Goal: Communication & Community: Answer question/provide support

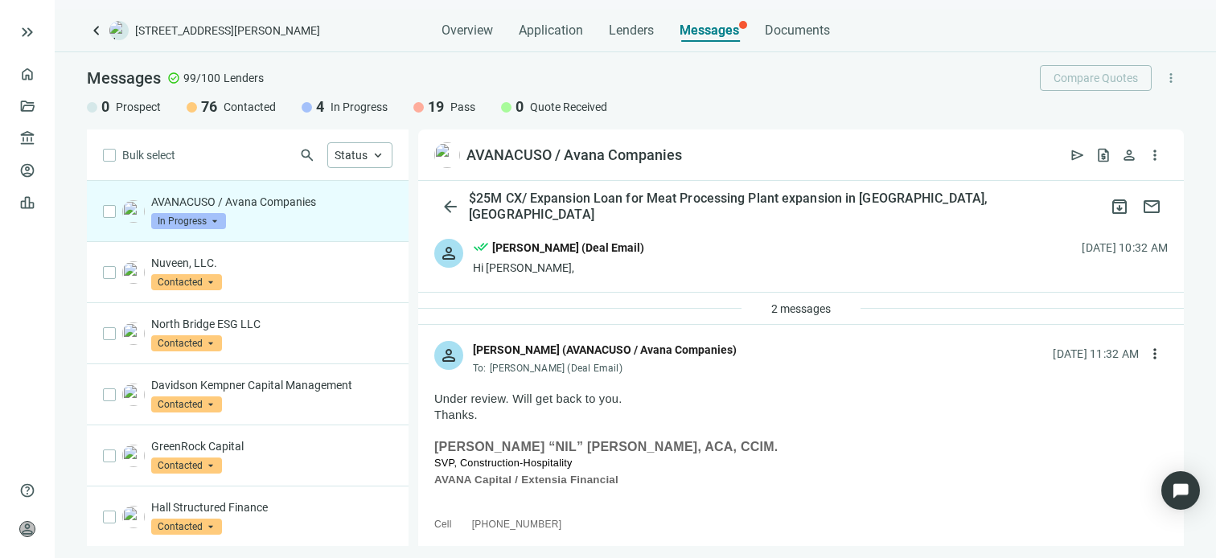
scroll to position [1758, 0]
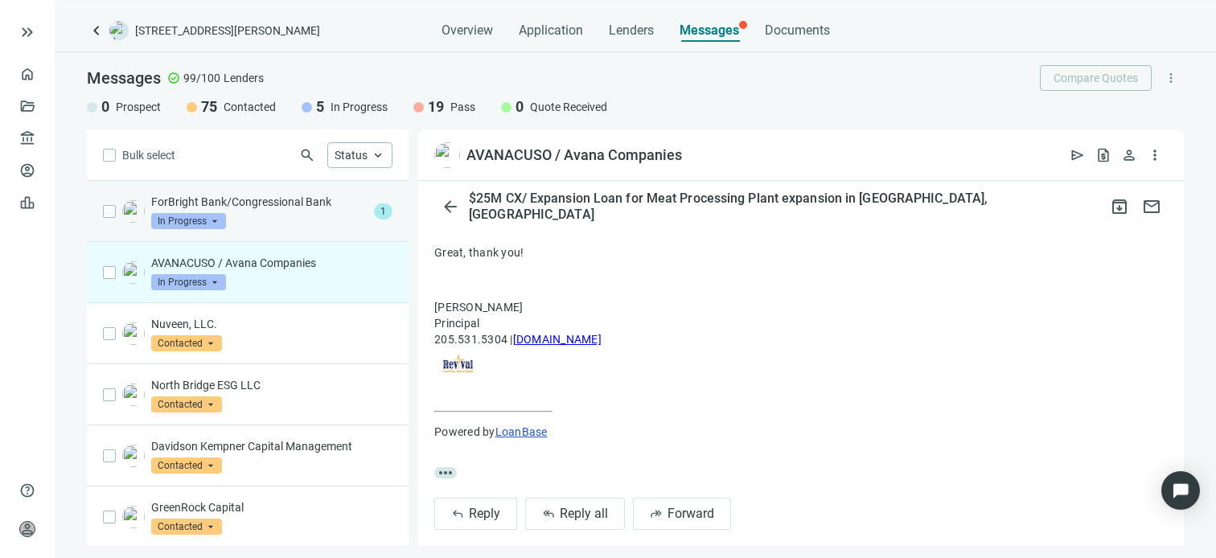
click at [273, 205] on p "ForBright Bank/Congressional Bank" at bounding box center [259, 202] width 216 height 16
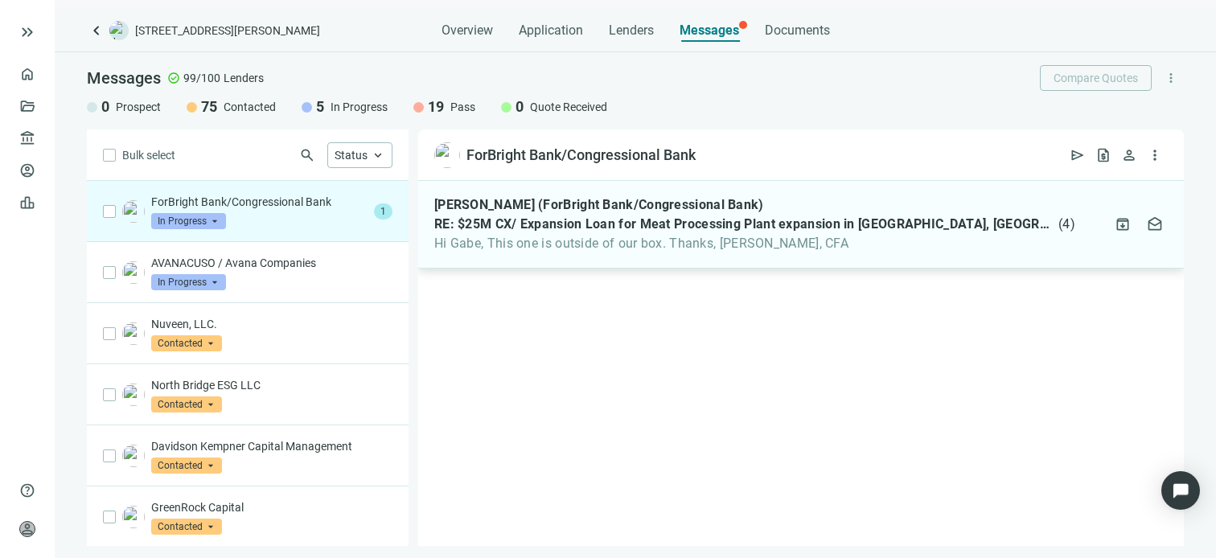
click at [542, 245] on span "Hi Gabe, This one is outside of our box. Thanks, [PERSON_NAME], CFA" at bounding box center [754, 244] width 641 height 16
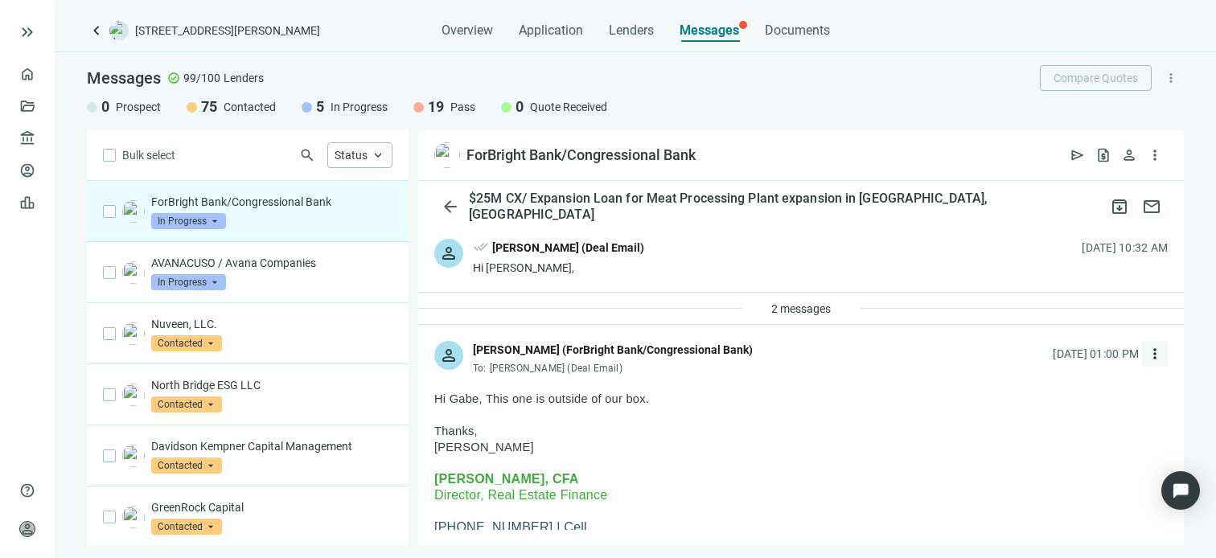
click at [1147, 355] on span "more_vert" at bounding box center [1155, 354] width 16 height 16
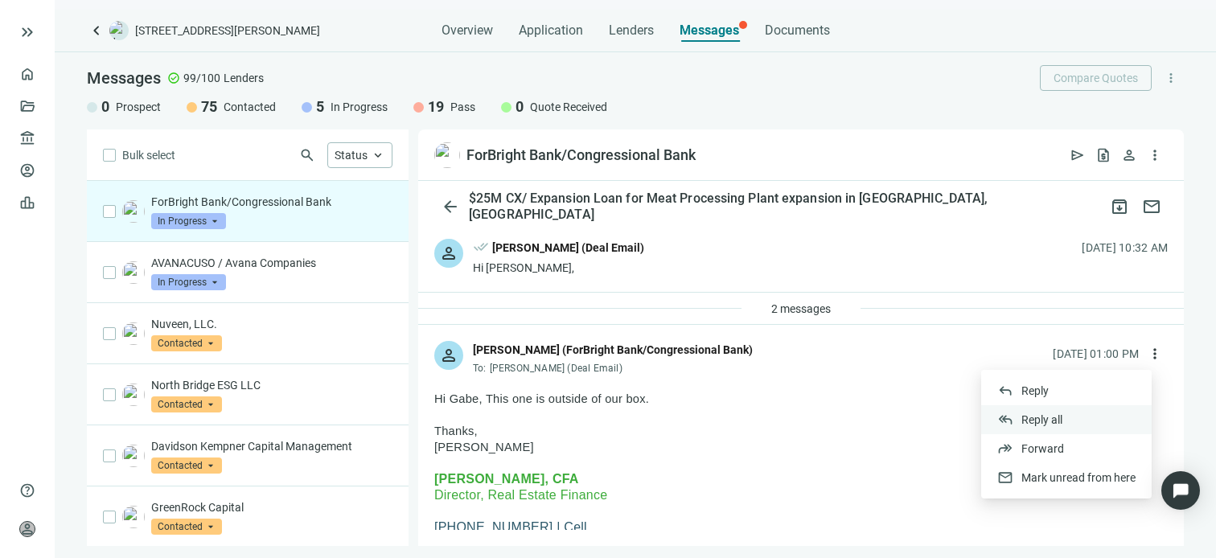
click at [1058, 419] on span "Reply all" at bounding box center [1042, 419] width 41 height 13
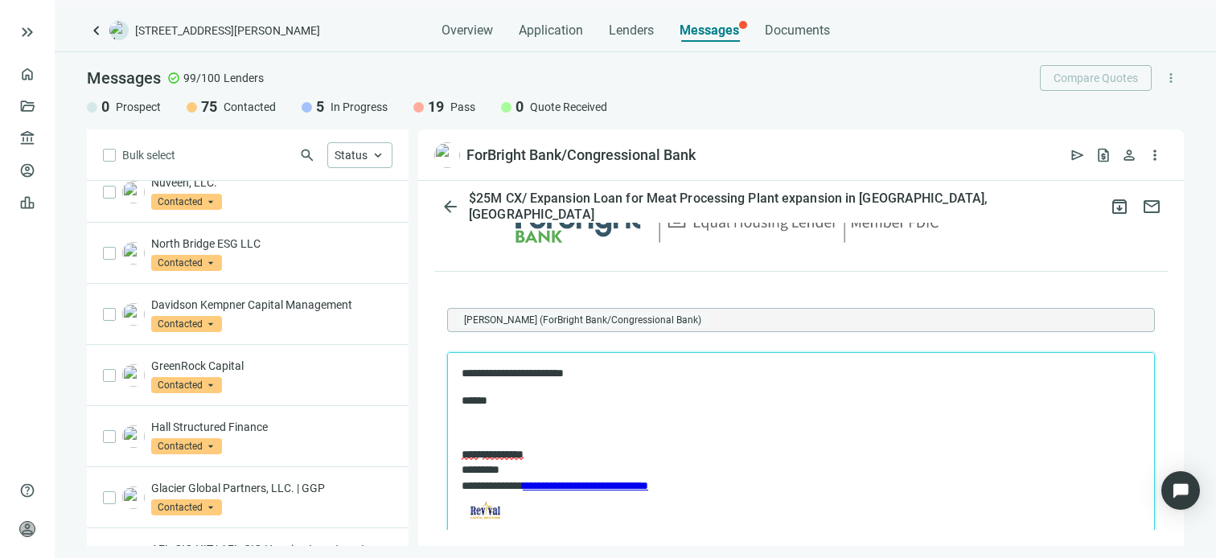
scroll to position [402, 0]
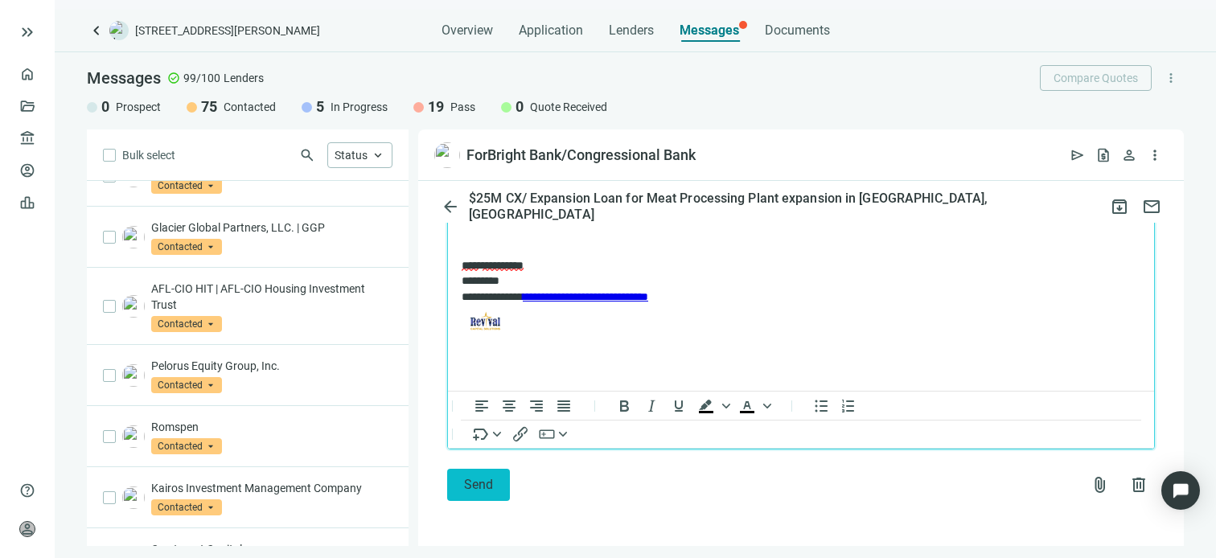
click at [480, 485] on span "Send" at bounding box center [478, 484] width 29 height 15
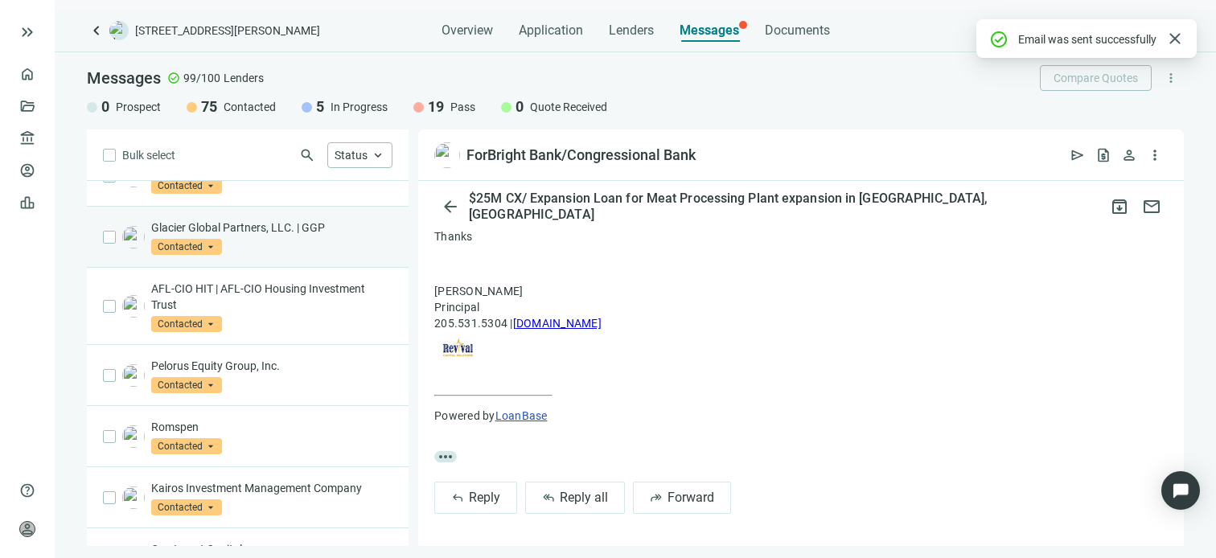
scroll to position [0, 0]
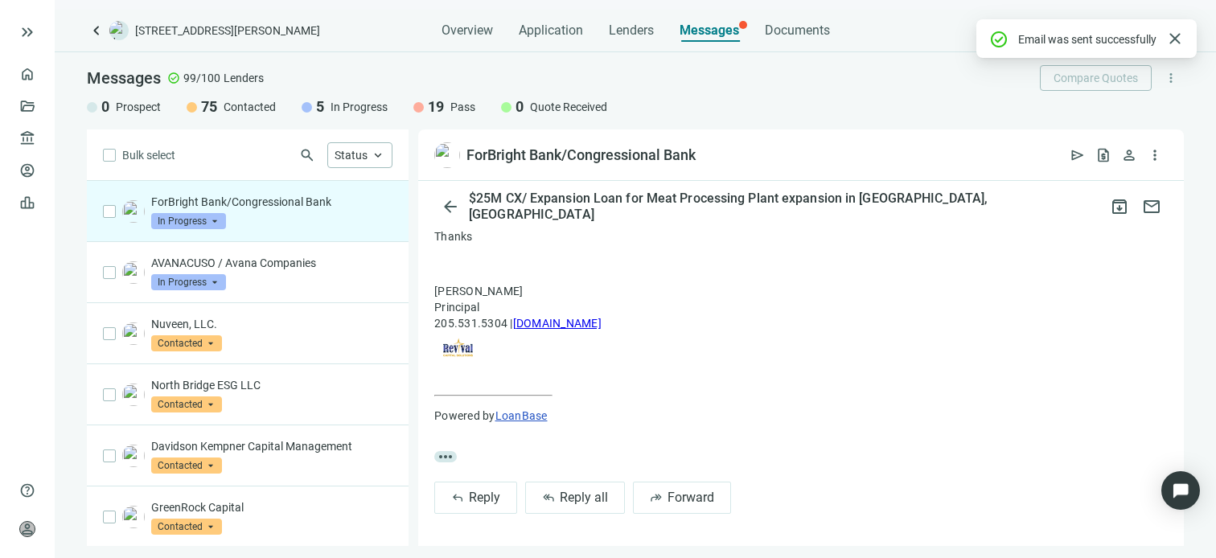
click at [212, 222] on span "In Progress" at bounding box center [188, 221] width 75 height 16
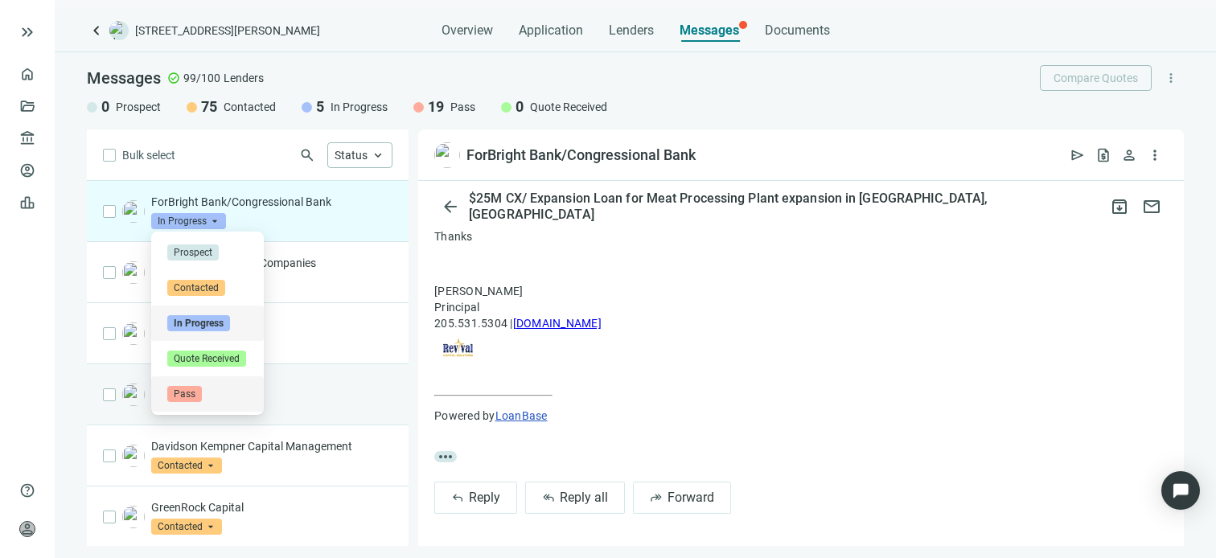
click at [193, 396] on span "Pass" at bounding box center [184, 394] width 35 height 16
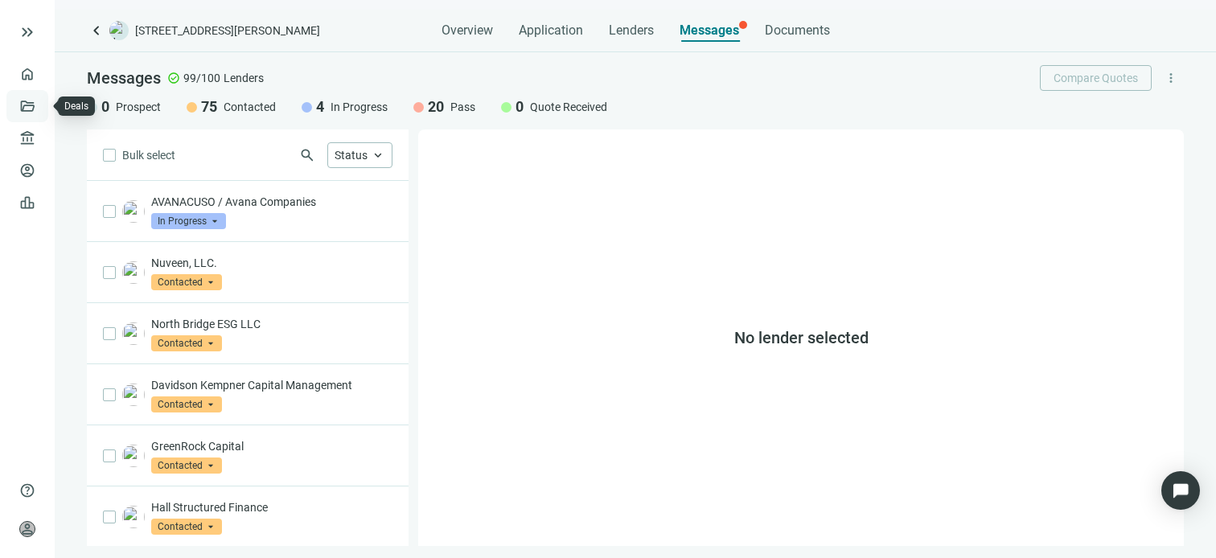
click at [40, 100] on link "Deals" at bounding box center [54, 106] width 29 height 13
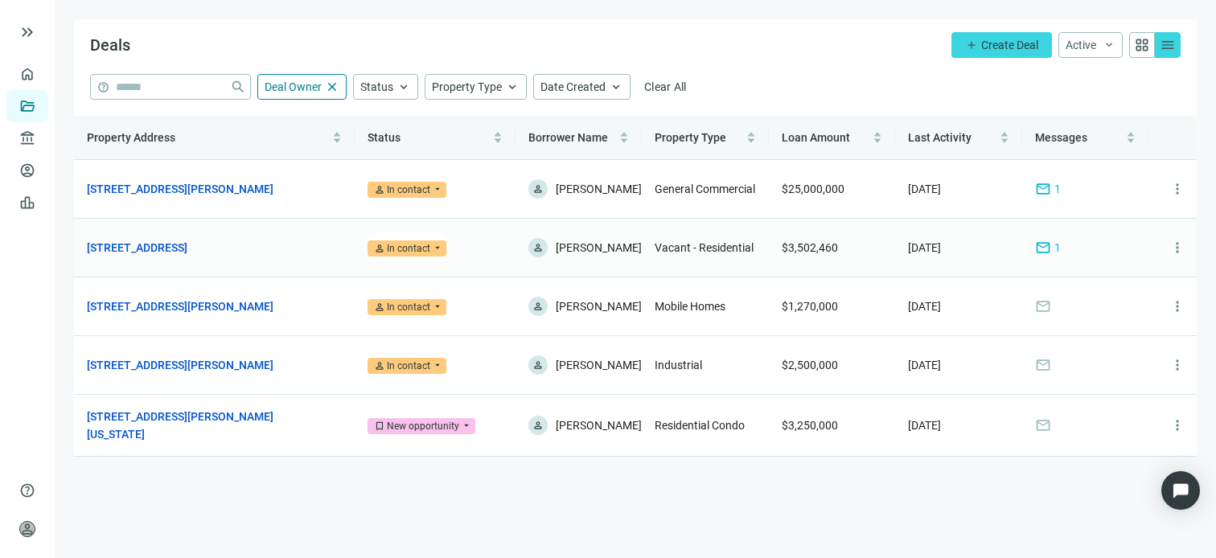
click at [1047, 254] on span "mail" at bounding box center [1043, 248] width 16 height 16
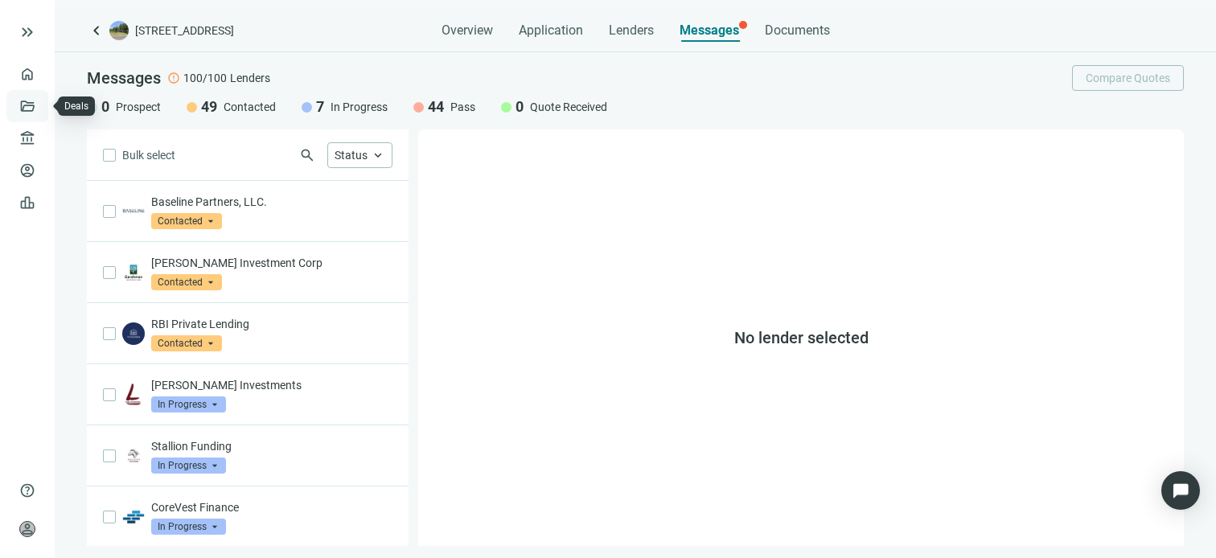
click at [40, 106] on link "Deals" at bounding box center [54, 106] width 29 height 13
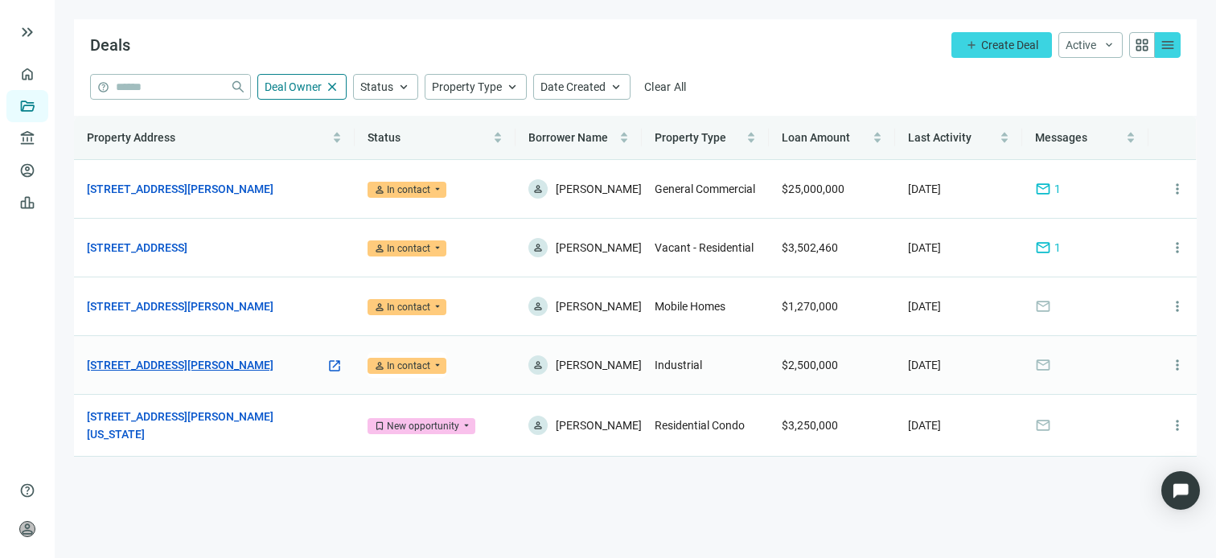
click at [116, 367] on link "[STREET_ADDRESS][PERSON_NAME]" at bounding box center [180, 365] width 187 height 18
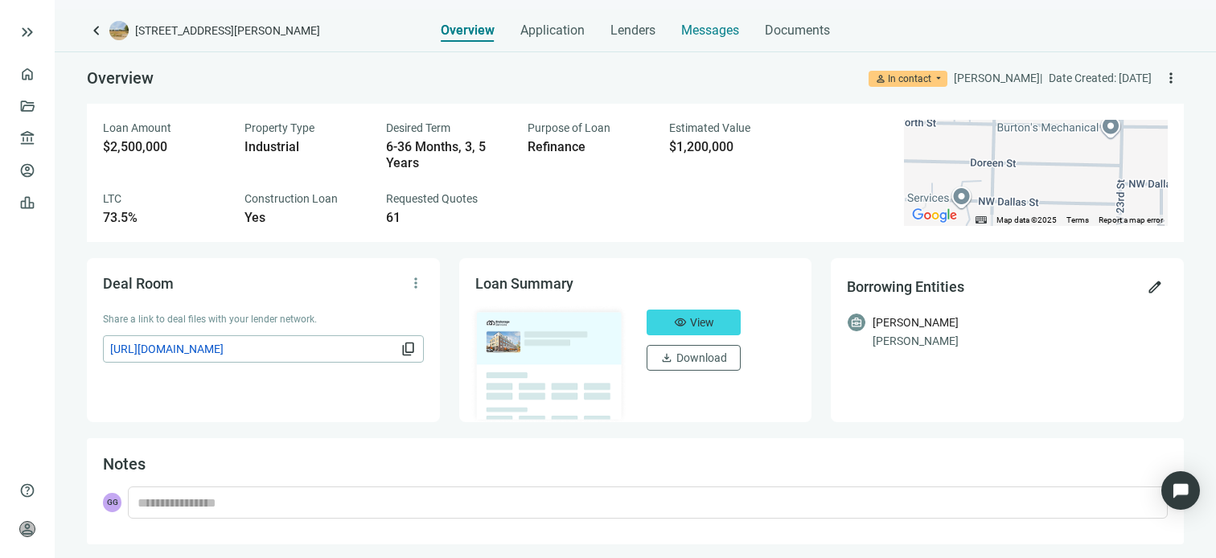
click at [718, 27] on span "Messages" at bounding box center [710, 30] width 58 height 15
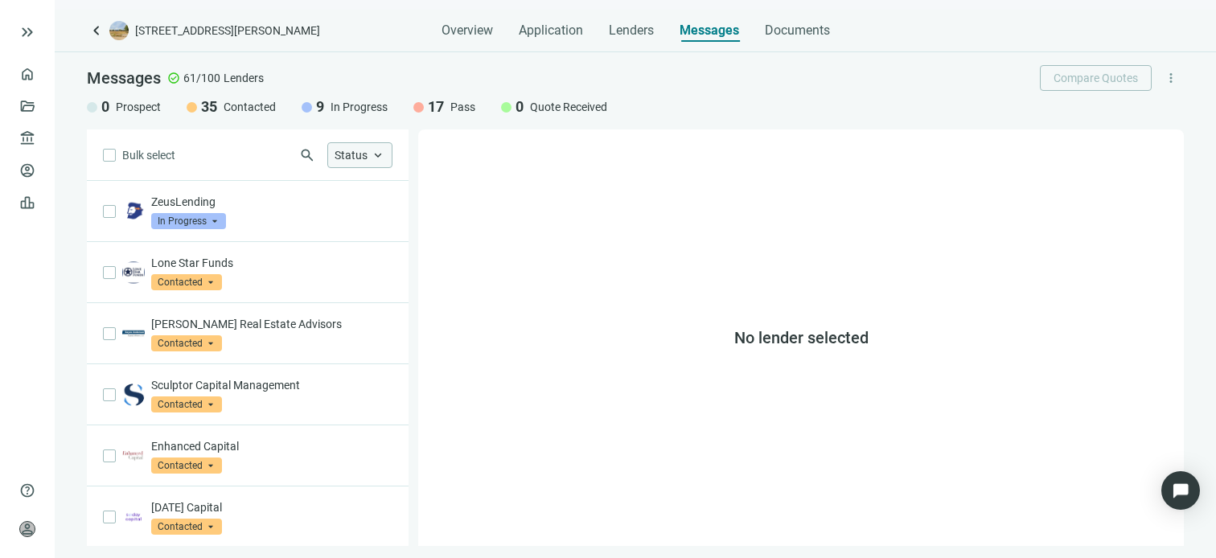
click at [379, 158] on span "keyboard_arrow_up" at bounding box center [378, 155] width 14 height 14
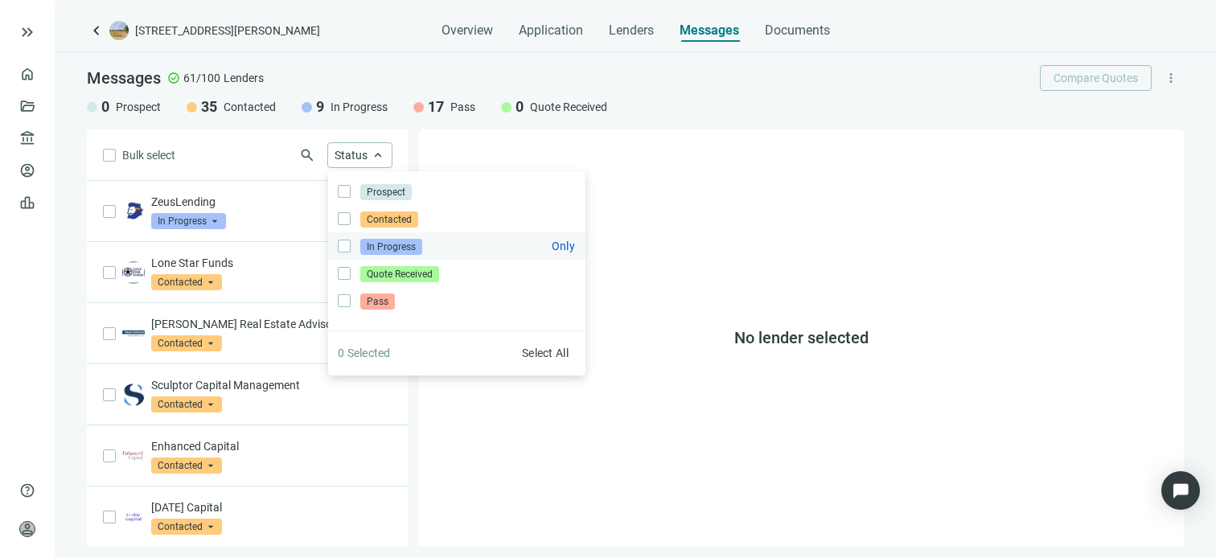
click at [387, 248] on span "In Progress" at bounding box center [391, 247] width 62 height 16
click at [501, 429] on div "No lender selected" at bounding box center [801, 338] width 766 height 417
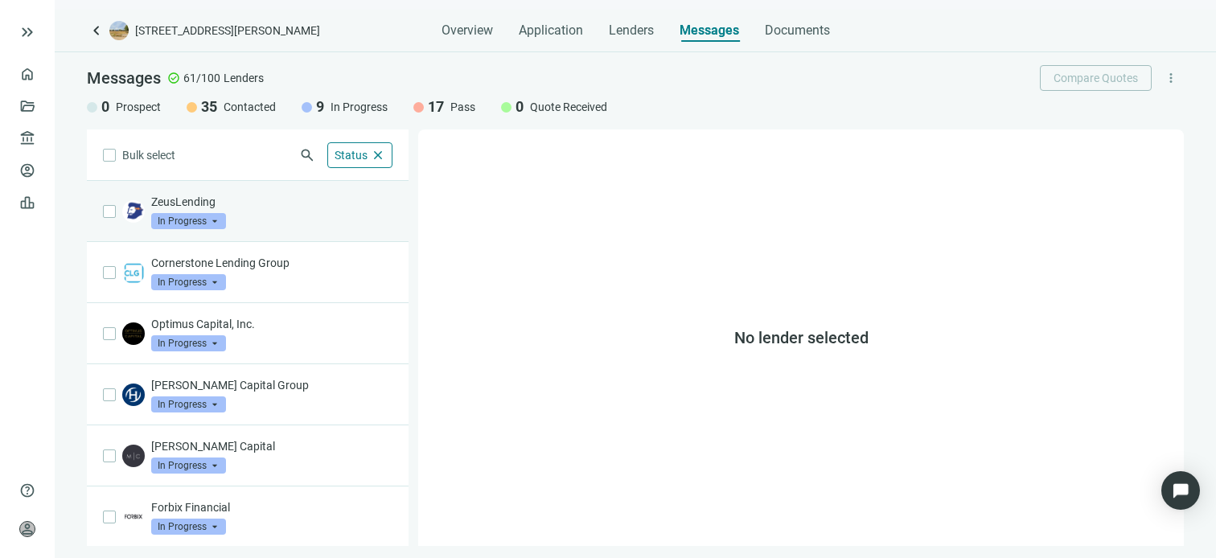
click at [233, 218] on div "ZeusLending In Progress arrow_drop_down" at bounding box center [271, 211] width 241 height 35
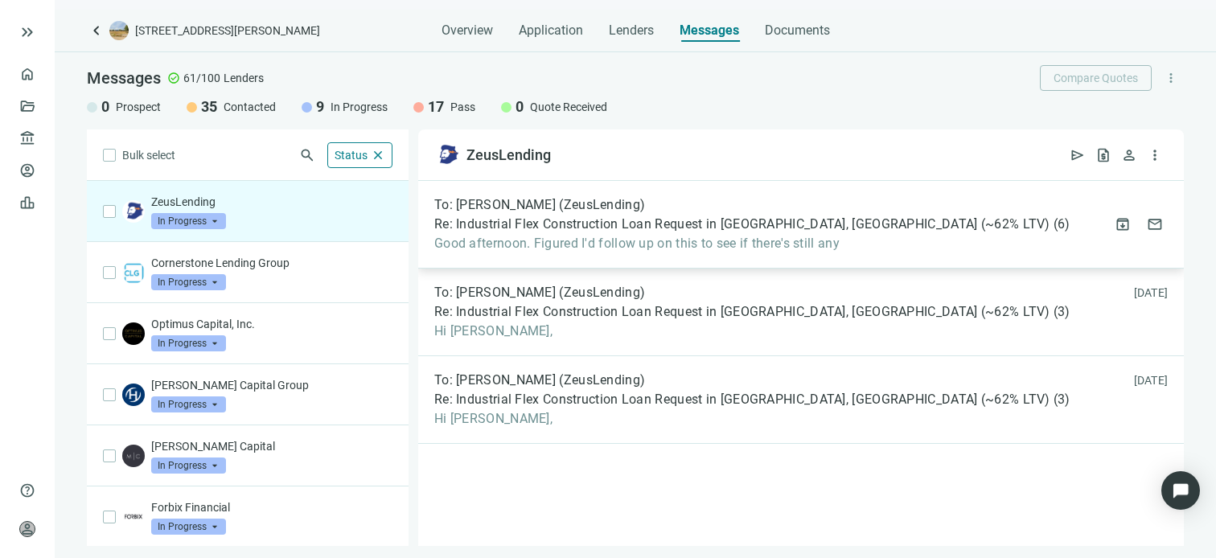
click at [534, 238] on span "Good afternoon. Figured I'd follow up on this to see if there's still any" at bounding box center [752, 244] width 636 height 16
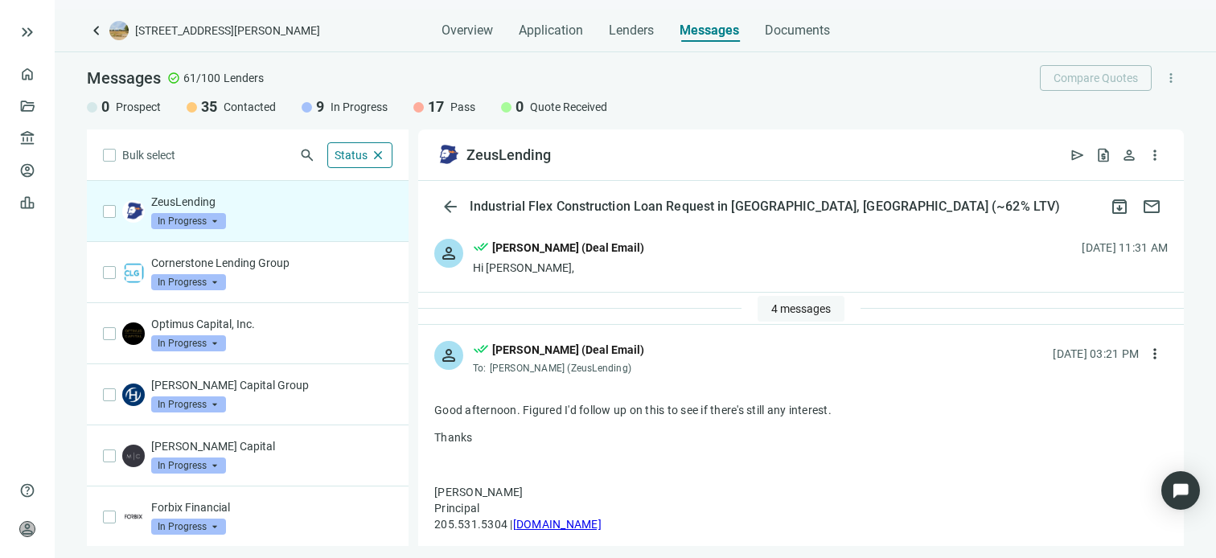
click at [788, 306] on span "4 messages" at bounding box center [801, 308] width 60 height 13
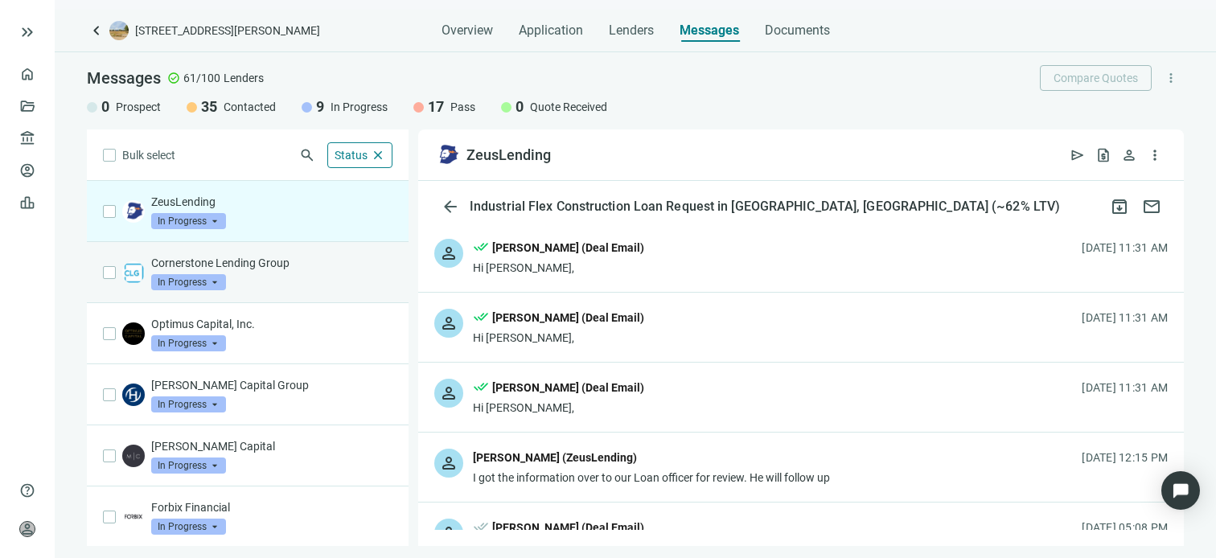
click at [281, 269] on p "Cornerstone Lending Group" at bounding box center [271, 263] width 241 height 16
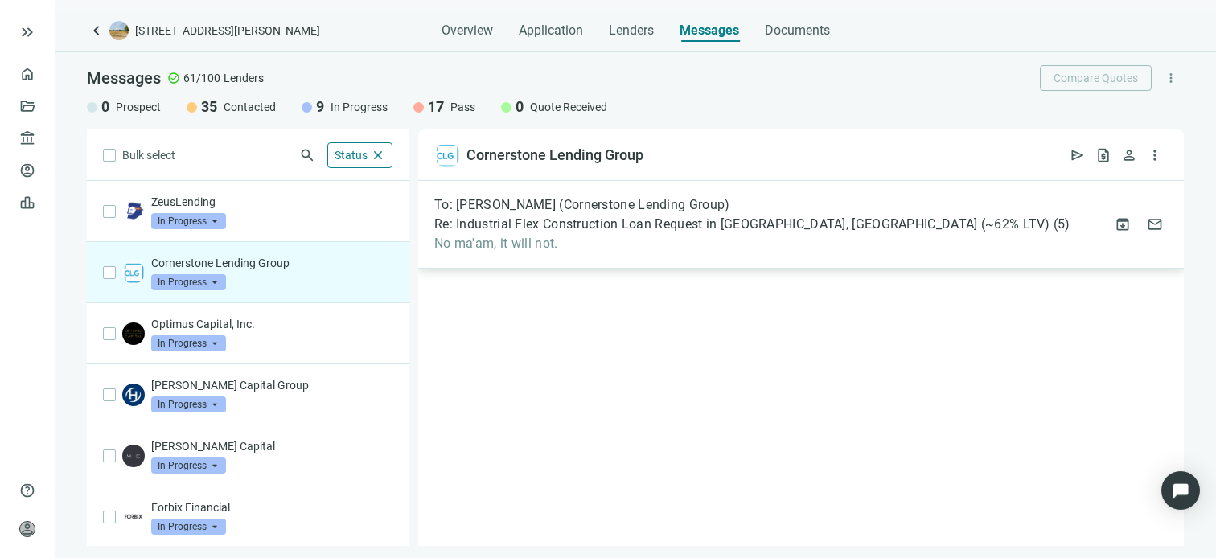
click at [654, 249] on span "No ma'am, it will not." at bounding box center [752, 244] width 636 height 16
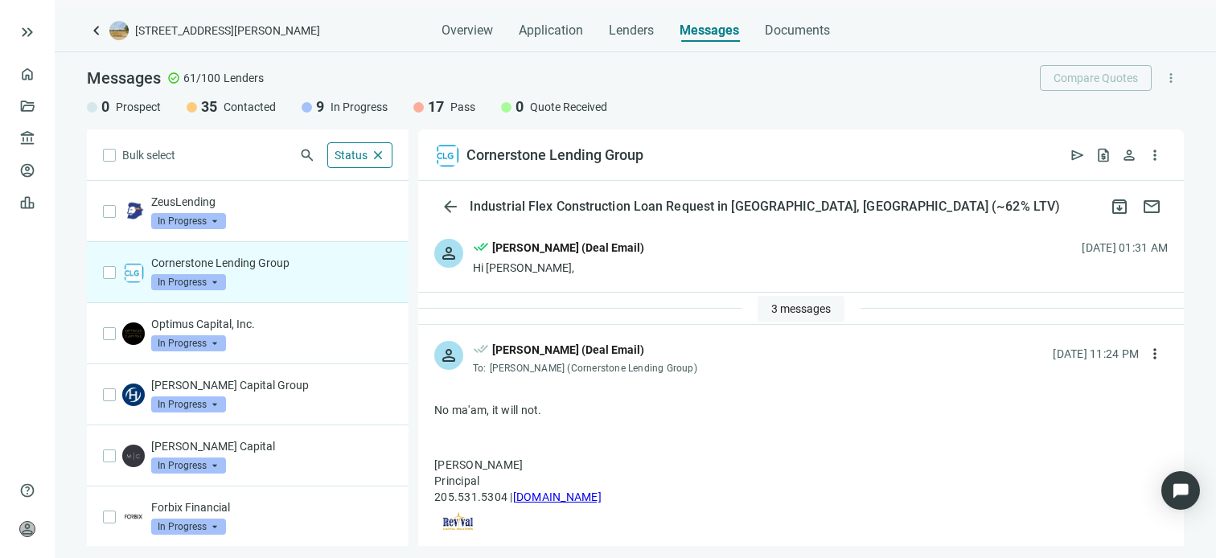
click at [791, 308] on span "3 messages" at bounding box center [801, 308] width 60 height 13
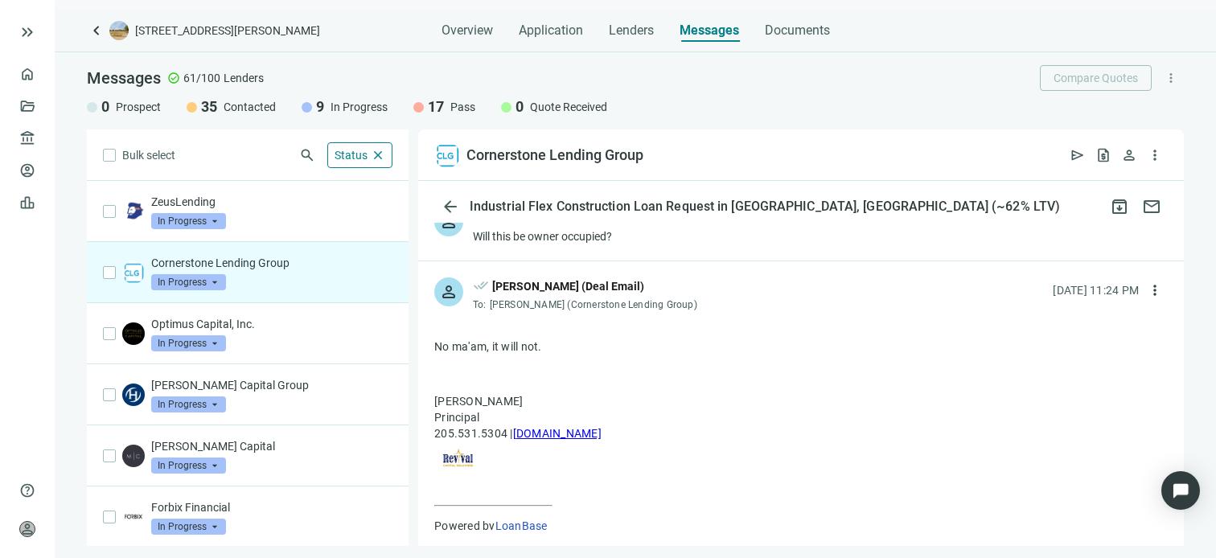
scroll to position [351, 0]
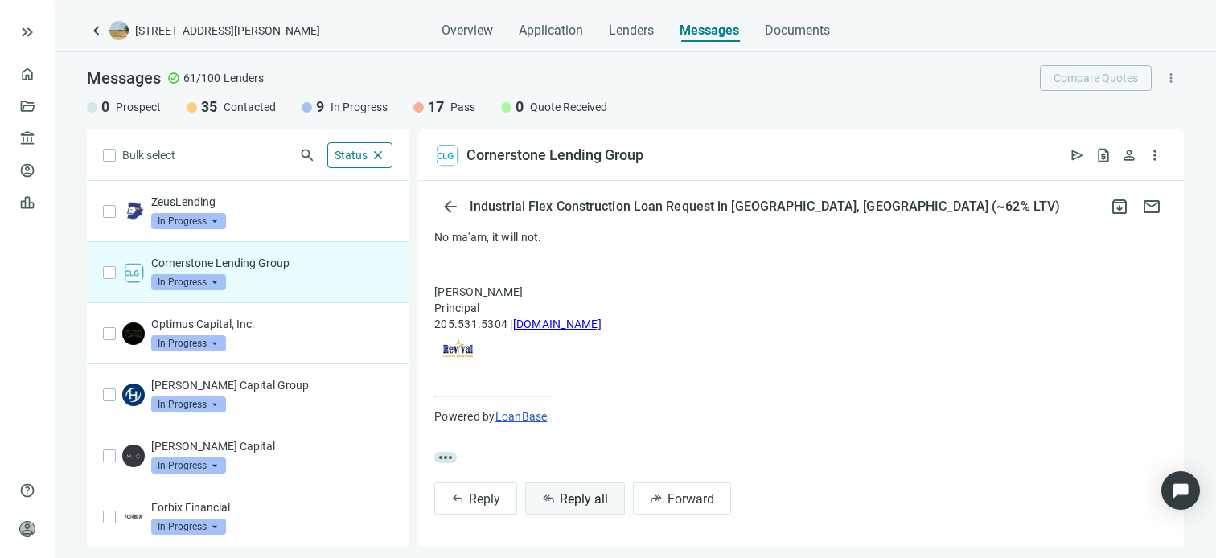
click at [578, 496] on span "Reply all" at bounding box center [584, 498] width 48 height 15
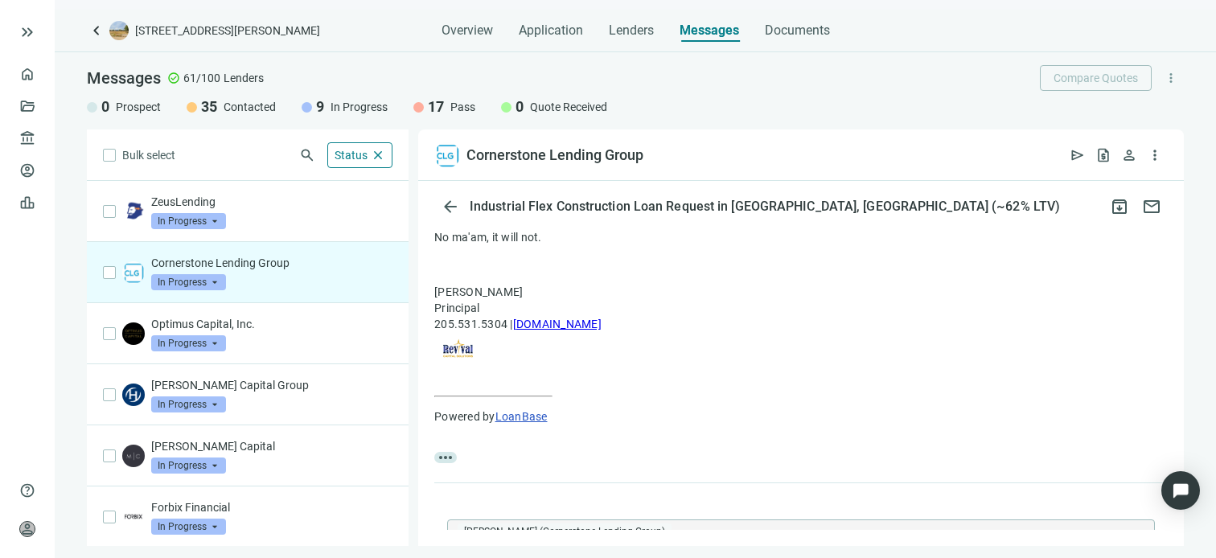
type textarea "**********"
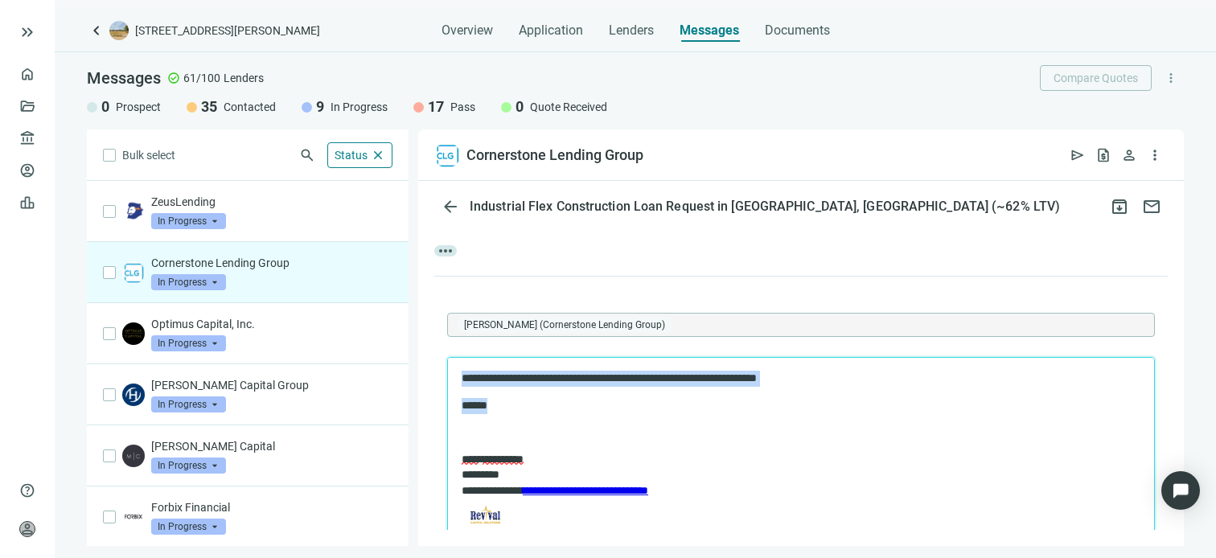
copy body "**********"
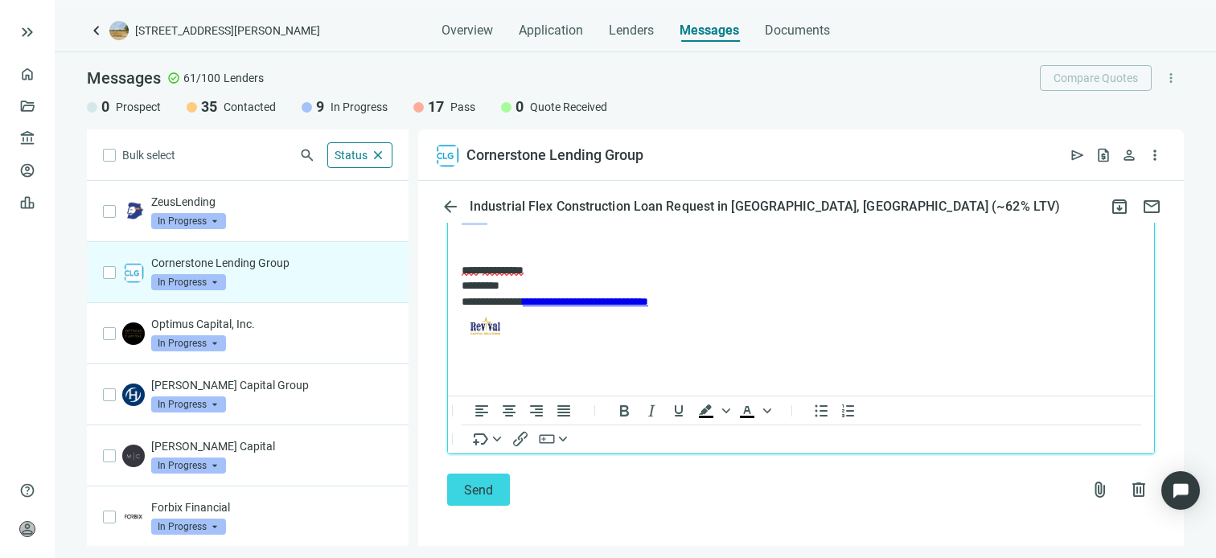
scroll to position [750, 0]
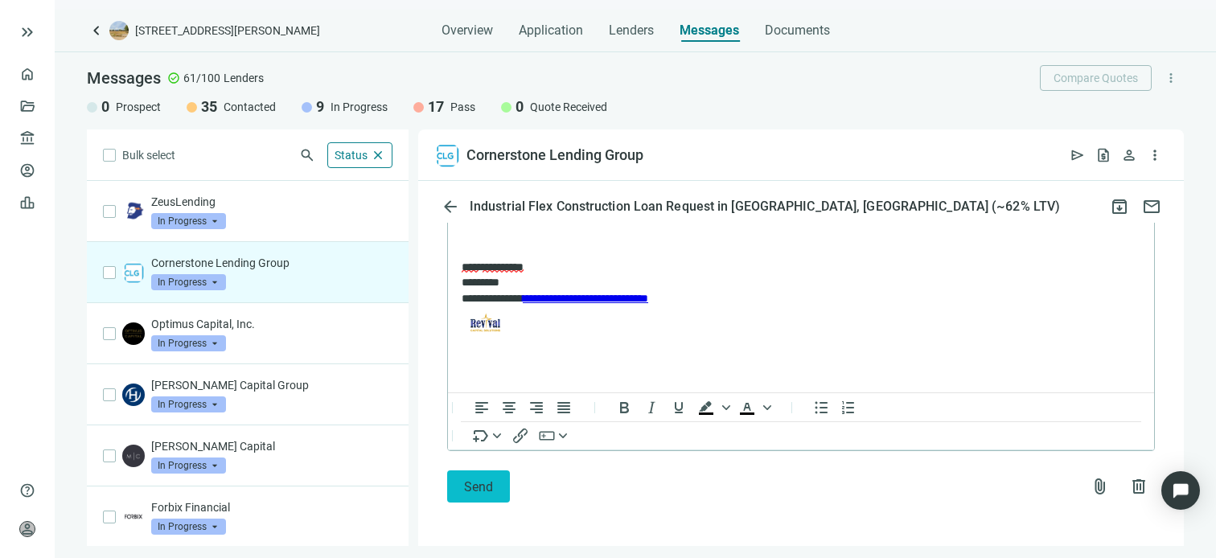
click at [479, 487] on span "Send" at bounding box center [478, 486] width 29 height 15
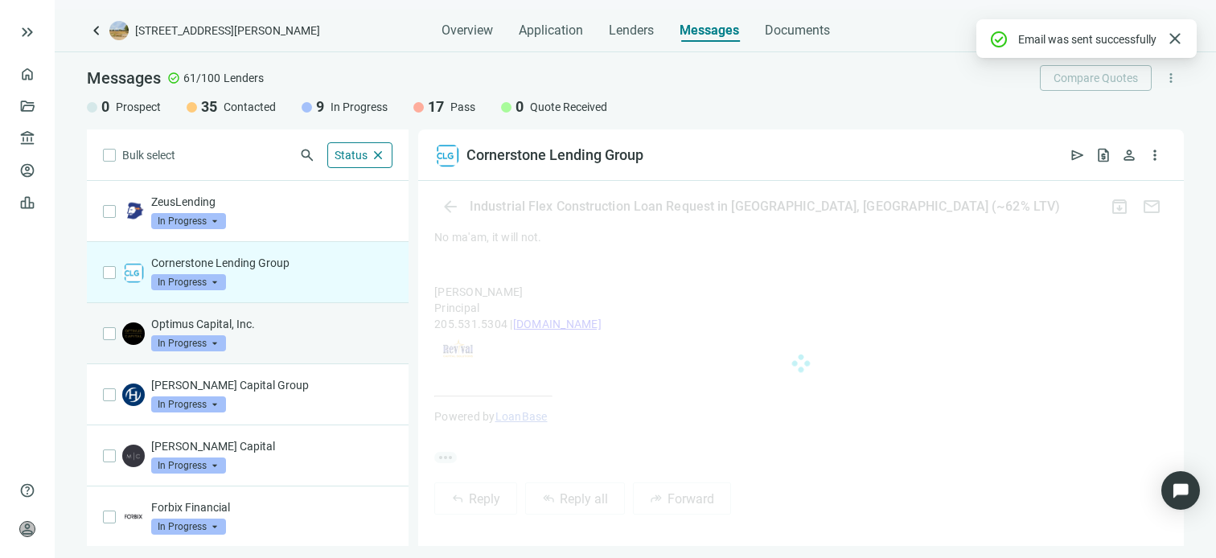
scroll to position [725, 0]
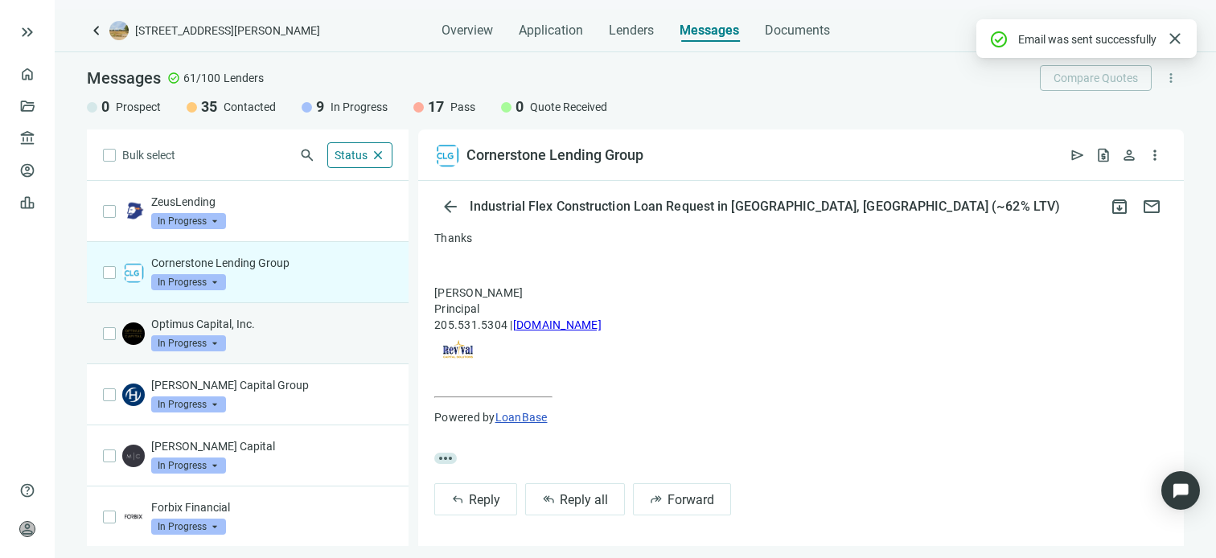
click at [261, 333] on div "Optimus Capital, Inc. In Progress arrow_drop_down" at bounding box center [271, 333] width 241 height 35
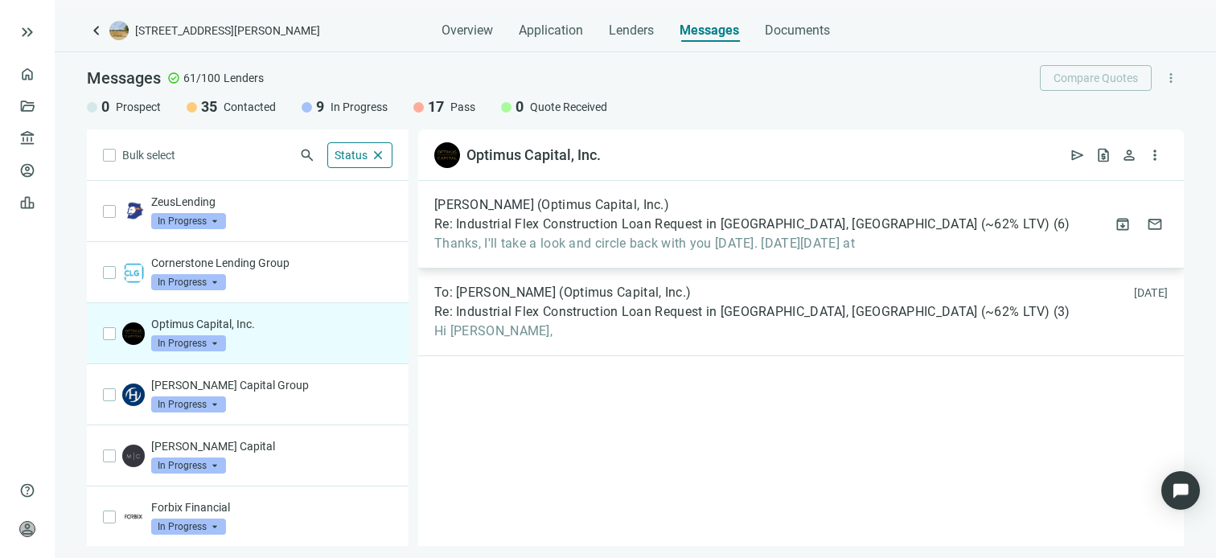
click at [615, 239] on span "Thanks, I'll take a look and circle back with you [DATE]. [DATE][DATE] at" at bounding box center [752, 244] width 636 height 16
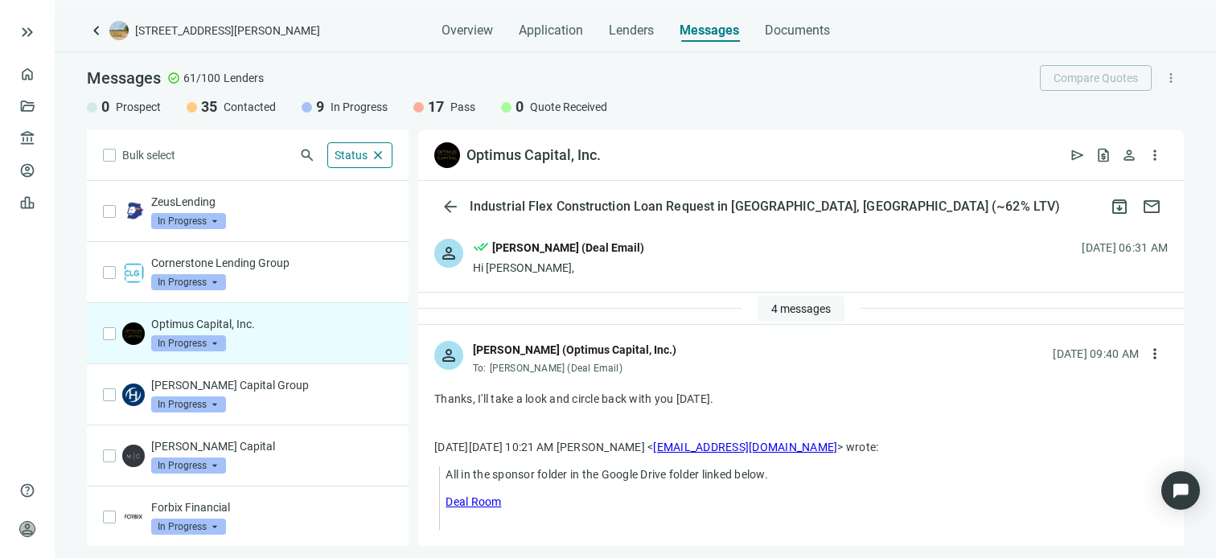
click at [800, 307] on span "4 messages" at bounding box center [801, 308] width 60 height 13
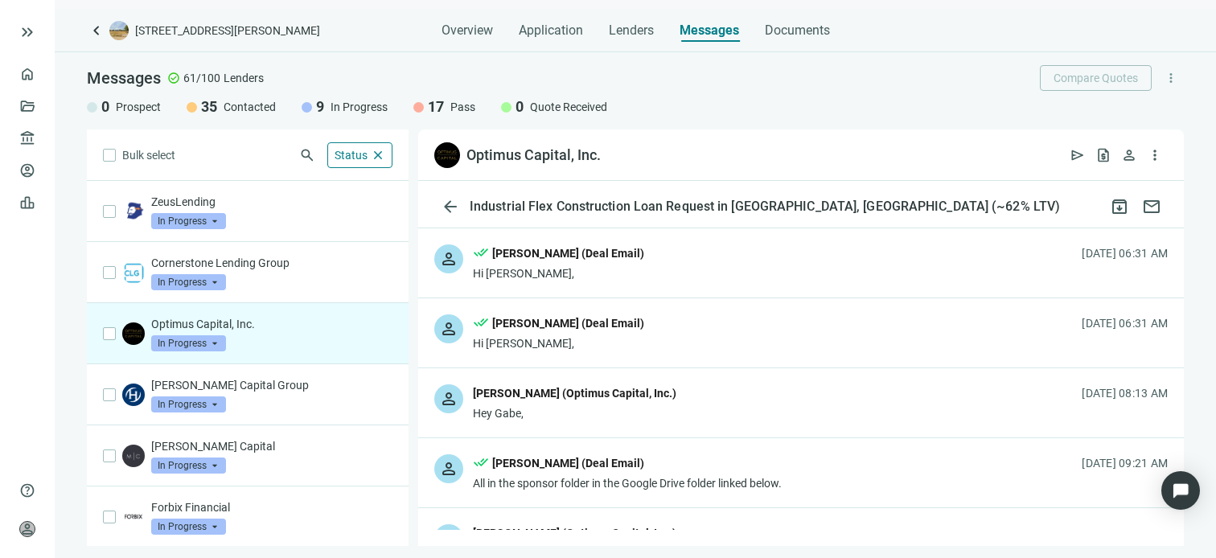
scroll to position [161, 0]
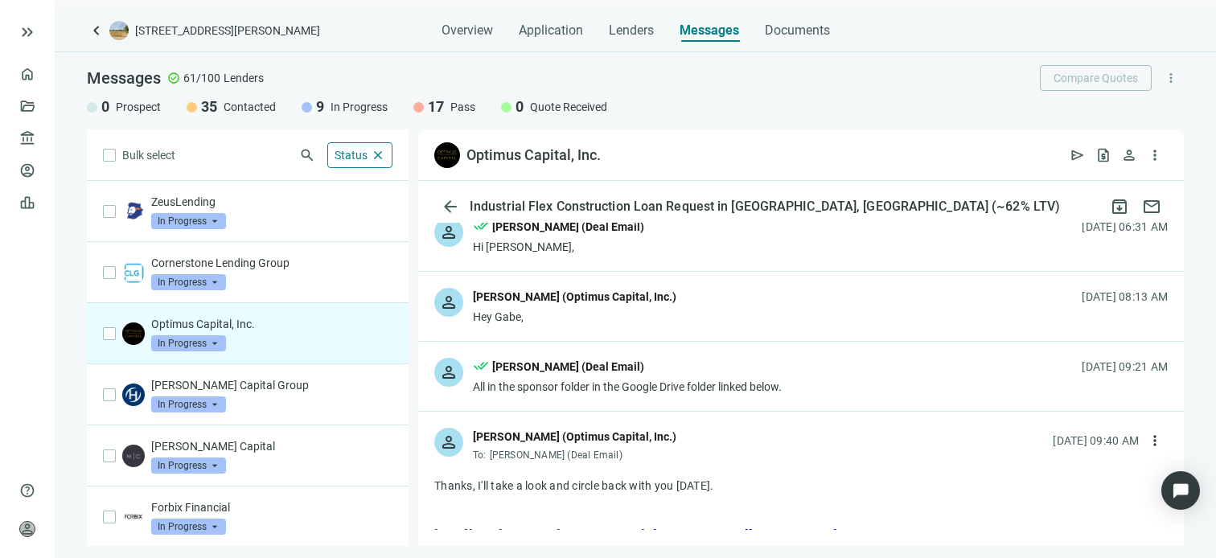
click at [656, 311] on div "Hey Gabe," at bounding box center [575, 317] width 204 height 16
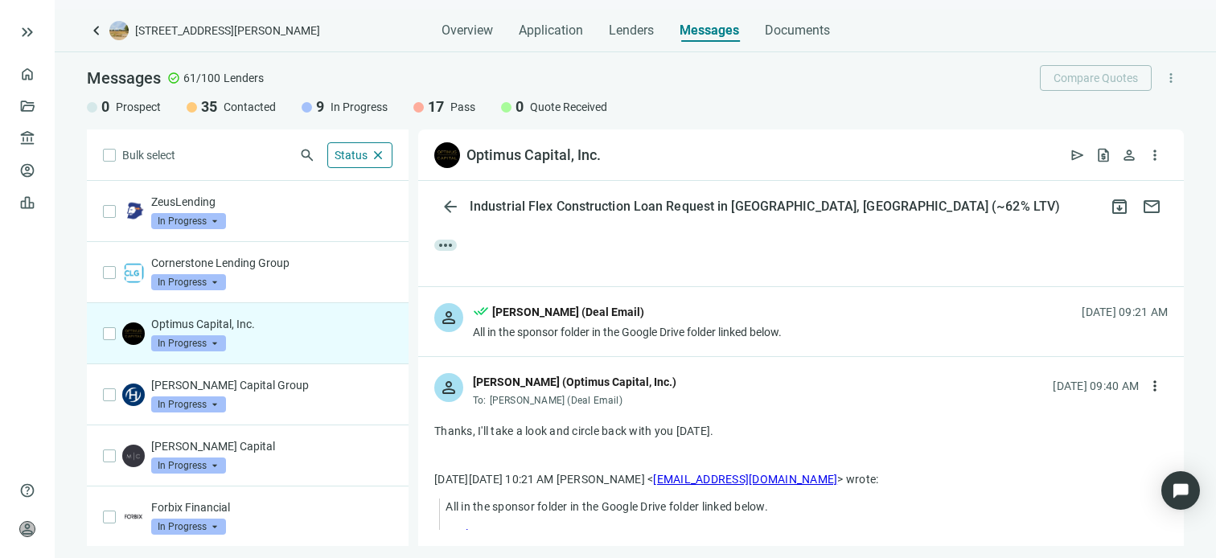
scroll to position [804, 0]
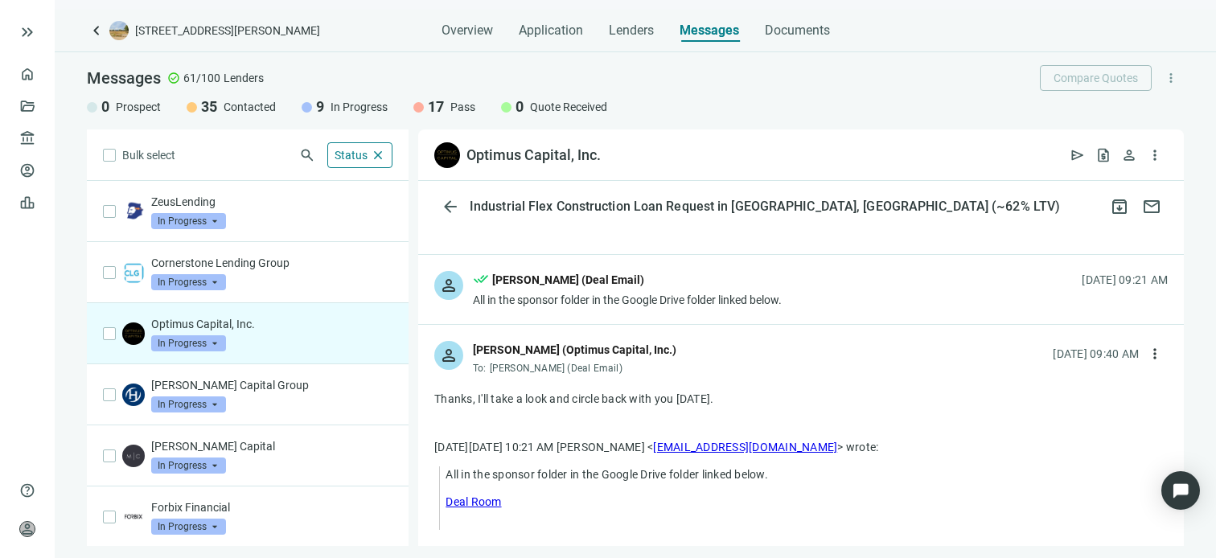
click at [895, 351] on div "person [PERSON_NAME] (Optimus Capital, Inc.) To: [PERSON_NAME] (Deal Email) [DA…" at bounding box center [801, 351] width 766 height 53
click at [1147, 351] on span "more_vert" at bounding box center [1155, 354] width 16 height 16
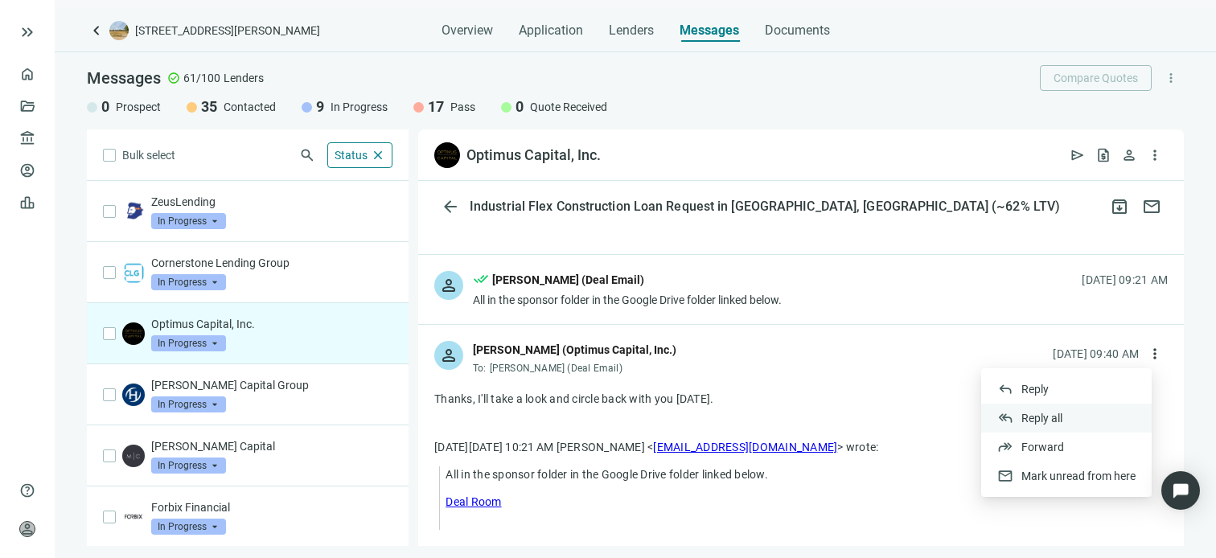
click at [1043, 416] on span "Reply all" at bounding box center [1042, 418] width 41 height 13
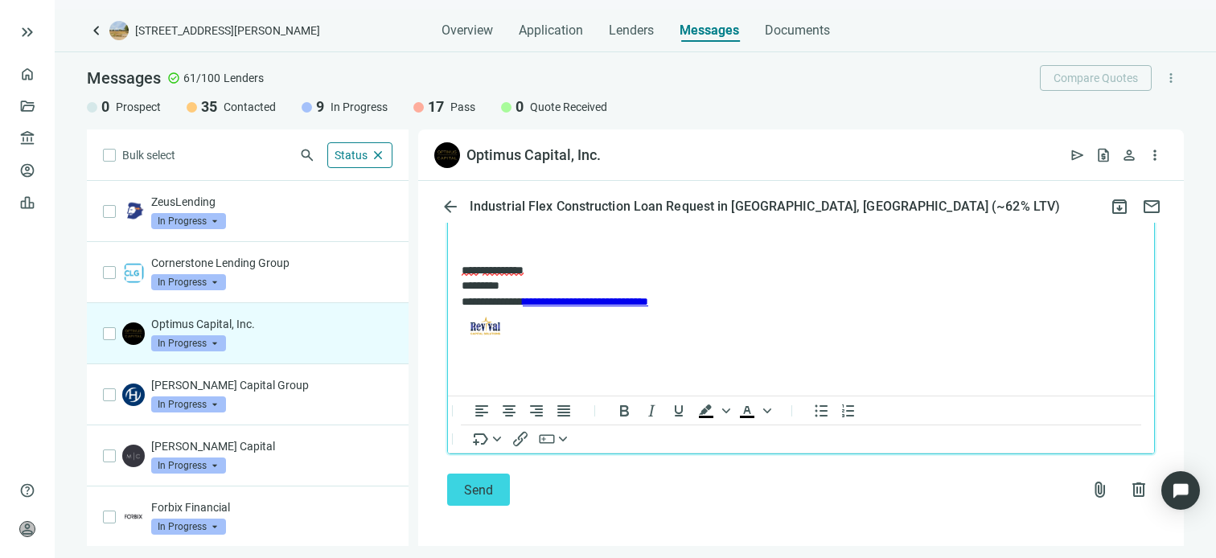
scroll to position [1467, 0]
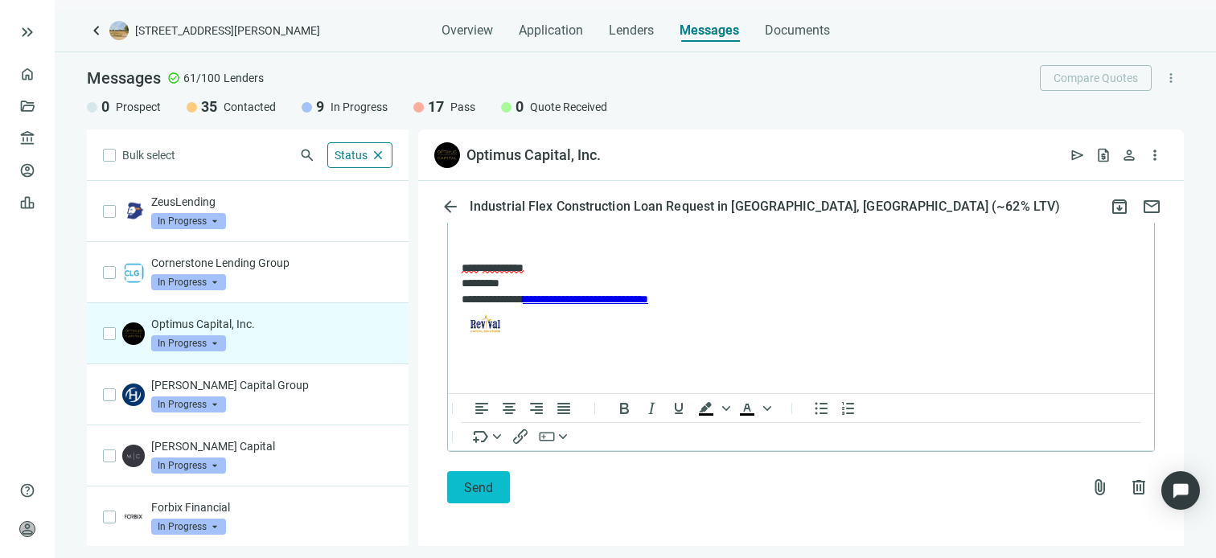
click at [475, 483] on span "Send" at bounding box center [478, 487] width 29 height 15
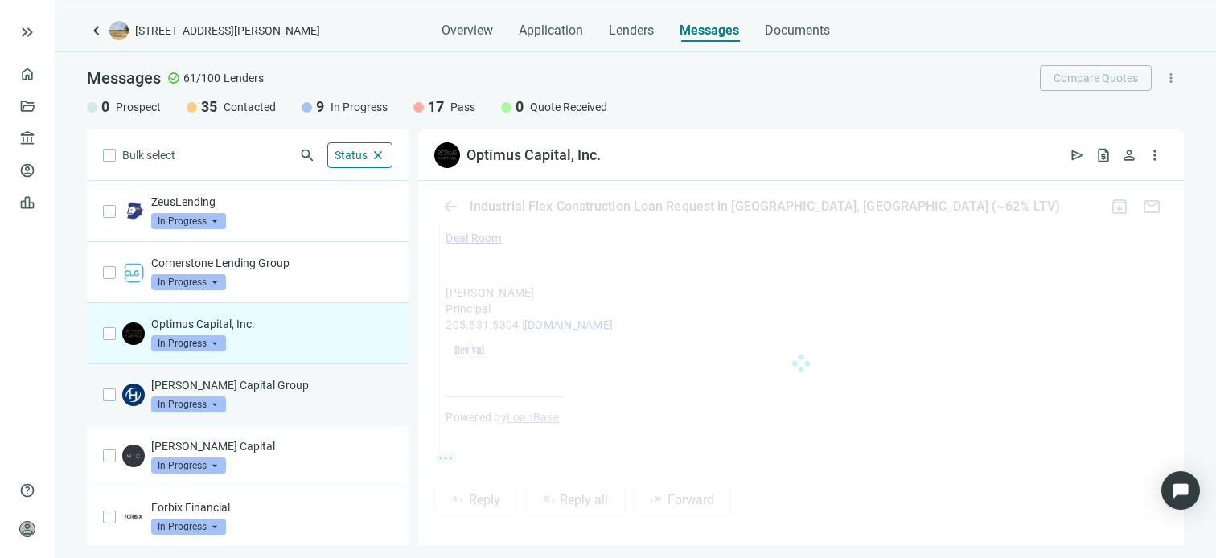
scroll to position [1442, 0]
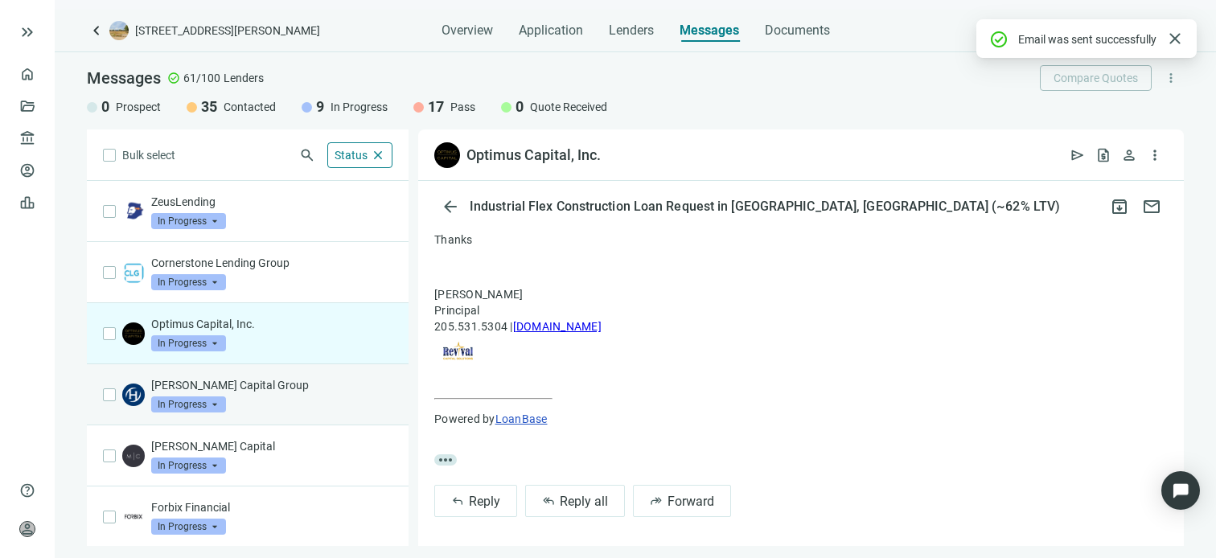
click at [225, 389] on p "[PERSON_NAME] Capital Group" at bounding box center [271, 385] width 241 height 16
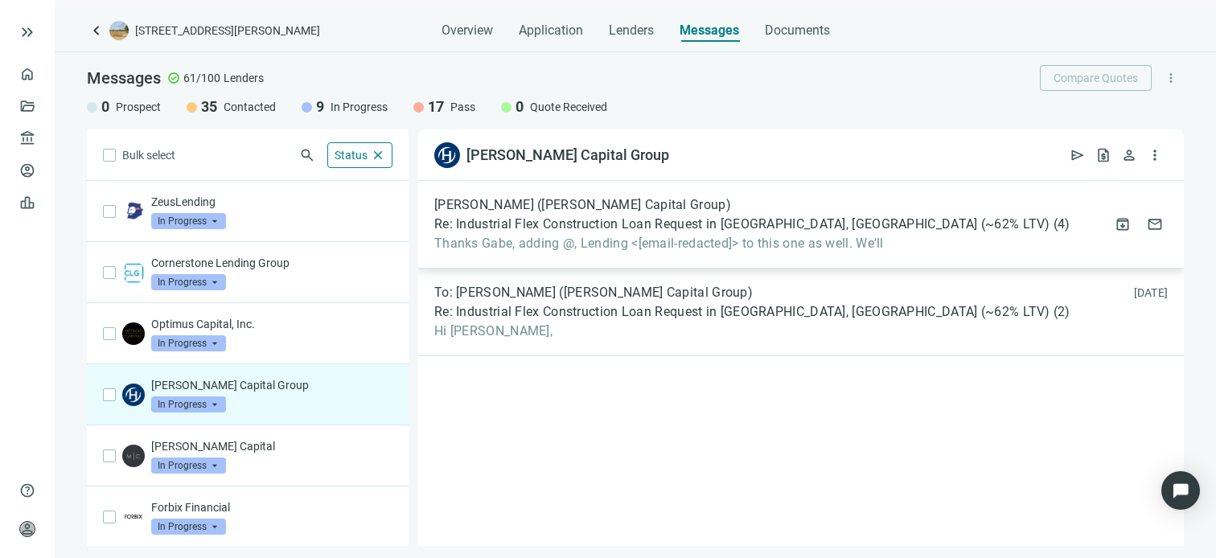
click at [525, 242] on span "Thanks Gabe, adding @, Lending <[email-redacted]> to this one as well. We'll" at bounding box center [752, 244] width 636 height 16
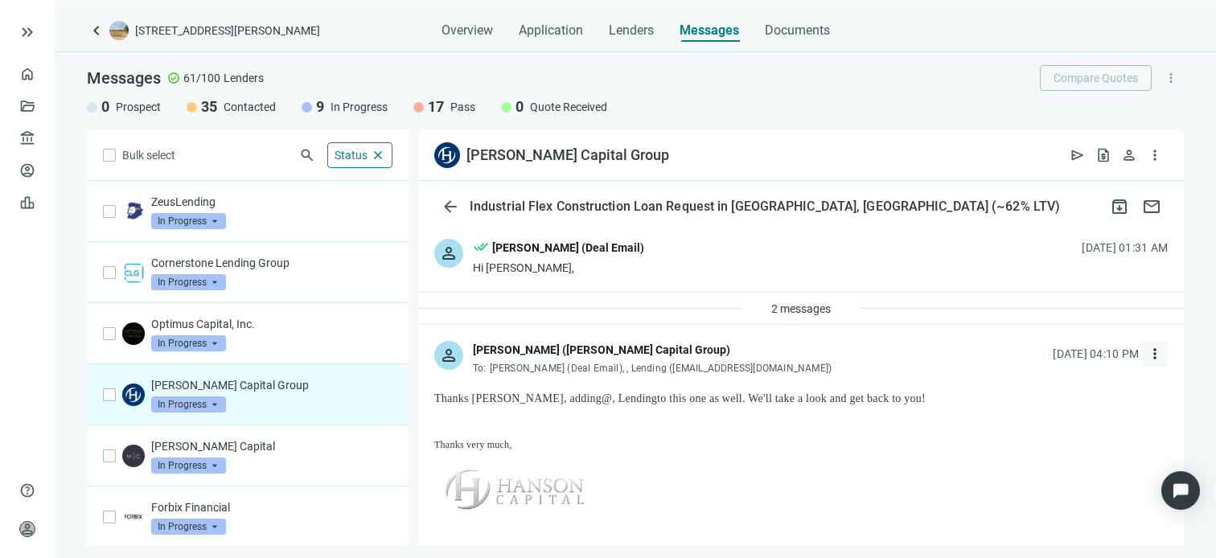
click at [1147, 351] on span "more_vert" at bounding box center [1155, 354] width 16 height 16
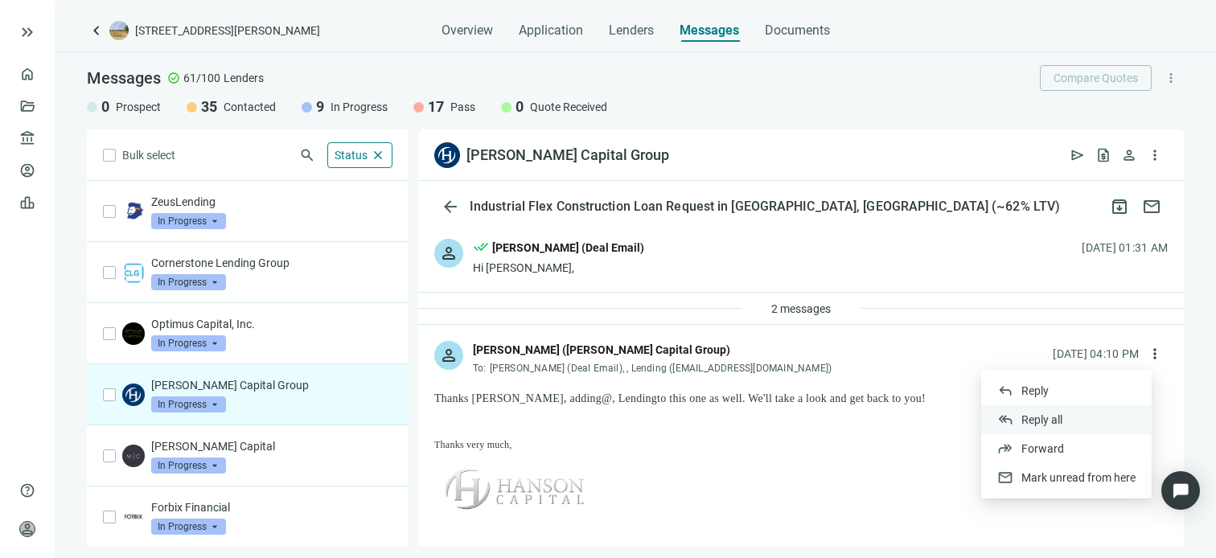
click at [1062, 416] on span "Reply all" at bounding box center [1042, 419] width 41 height 13
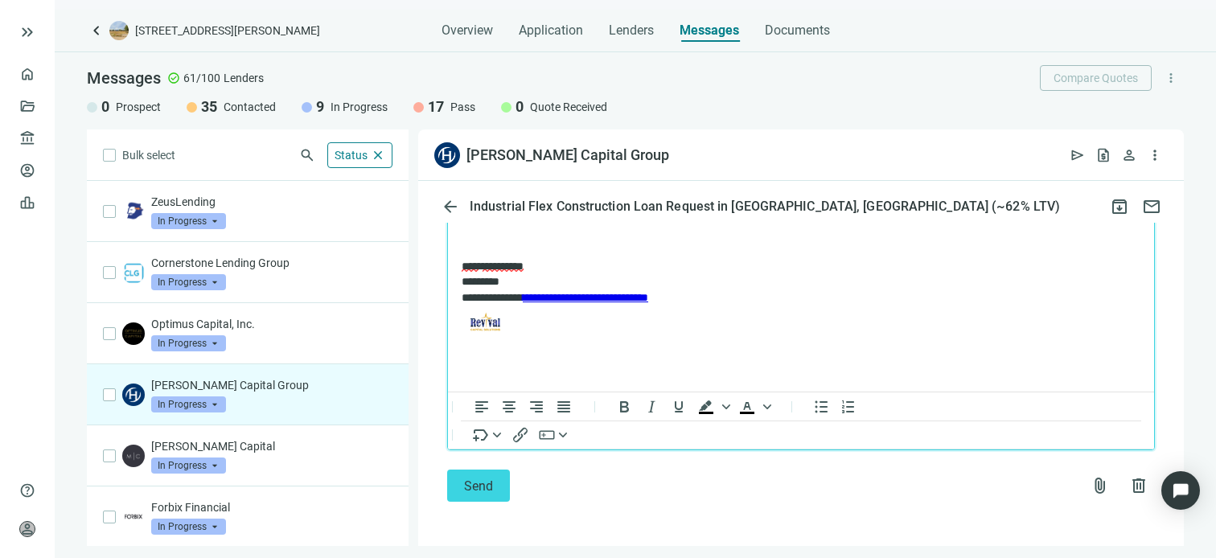
scroll to position [1916, 0]
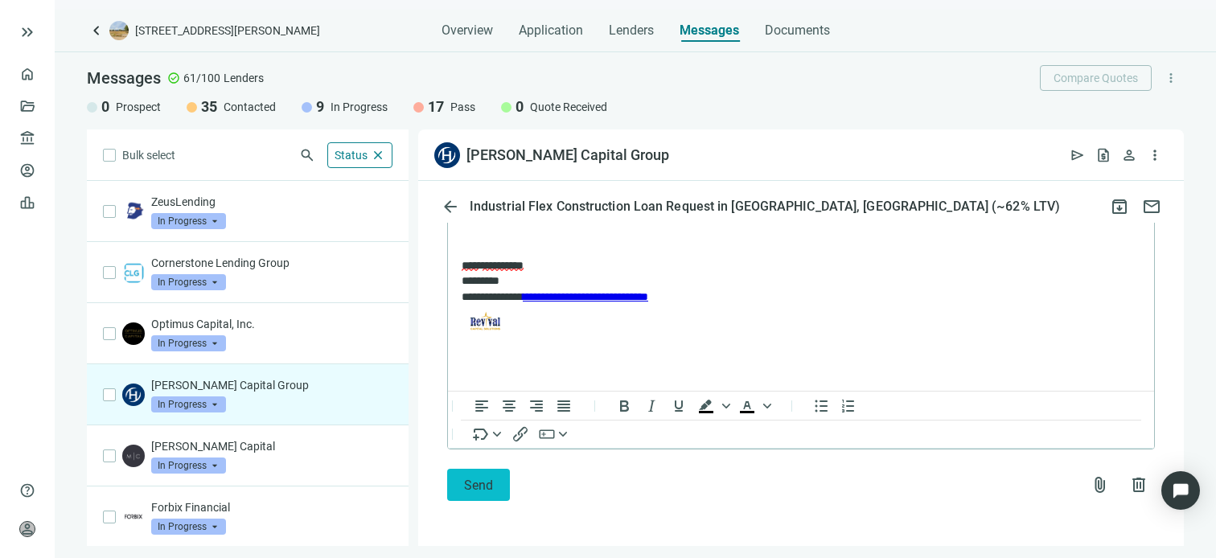
click at [486, 481] on span "Send" at bounding box center [478, 485] width 29 height 15
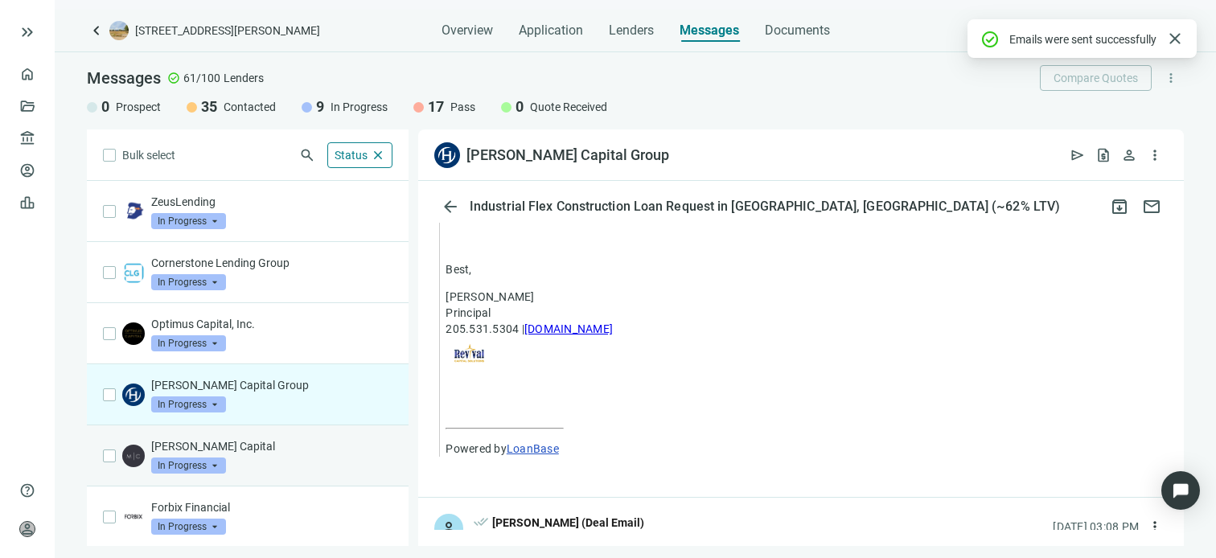
scroll to position [1861, 0]
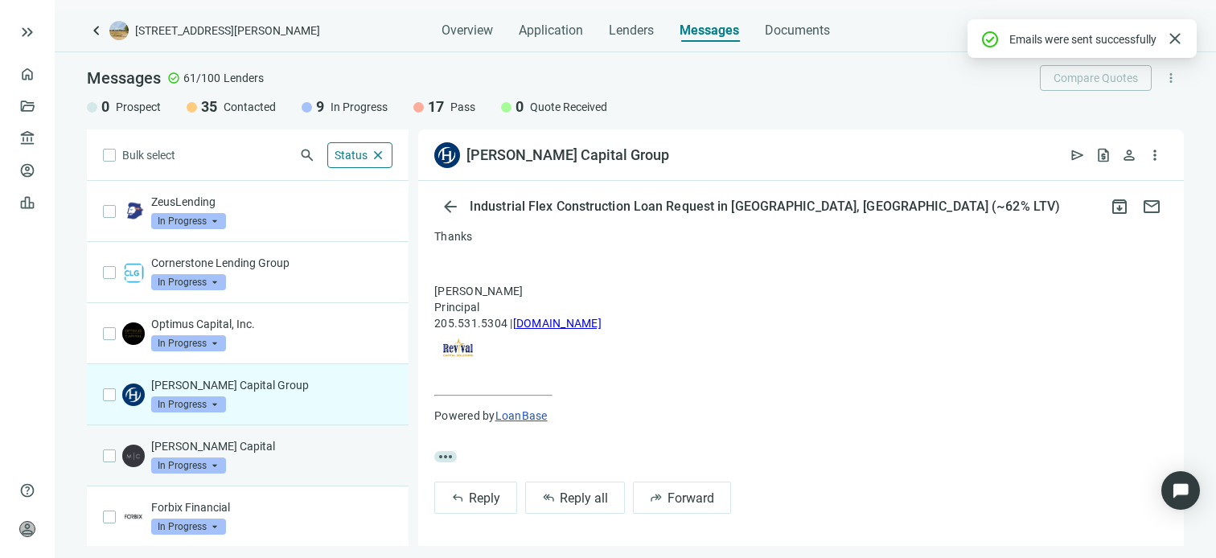
click at [249, 450] on p "[PERSON_NAME] Capital" at bounding box center [271, 446] width 241 height 16
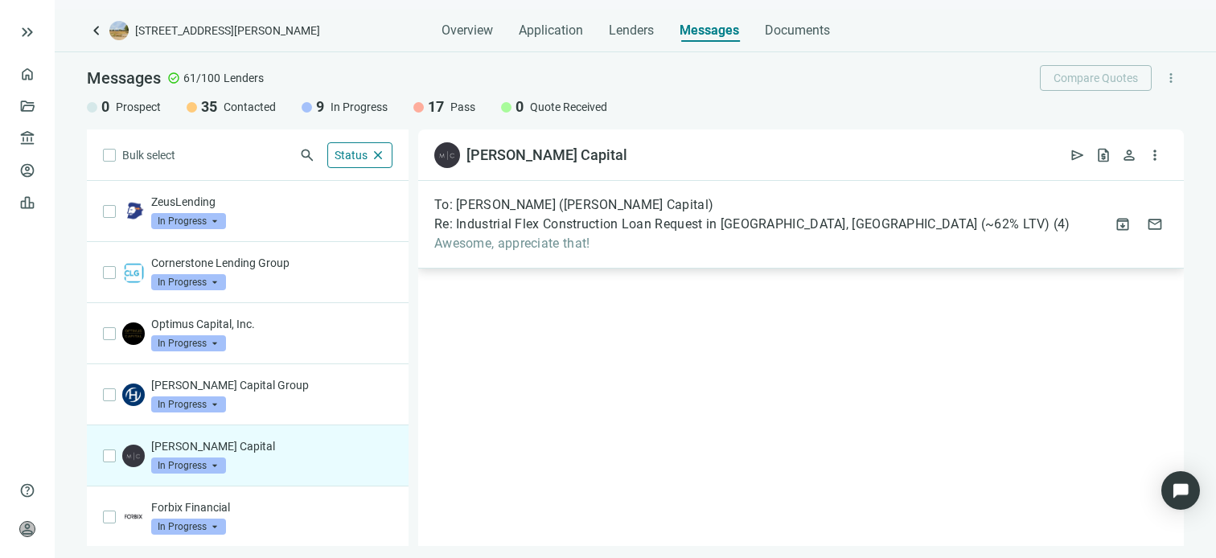
click at [621, 249] on span "Awesome, appreciate that!" at bounding box center [752, 244] width 636 height 16
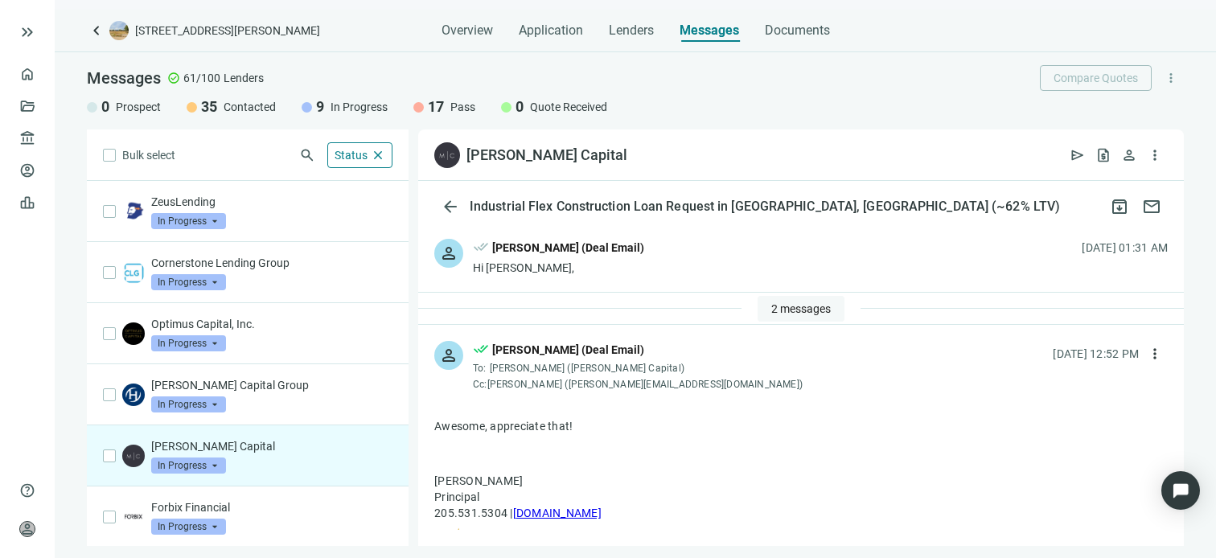
click at [781, 309] on span "2 messages" at bounding box center [801, 308] width 60 height 13
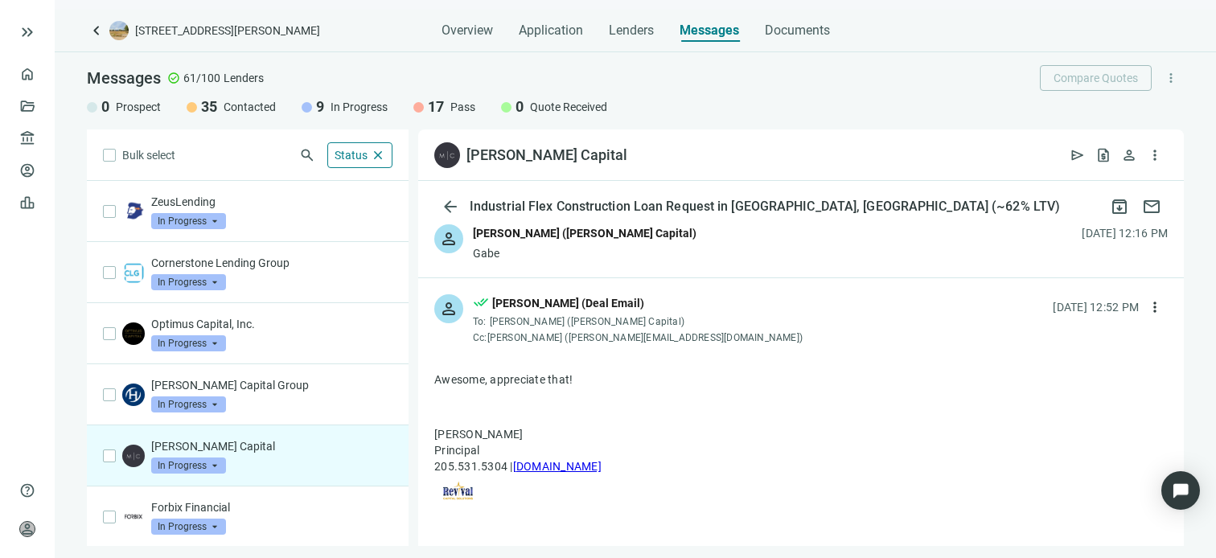
scroll to position [161, 0]
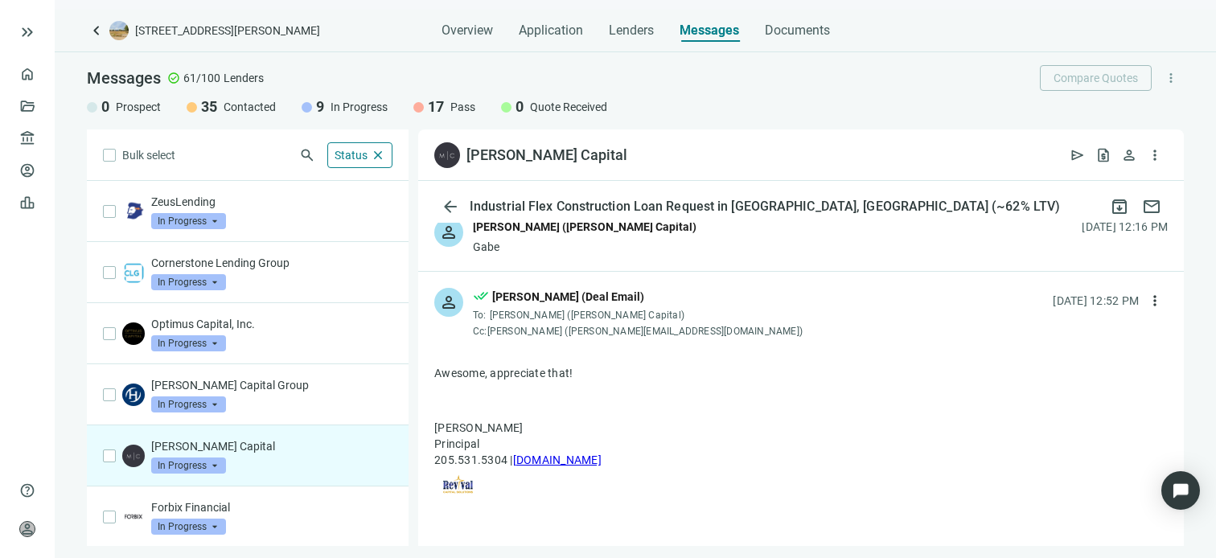
click at [634, 248] on div "person [PERSON_NAME] ([PERSON_NAME] Capital) Gabe [DATE] 12:16 PM" at bounding box center [801, 236] width 766 height 69
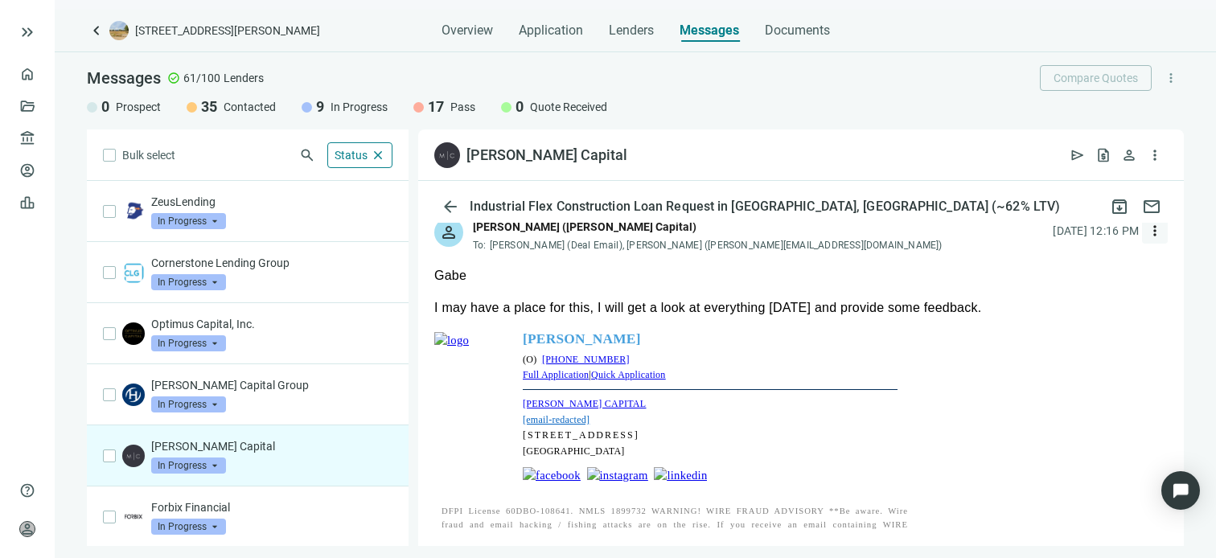
click at [1147, 231] on span "more_vert" at bounding box center [1155, 231] width 16 height 16
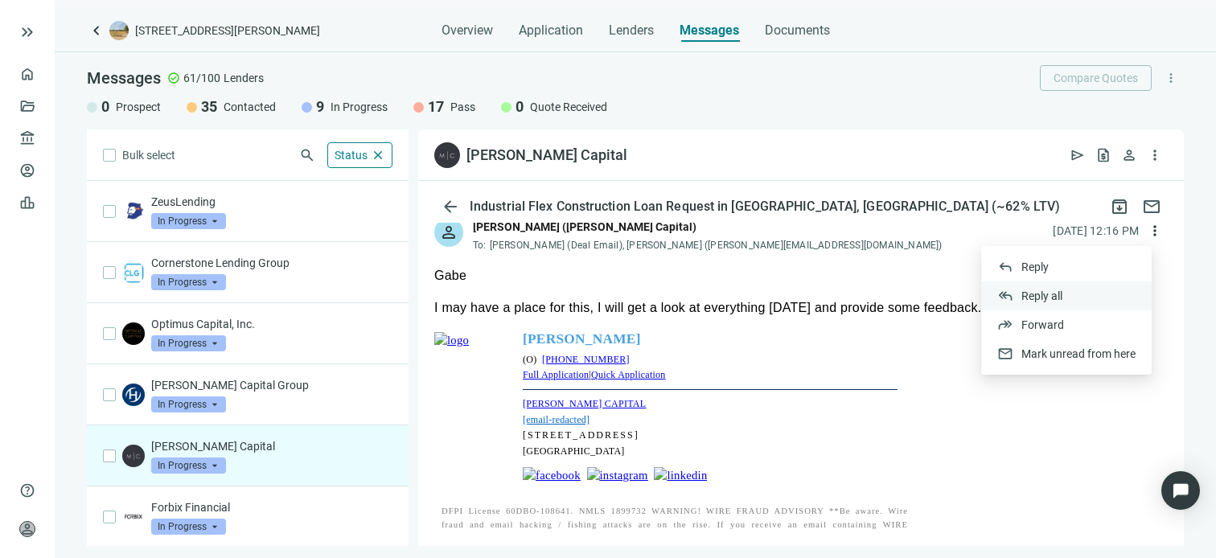
click at [1038, 297] on span "Reply all" at bounding box center [1042, 296] width 41 height 13
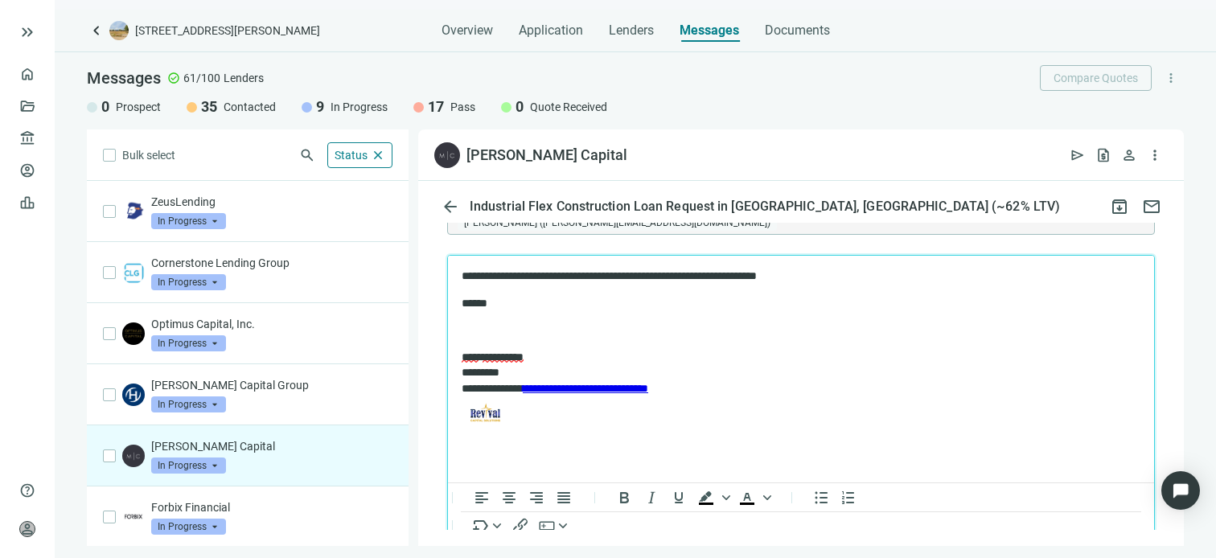
scroll to position [2171, 0]
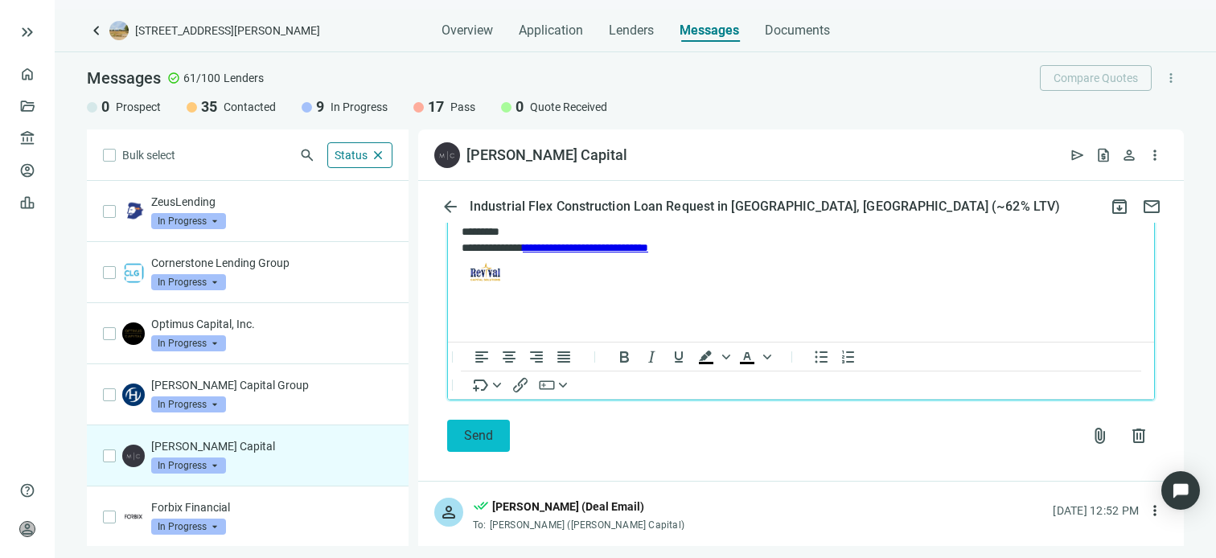
click at [479, 432] on span "Send" at bounding box center [478, 435] width 29 height 15
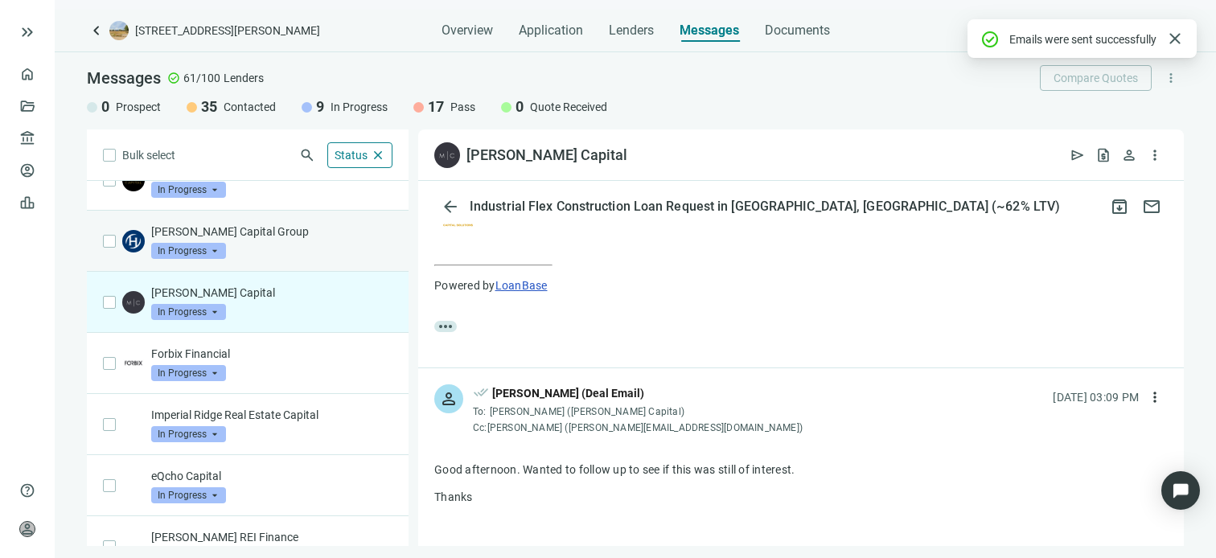
scroll to position [161, 0]
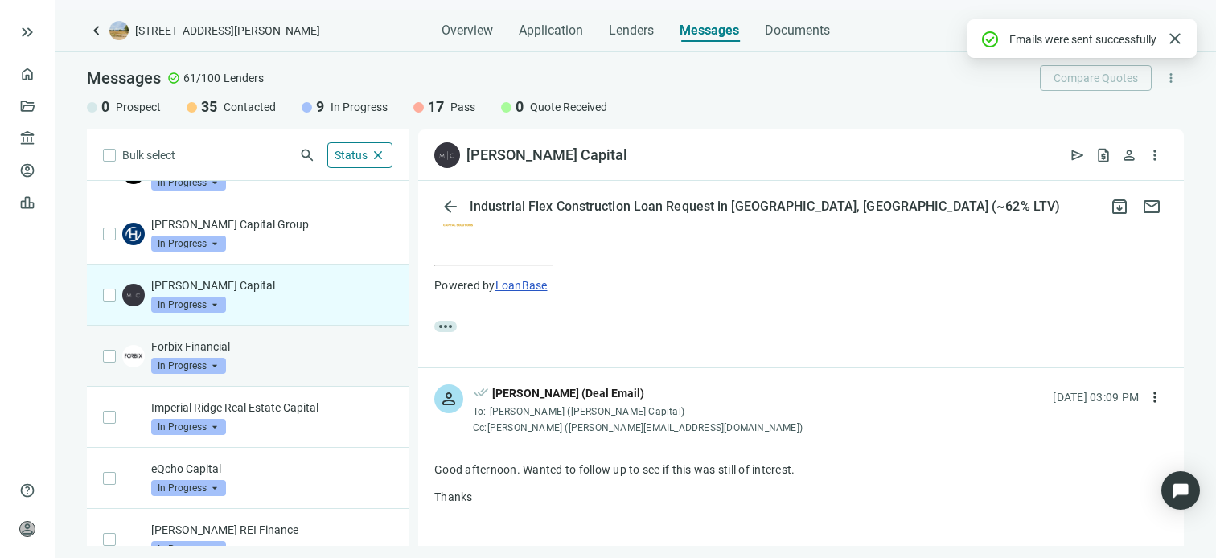
click at [242, 348] on p "Forbix Financial" at bounding box center [271, 347] width 241 height 16
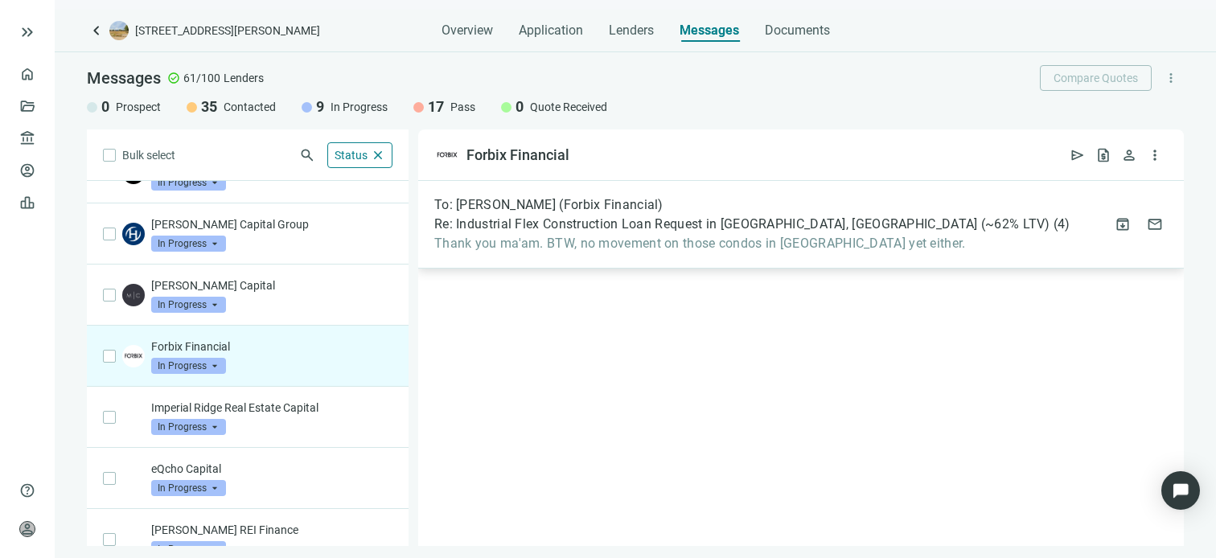
click at [886, 236] on div "To: [PERSON_NAME] (Forbix Financial) Re: Industrial Flex Construction Loan Requ…" at bounding box center [801, 225] width 766 height 88
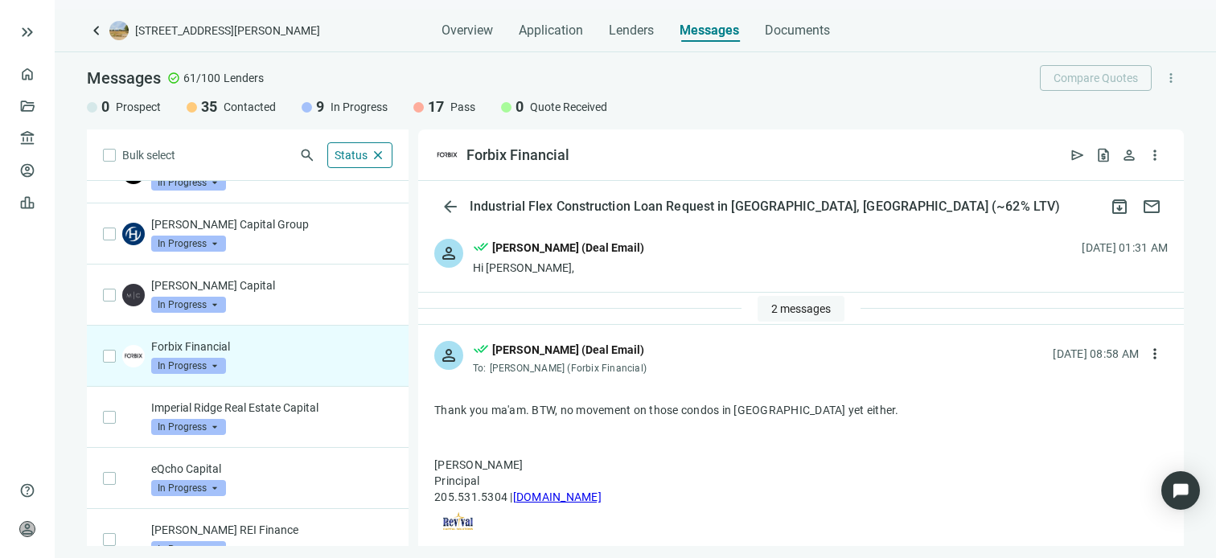
click at [775, 306] on span "2 messages" at bounding box center [801, 308] width 60 height 13
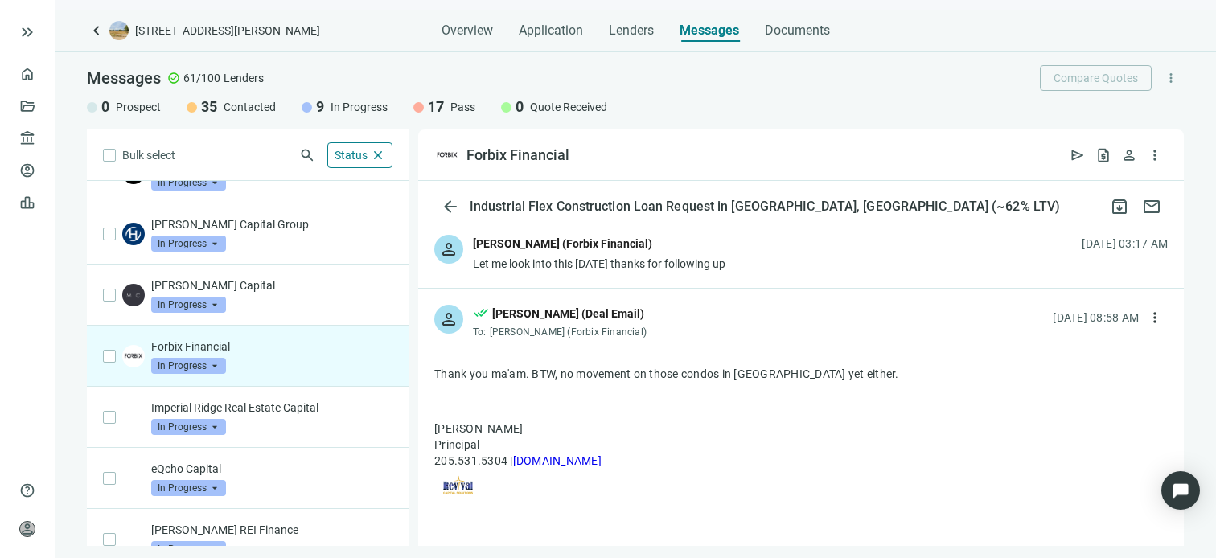
scroll to position [161, 0]
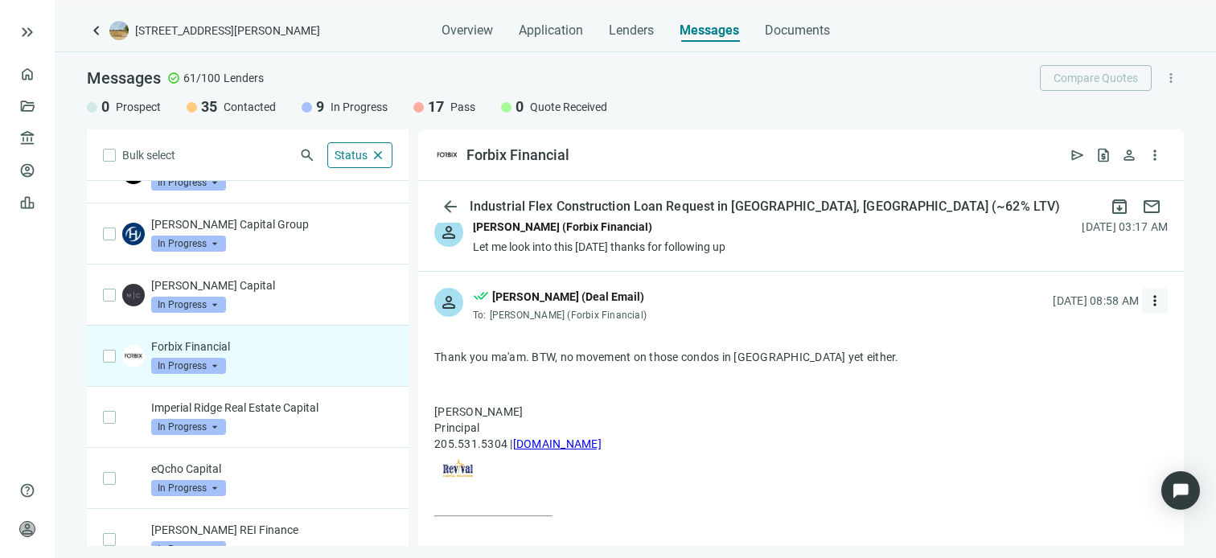
click at [1147, 300] on span "more_vert" at bounding box center [1155, 301] width 16 height 16
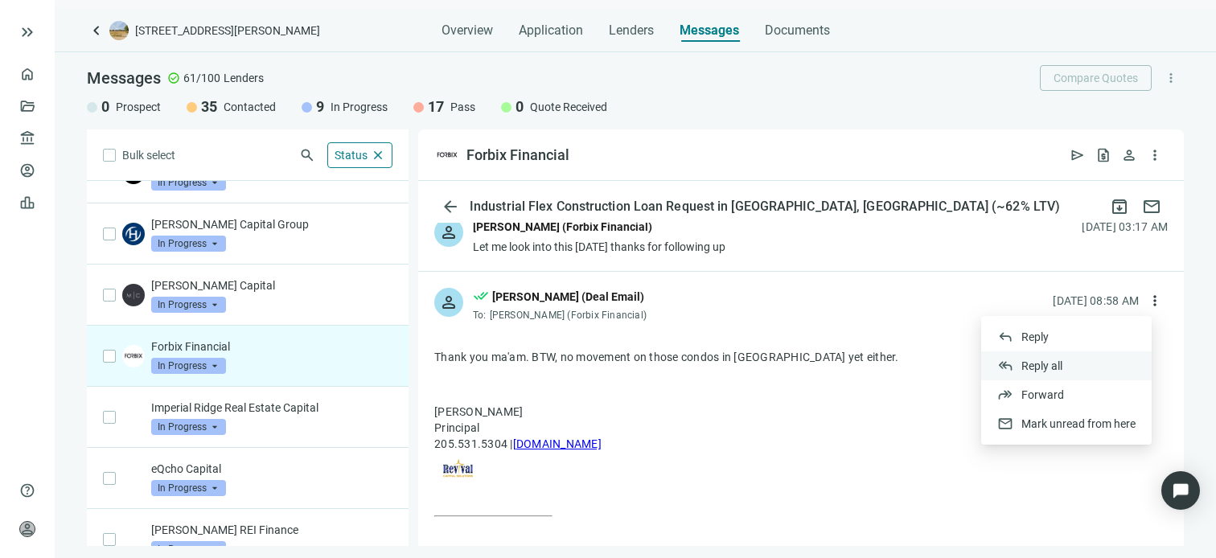
click at [1059, 364] on span "Reply all" at bounding box center [1042, 366] width 41 height 13
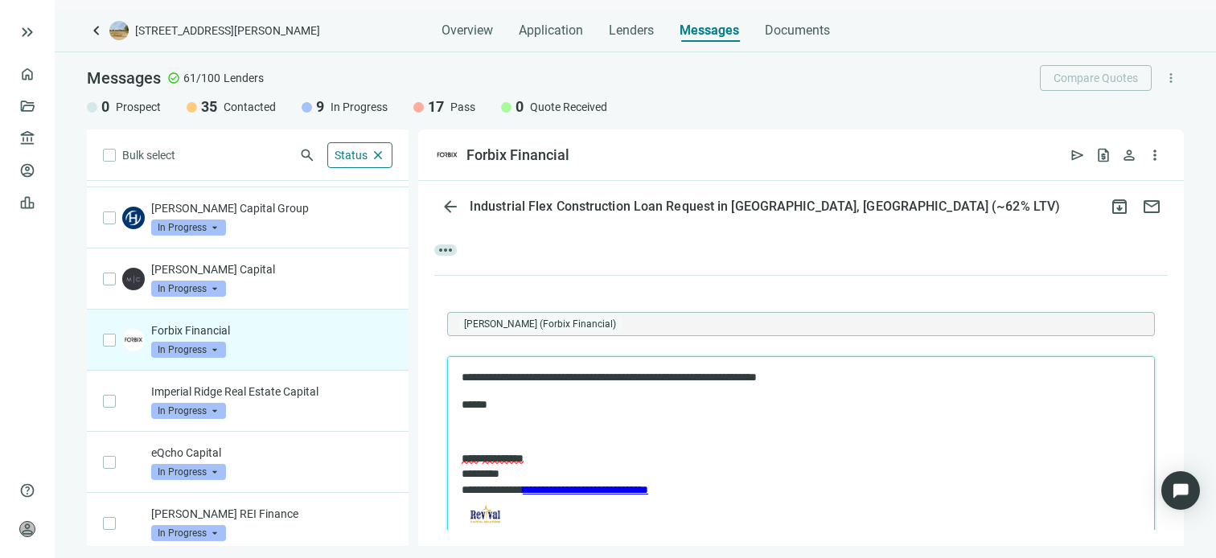
scroll to position [183, 0]
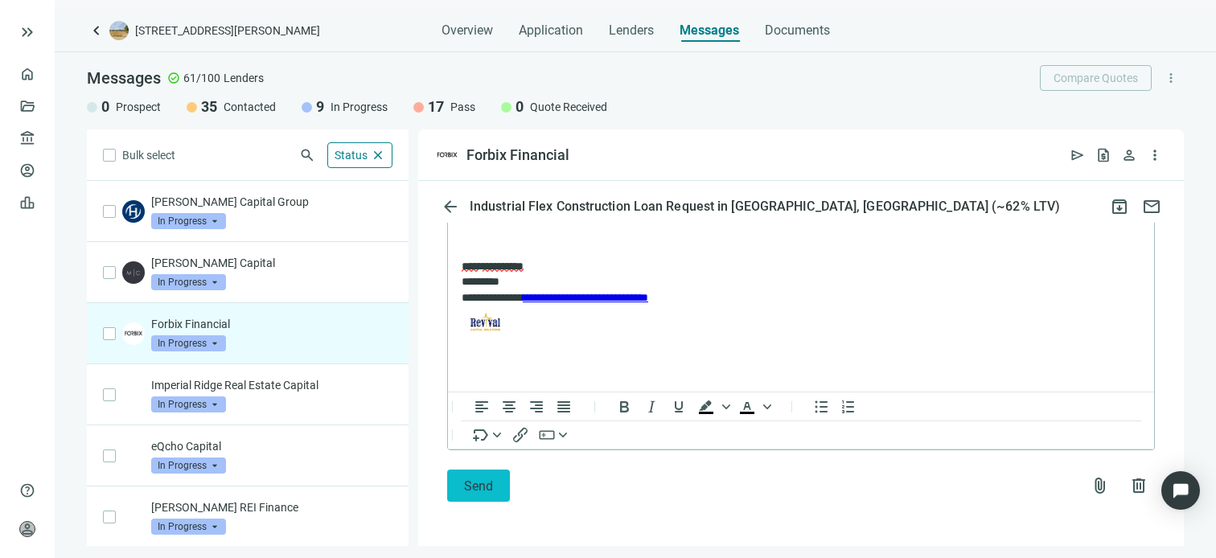
click at [475, 483] on span "Send" at bounding box center [478, 486] width 29 height 15
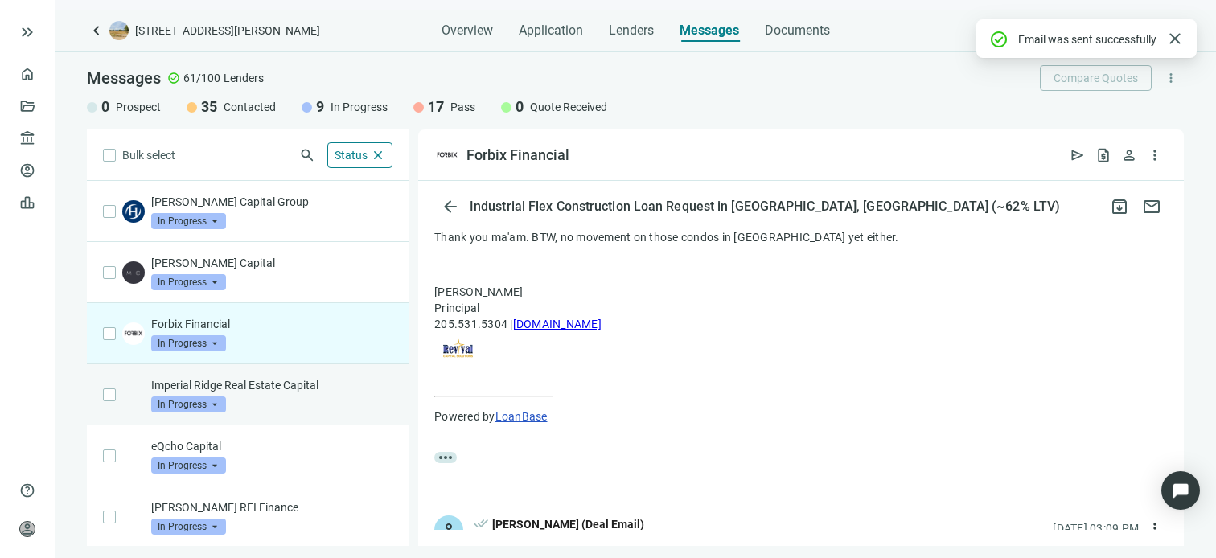
scroll to position [655, 0]
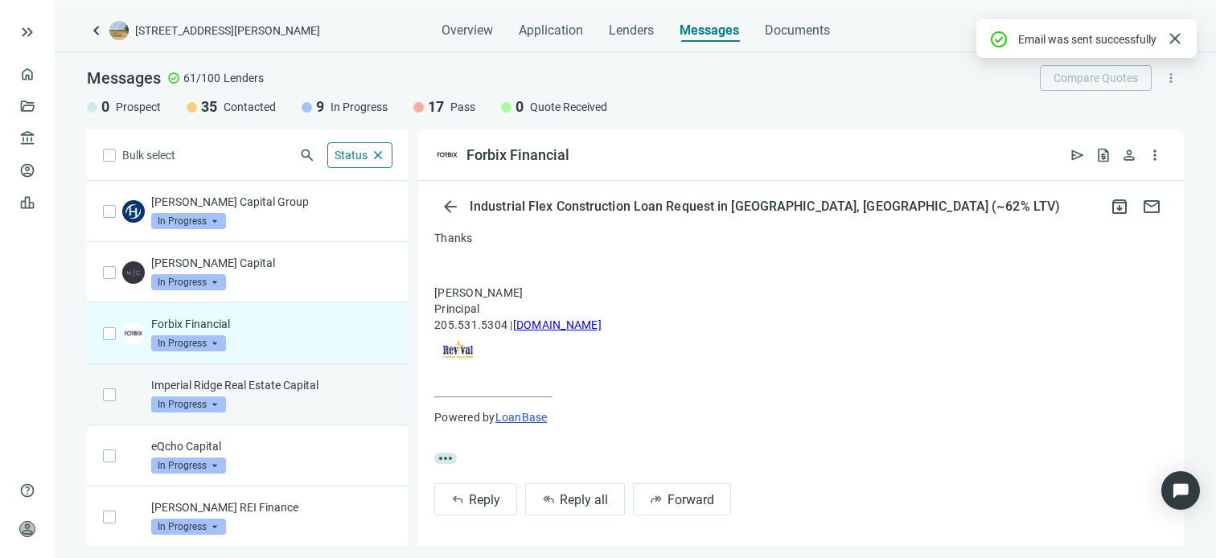
click at [271, 380] on p "Imperial Ridge Real Estate Capital" at bounding box center [271, 385] width 241 height 16
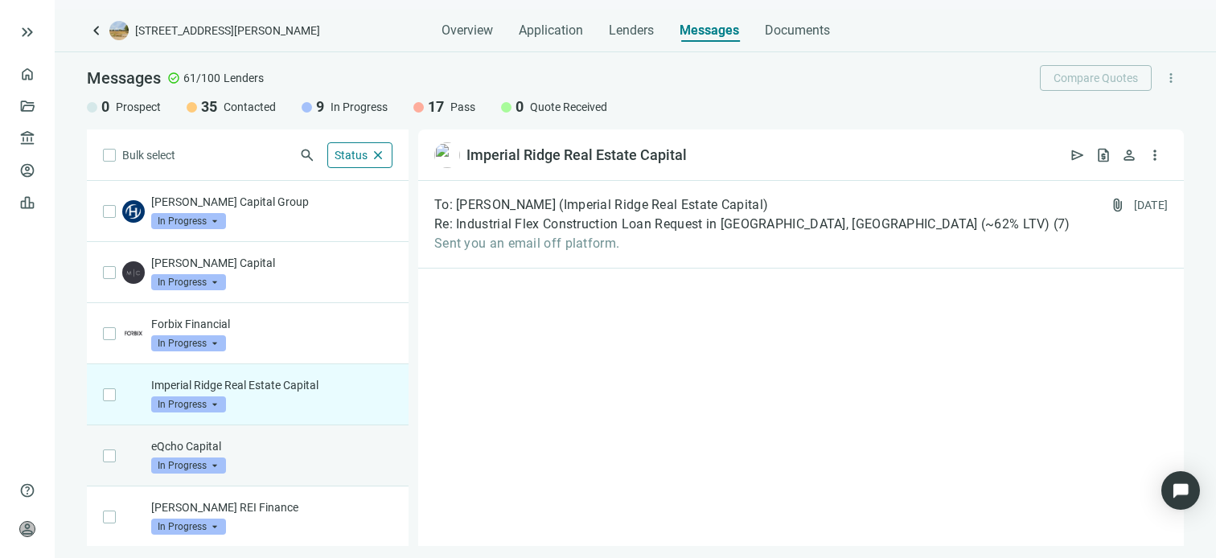
click at [257, 446] on p "eQcho Capital" at bounding box center [271, 446] width 241 height 16
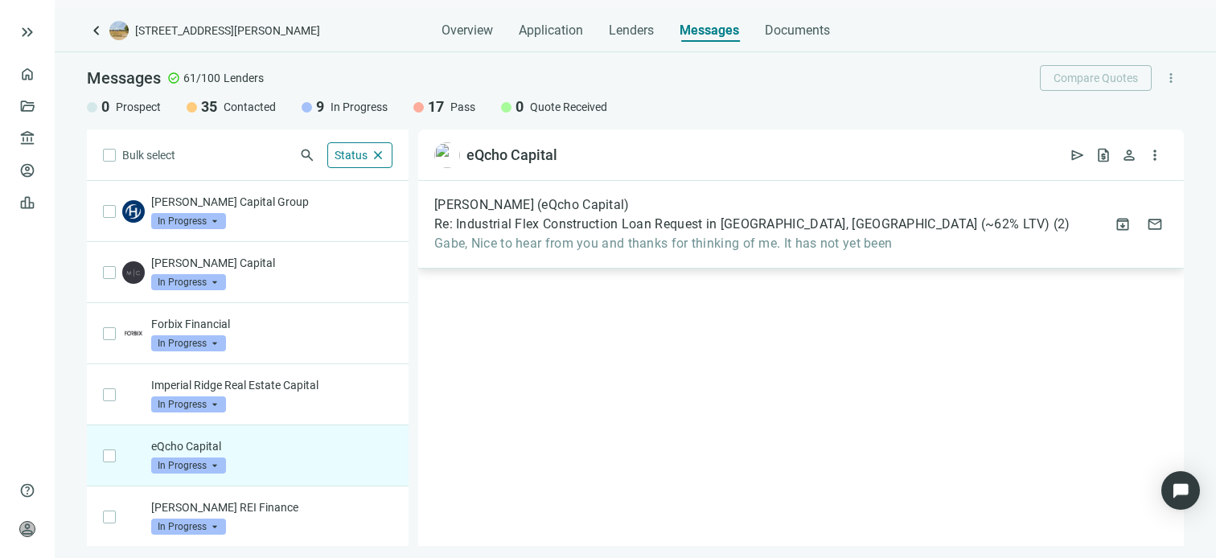
click at [541, 244] on span "Gabe, Nice to hear from you and thanks for thinking of me. It has not yet been" at bounding box center [752, 244] width 636 height 16
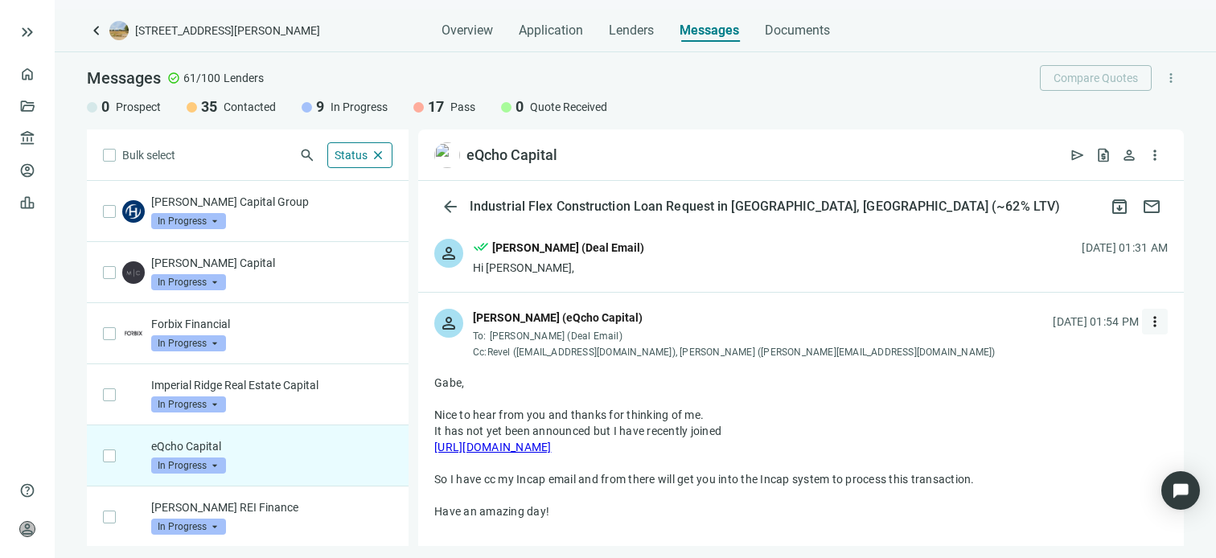
click at [1147, 316] on span "more_vert" at bounding box center [1155, 322] width 16 height 16
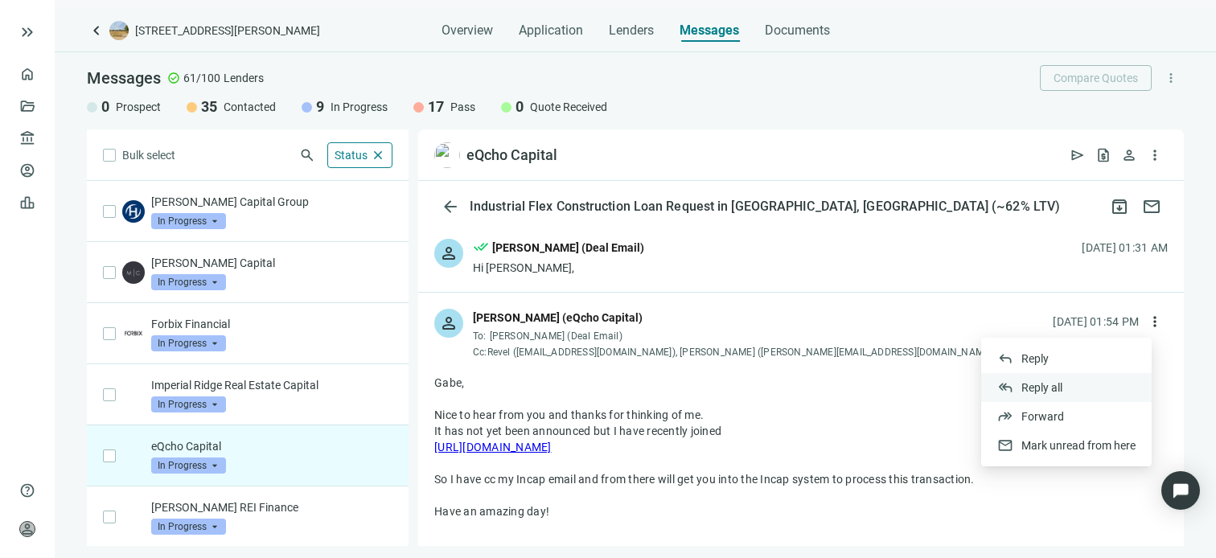
click at [1052, 385] on span "Reply all" at bounding box center [1042, 387] width 41 height 13
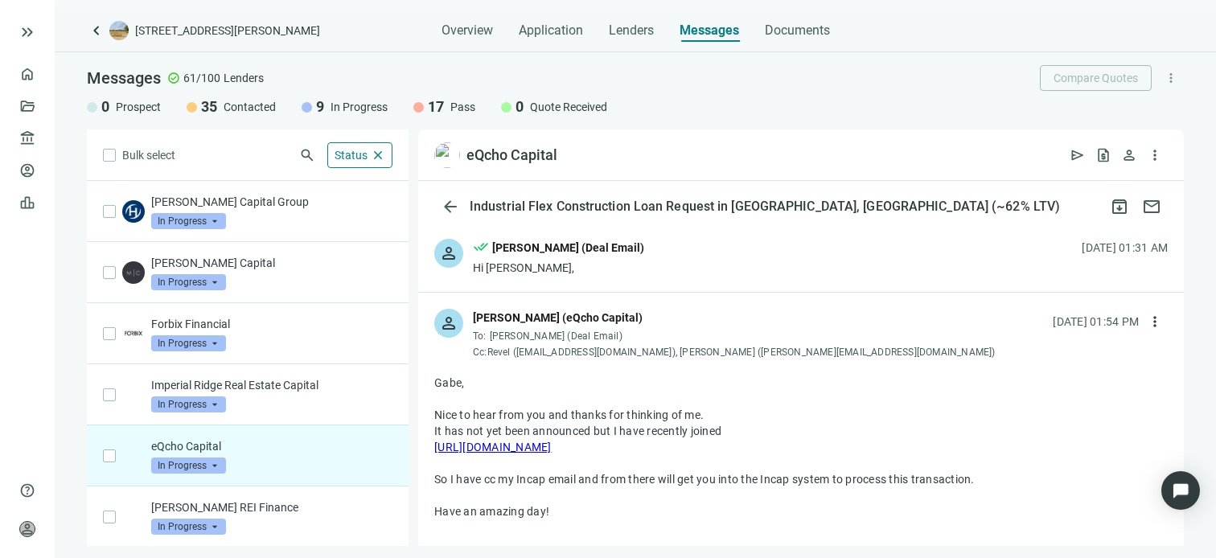
scroll to position [1324, 0]
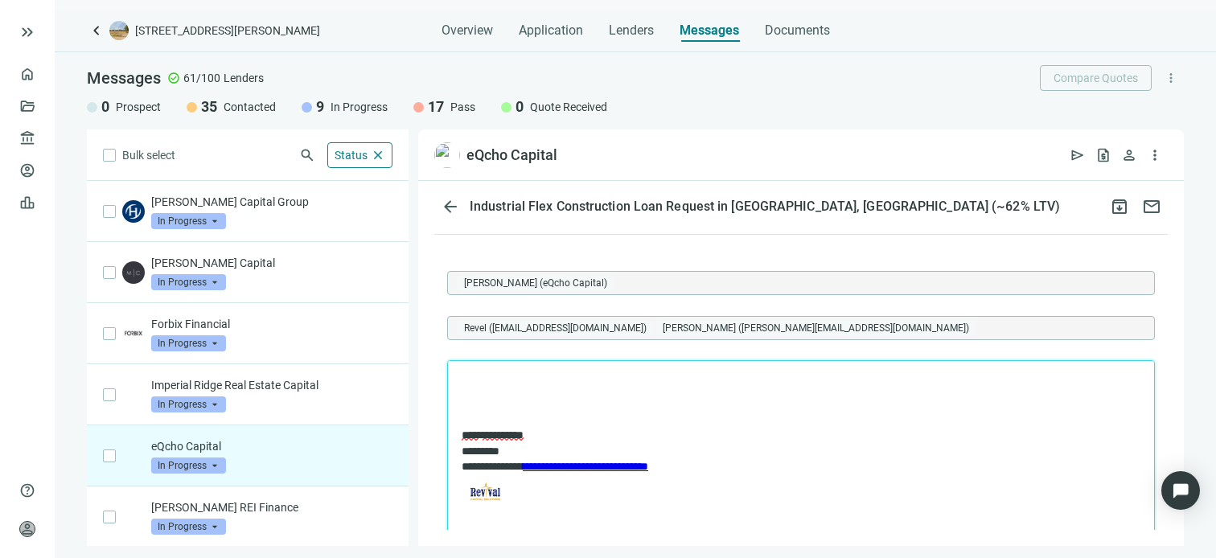
drag, startPoint x: 680, startPoint y: 325, endPoint x: 672, endPoint y: 280, distance: 45.6
click at [672, 280] on div "[PERSON_NAME] (eQcho Capital) Revel ([EMAIL_ADDRESS][DOMAIN_NAME]) [PERSON_NAME…" at bounding box center [801, 305] width 708 height 71
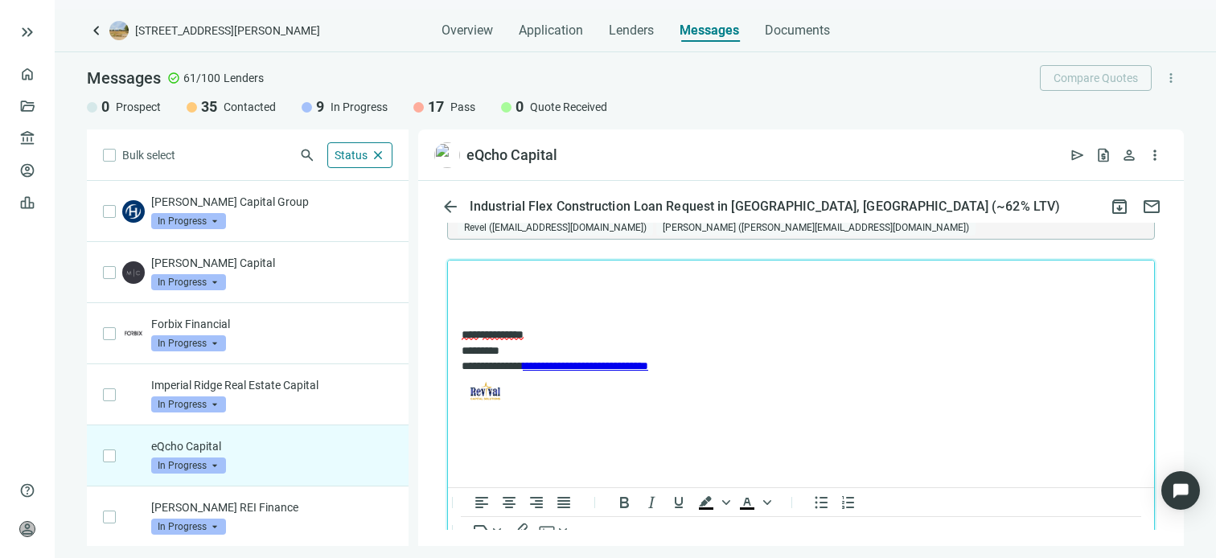
scroll to position [1516, 0]
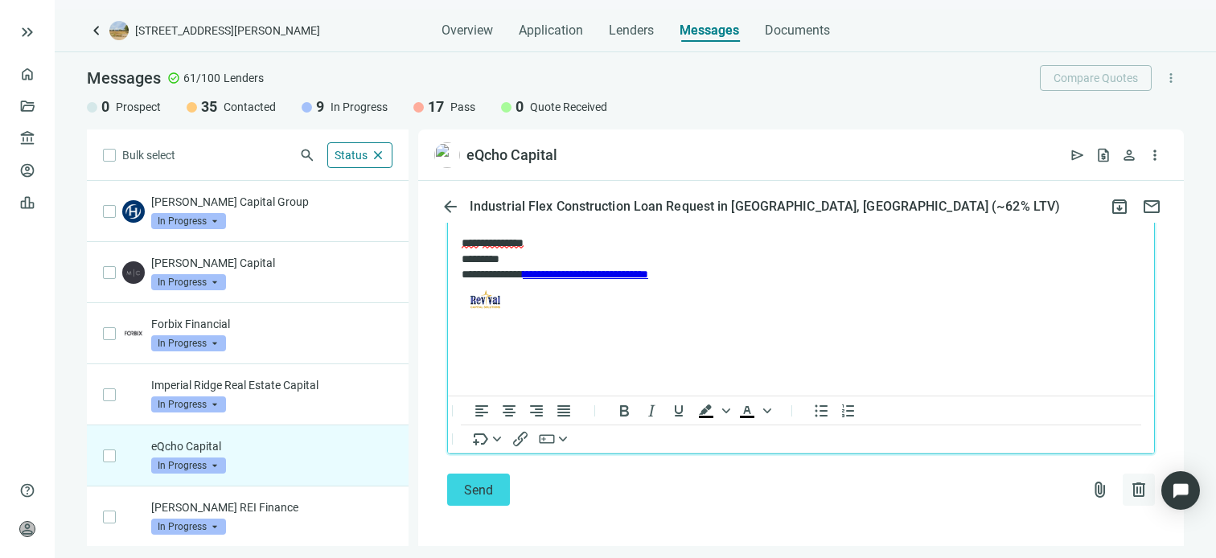
click at [1129, 483] on span "delete" at bounding box center [1138, 489] width 19 height 19
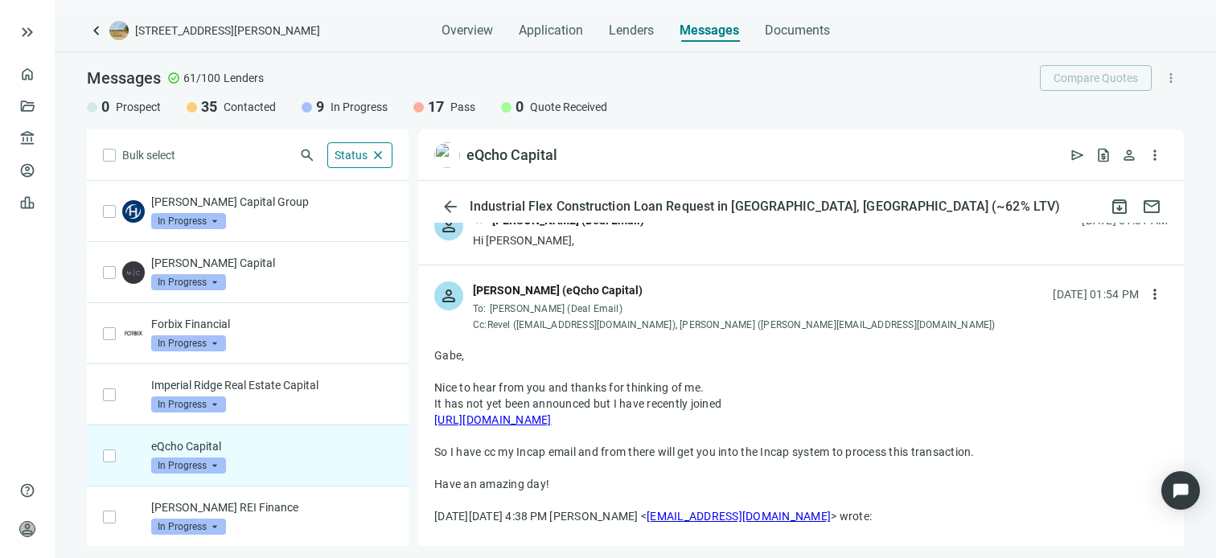
scroll to position [26, 0]
drag, startPoint x: 775, startPoint y: 325, endPoint x: 686, endPoint y: 328, distance: 89.3
click at [686, 328] on div "Cc: Revel ([EMAIL_ADDRESS][DOMAIN_NAME]), [PERSON_NAME] ([PERSON_NAME][EMAIL_AD…" at bounding box center [734, 326] width 523 height 13
copy div "[PERSON_NAME][EMAIL_ADDRESS][DOMAIN_NAME]"
drag, startPoint x: 600, startPoint y: 324, endPoint x: 520, endPoint y: 325, distance: 79.6
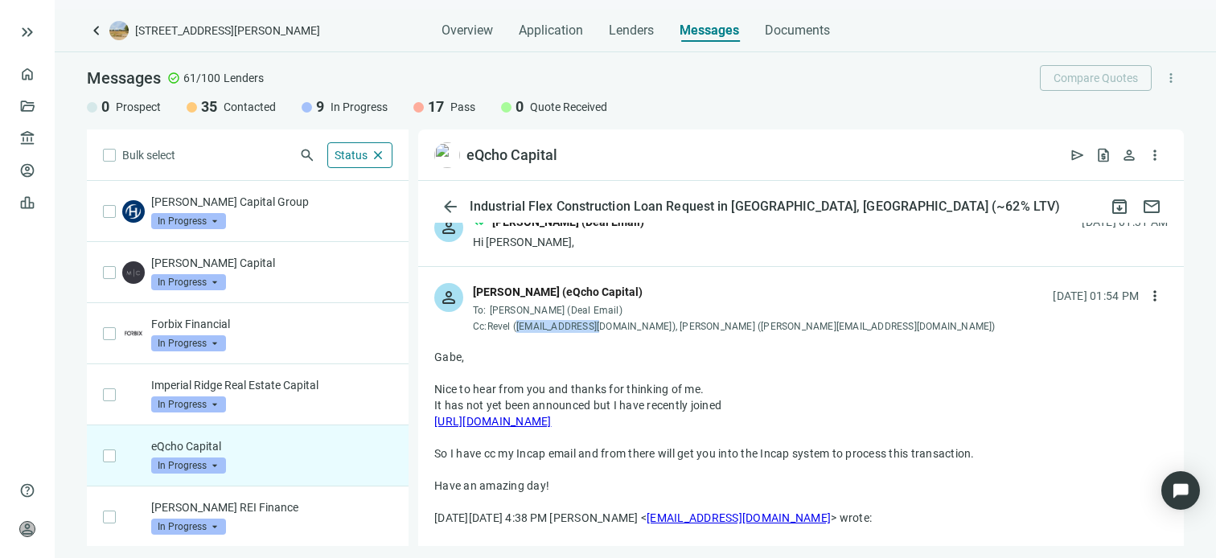
click at [520, 325] on div "Cc: Revel ([EMAIL_ADDRESS][DOMAIN_NAME]), [PERSON_NAME] ([PERSON_NAME][EMAIL_AD…" at bounding box center [734, 326] width 523 height 13
copy div "[EMAIL_ADDRESS][DOMAIN_NAME]"
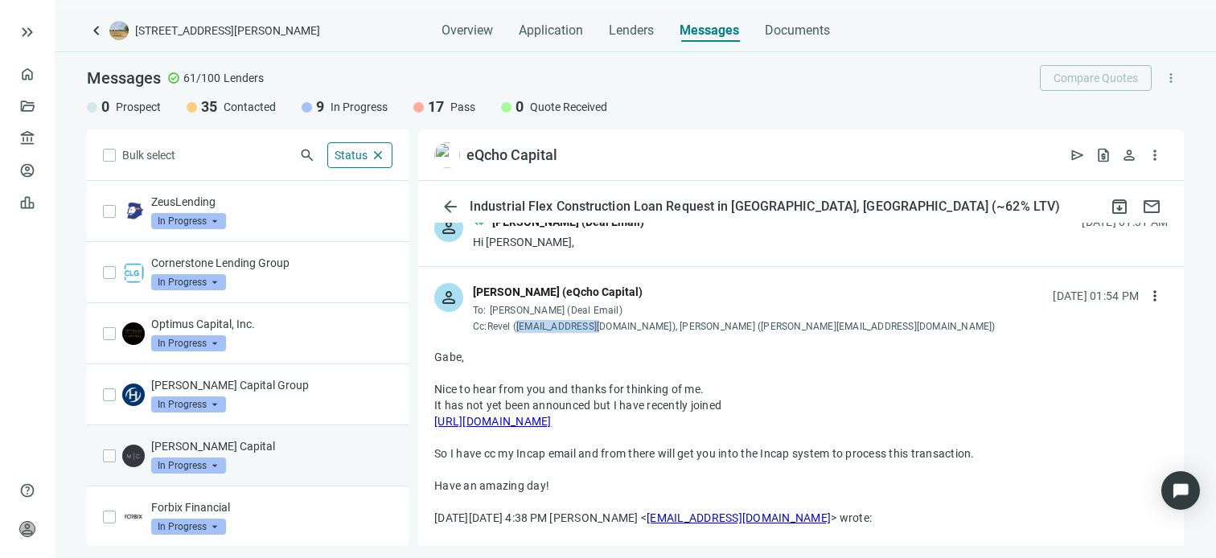
scroll to position [183, 0]
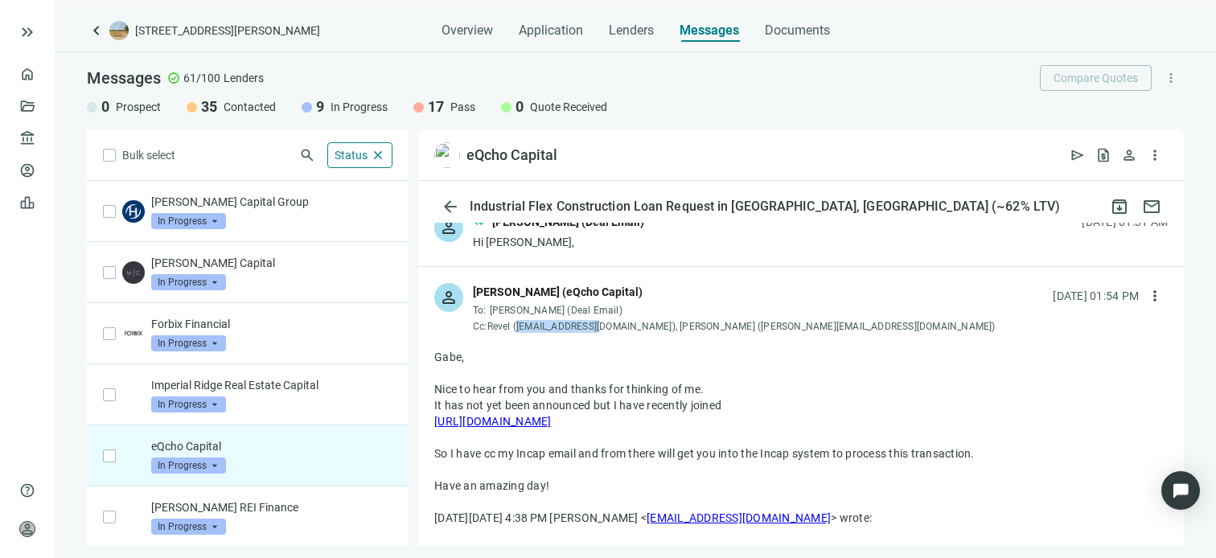
click at [212, 464] on span "In Progress" at bounding box center [188, 466] width 75 height 16
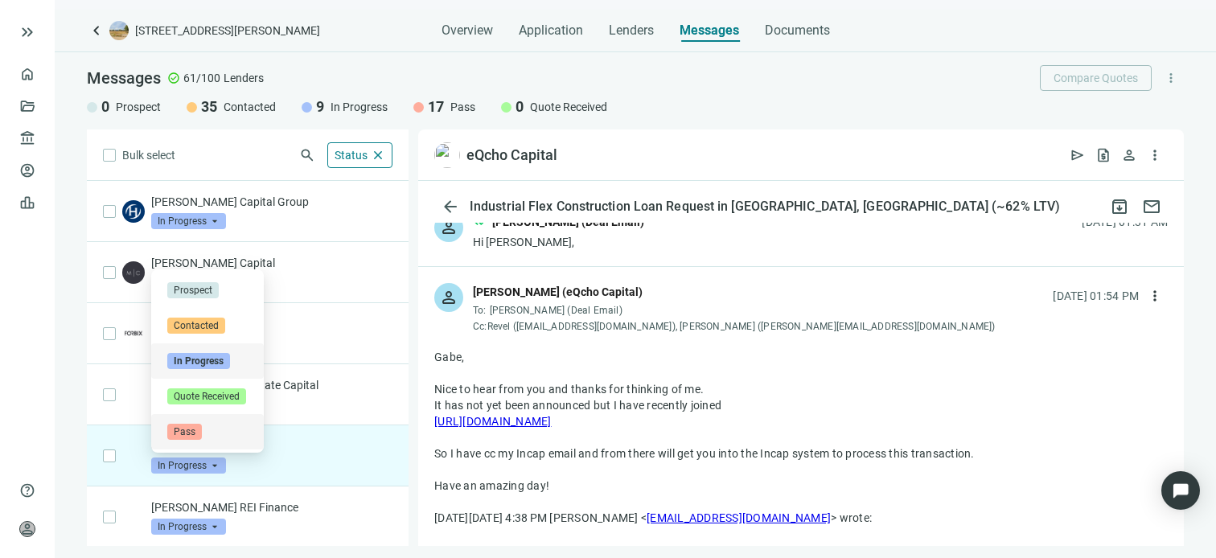
click at [204, 433] on div "Pass" at bounding box center [207, 432] width 80 height 16
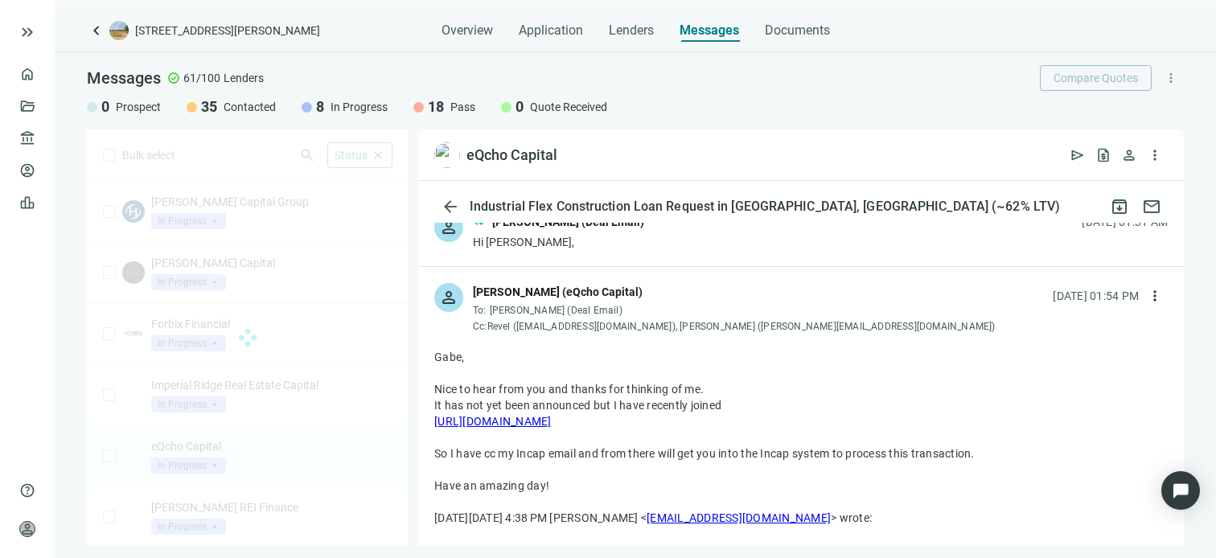
scroll to position [122, 0]
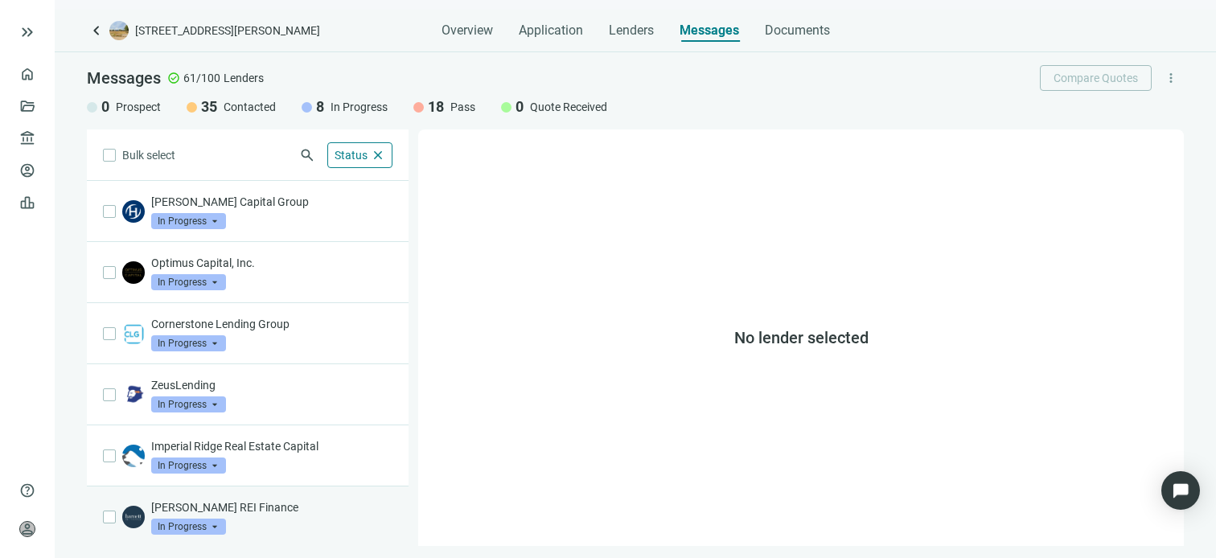
click at [237, 508] on p "[PERSON_NAME] REI Finance" at bounding box center [271, 508] width 241 height 16
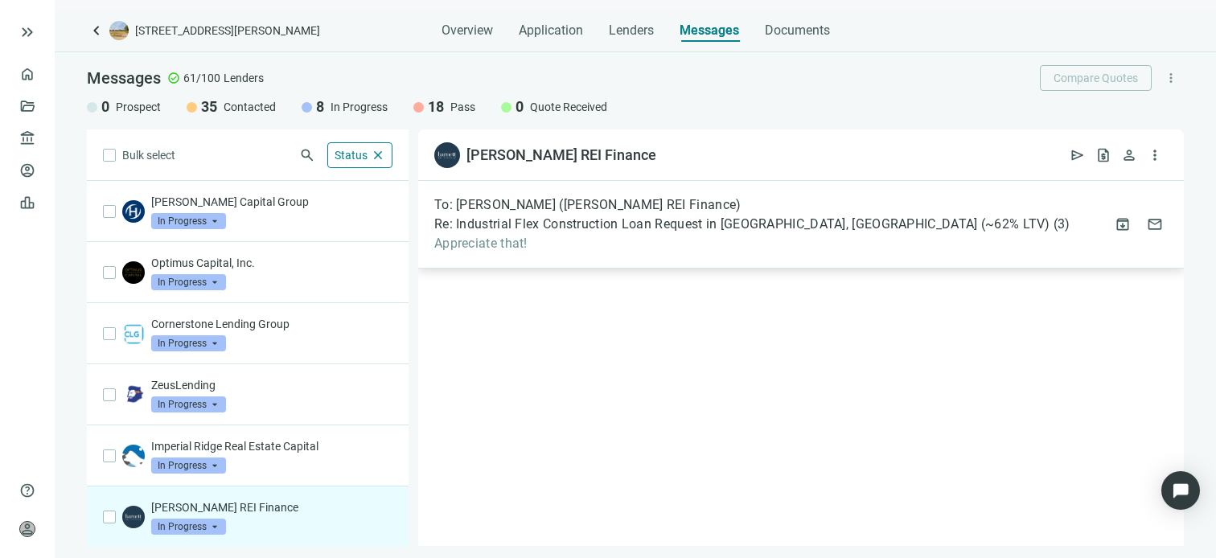
click at [591, 220] on span "Re: Industrial Flex Construction Loan Request in [GEOGRAPHIC_DATA], [GEOGRAPHIC…" at bounding box center [742, 224] width 616 height 16
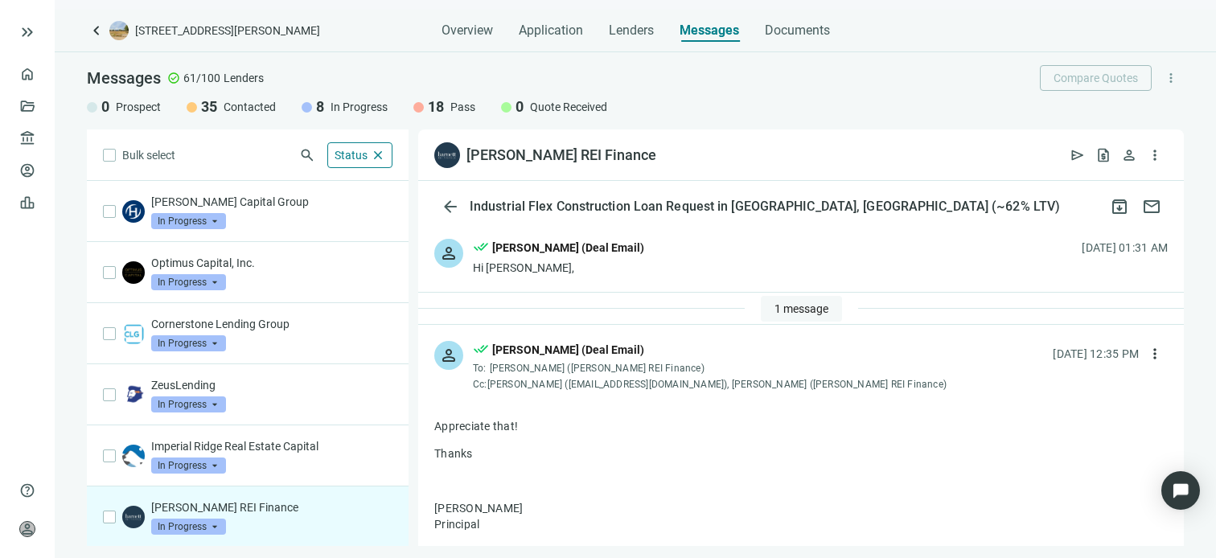
click at [800, 306] on span "1 message" at bounding box center [802, 308] width 54 height 13
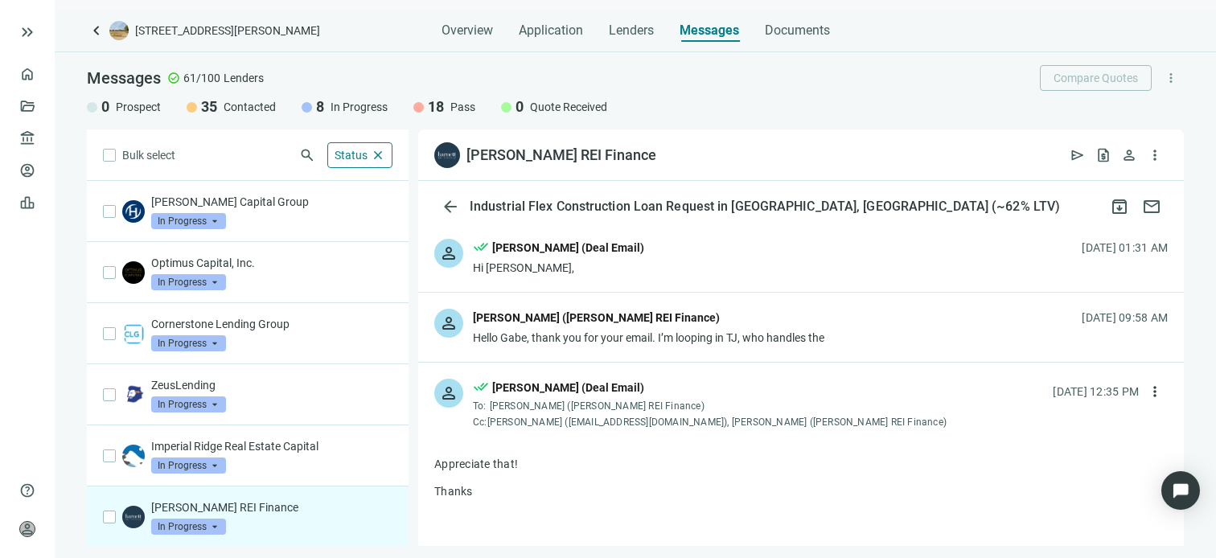
click at [800, 339] on div "Hello Gabe, thank you for your email. I’m looping in TJ, who handles the" at bounding box center [649, 338] width 352 height 16
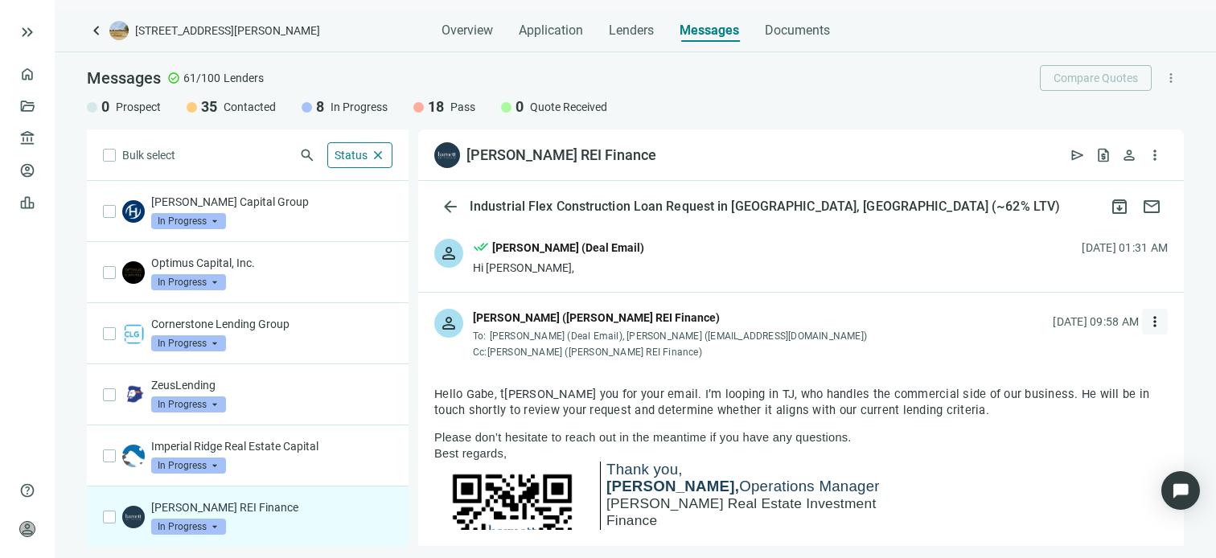
click at [1147, 323] on span "more_vert" at bounding box center [1155, 322] width 16 height 16
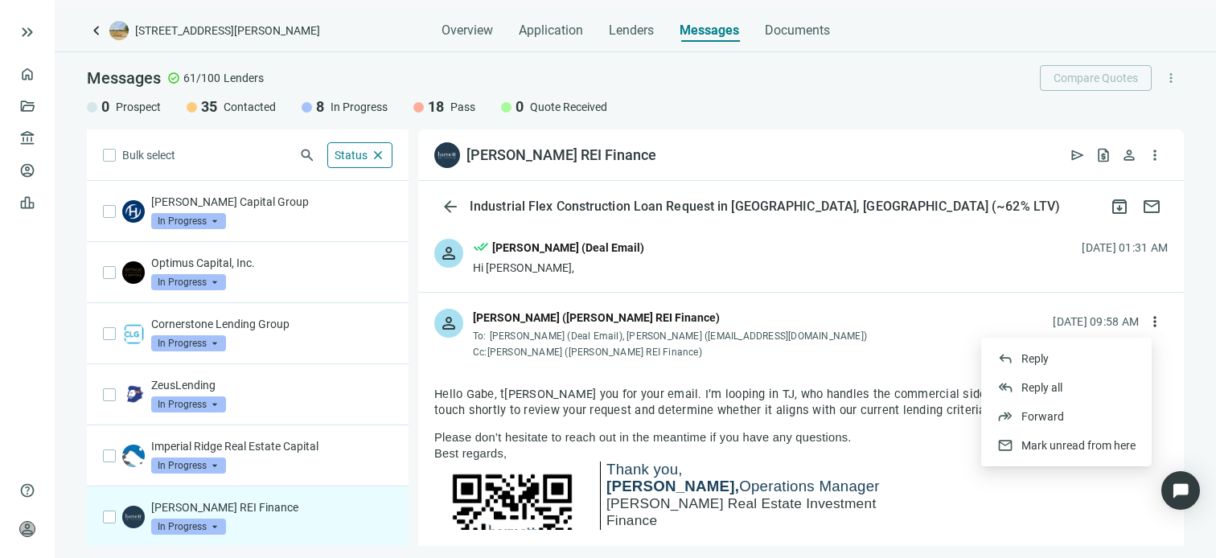
click at [893, 343] on div "person [PERSON_NAME] ([PERSON_NAME] REI Finance) To: [PERSON_NAME] (Deal Email)…" at bounding box center [801, 327] width 766 height 69
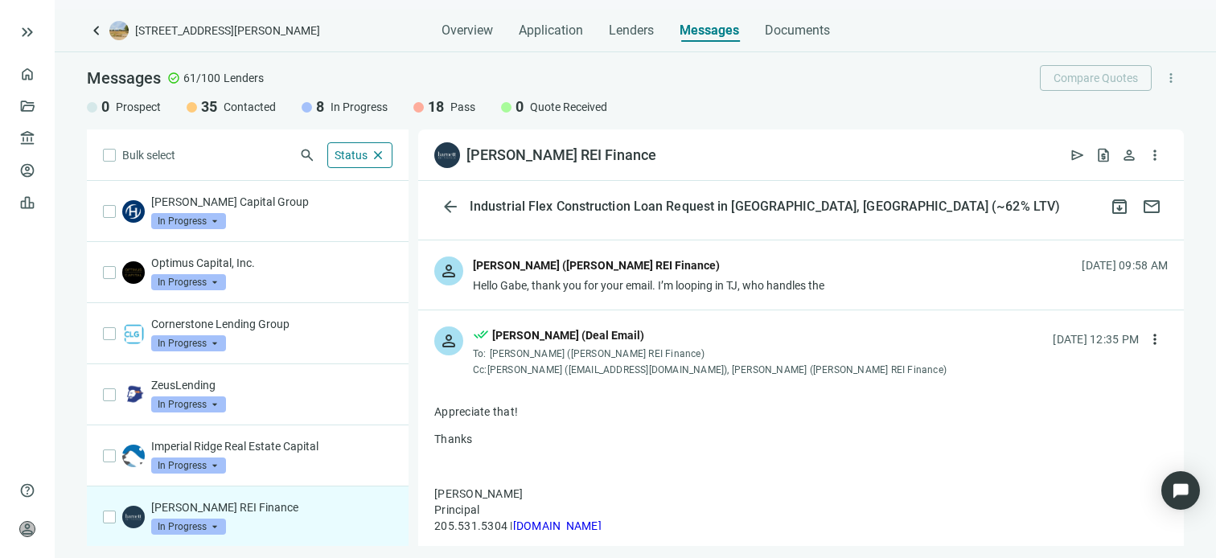
scroll to position [80, 0]
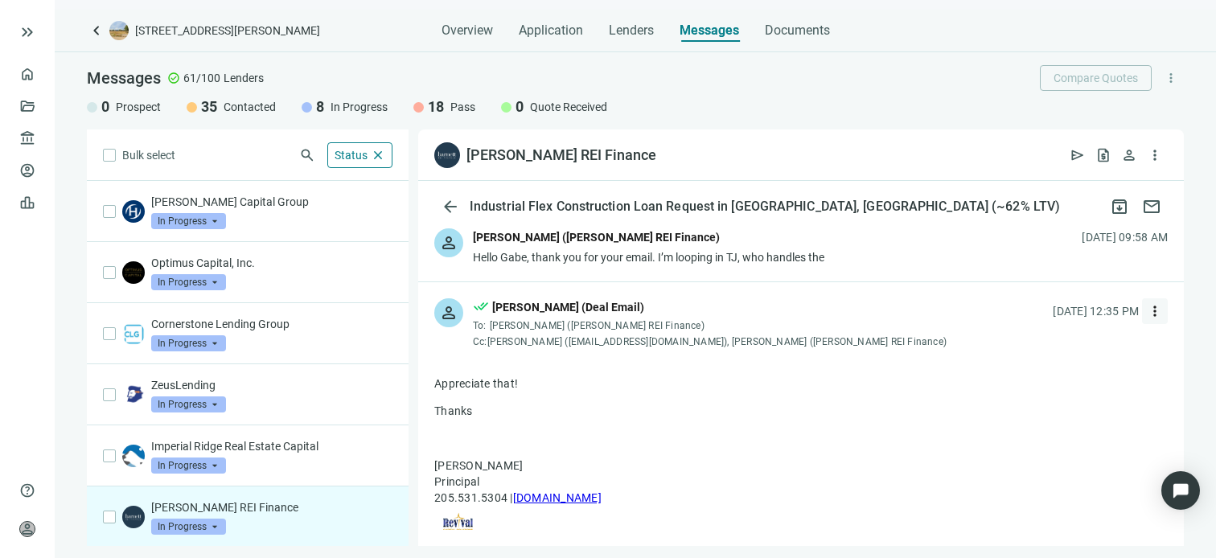
click at [1147, 313] on span "more_vert" at bounding box center [1155, 311] width 16 height 16
click at [1121, 253] on div "person [PERSON_NAME] ([PERSON_NAME] REI Finance) Hello [PERSON_NAME], thank you…" at bounding box center [801, 246] width 766 height 69
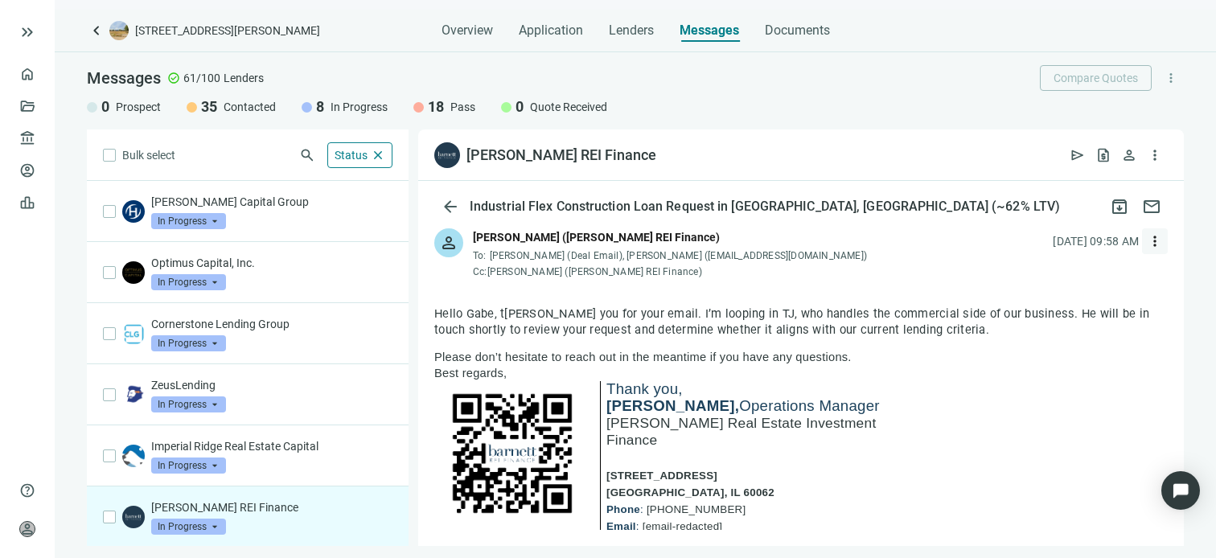
click at [1147, 240] on span "more_vert" at bounding box center [1155, 241] width 16 height 16
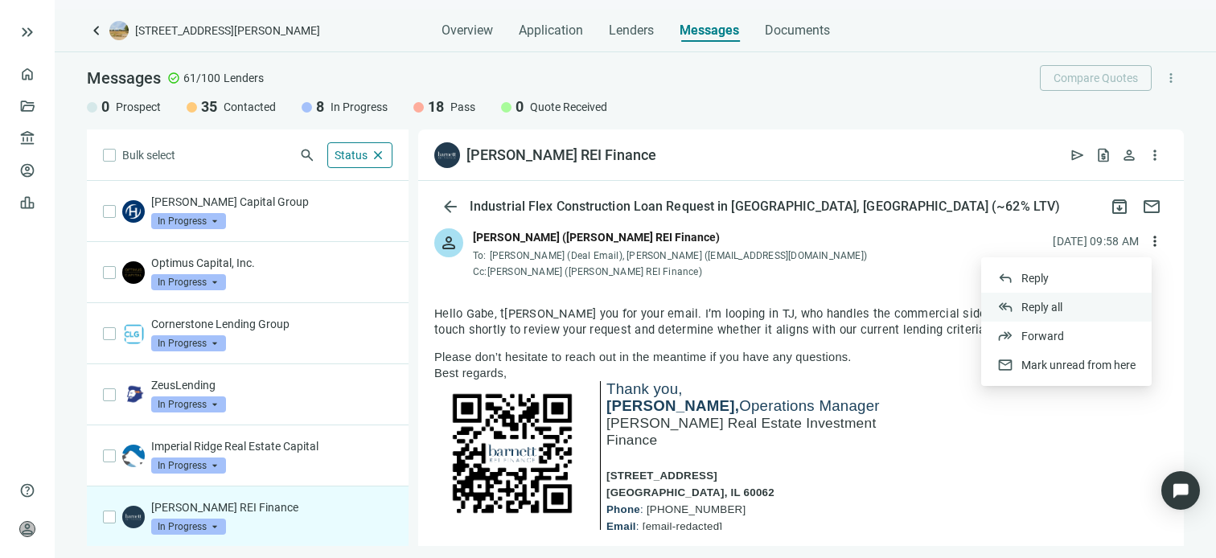
click at [1049, 310] on span "Reply all" at bounding box center [1042, 307] width 41 height 13
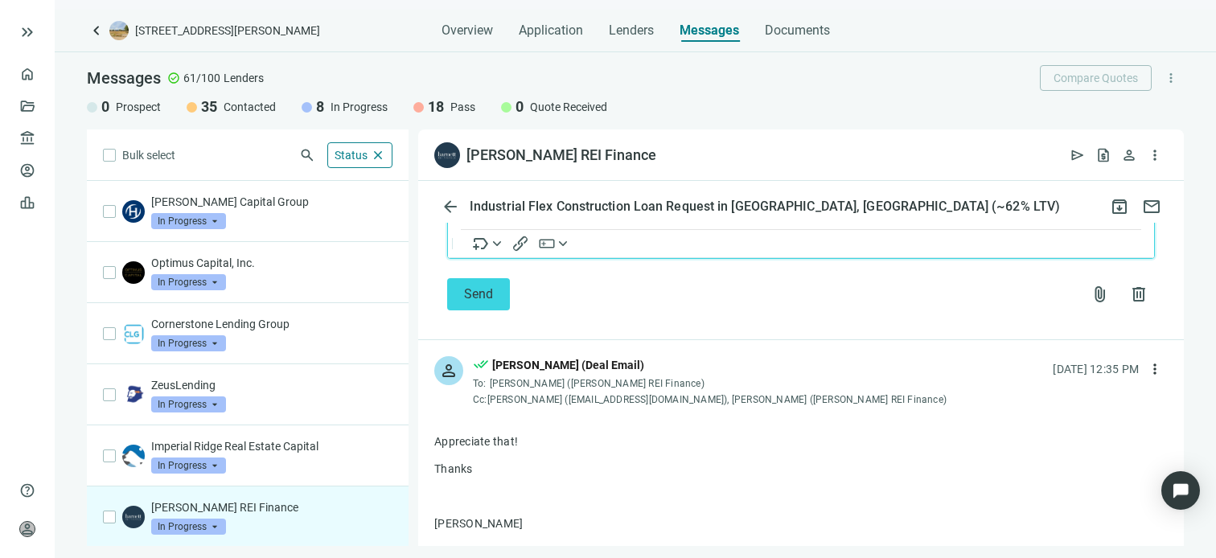
scroll to position [1954, 0]
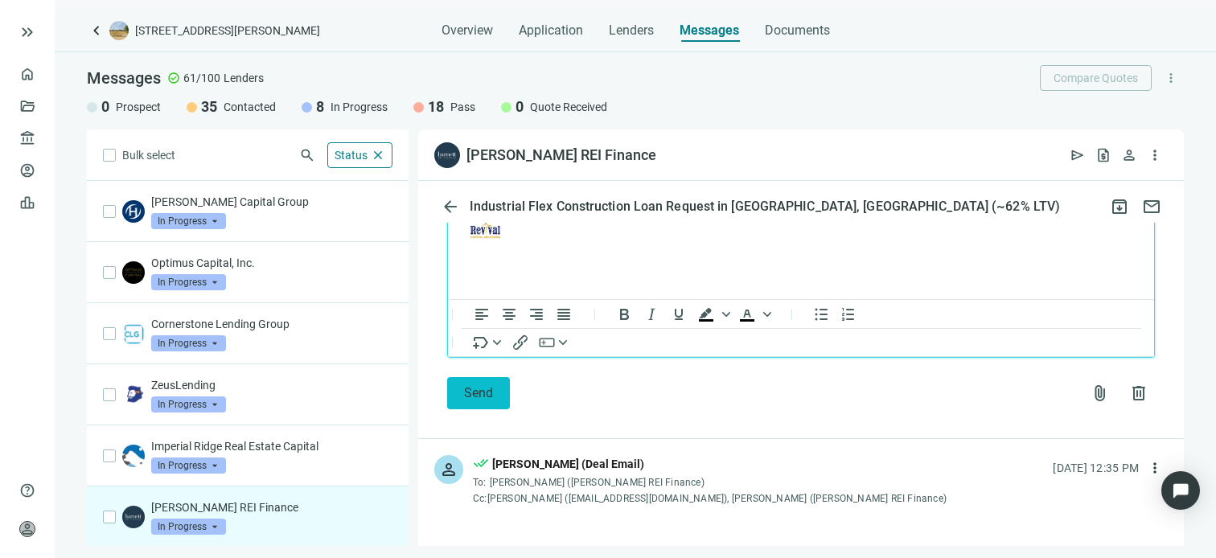
click at [486, 385] on span "Send" at bounding box center [478, 392] width 29 height 15
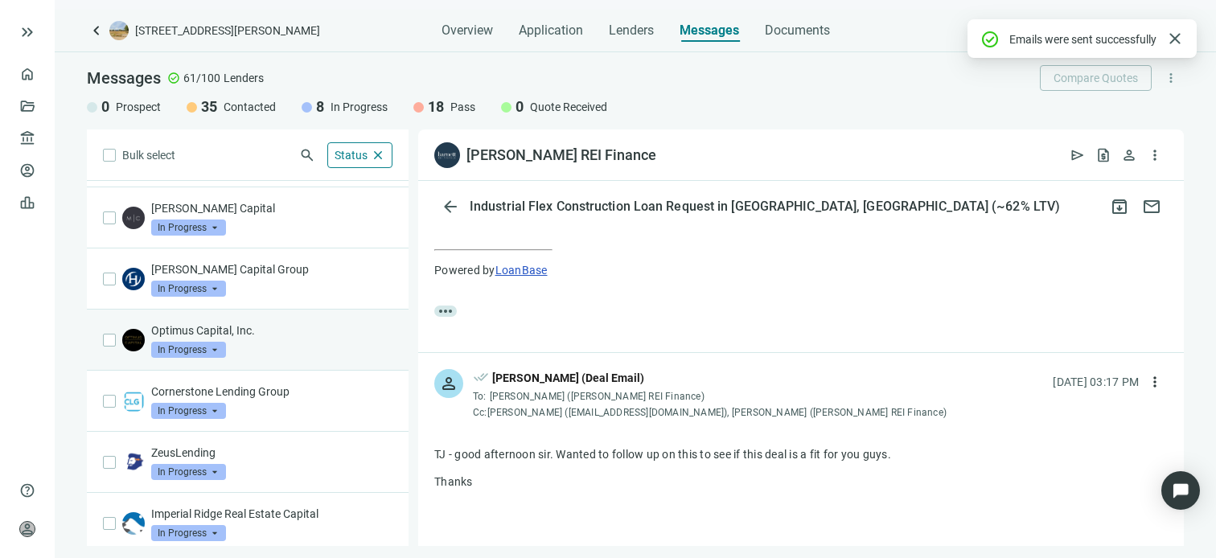
scroll to position [0, 0]
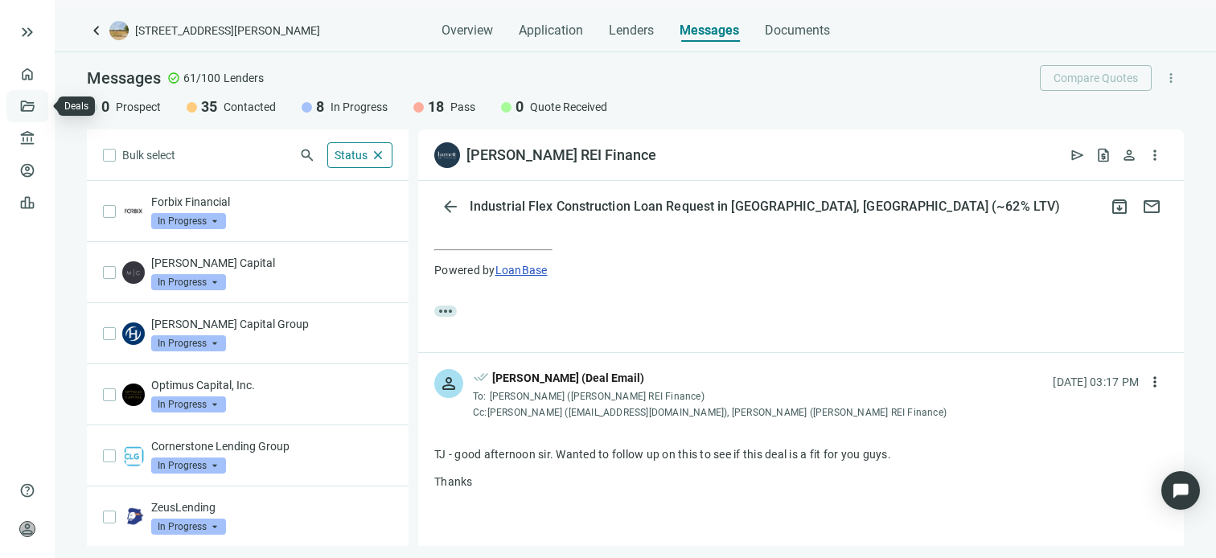
click at [40, 104] on link "Deals" at bounding box center [54, 106] width 29 height 13
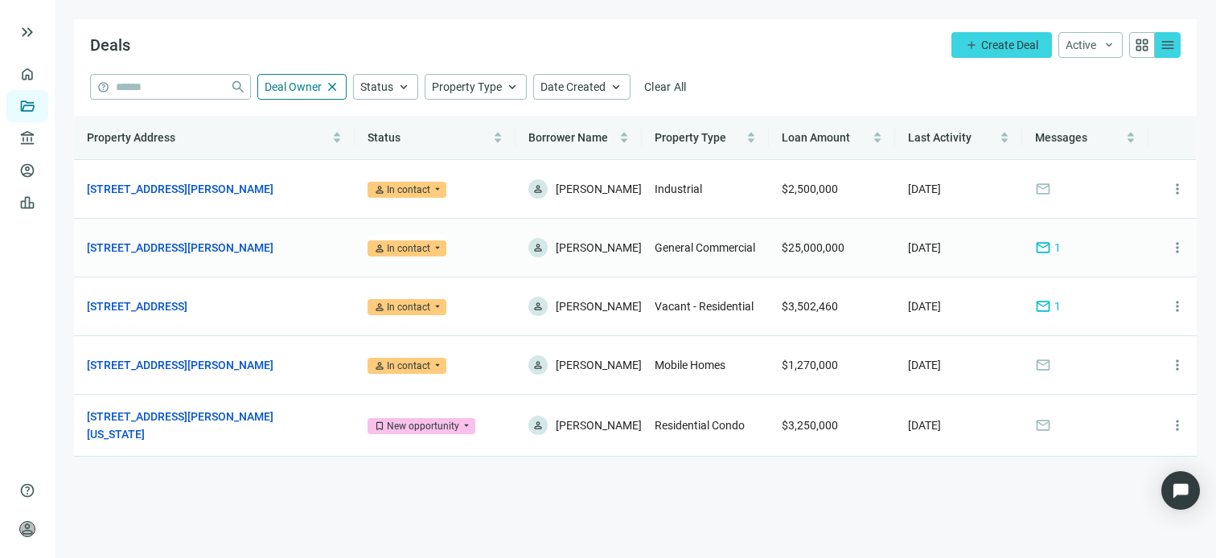
click at [1044, 256] on span "mail" at bounding box center [1043, 248] width 16 height 16
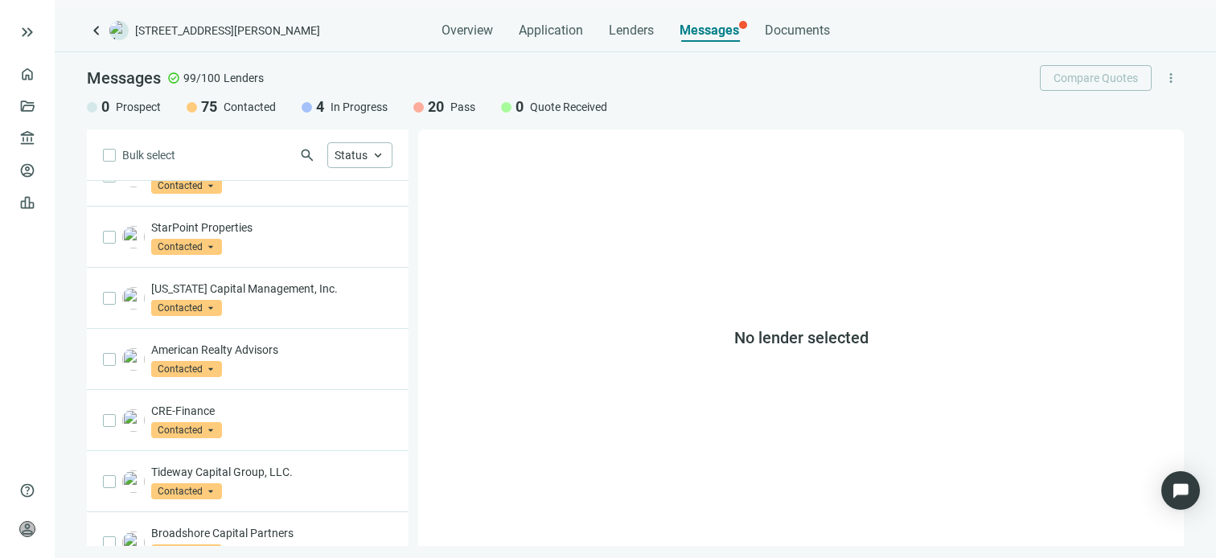
scroll to position [922, 0]
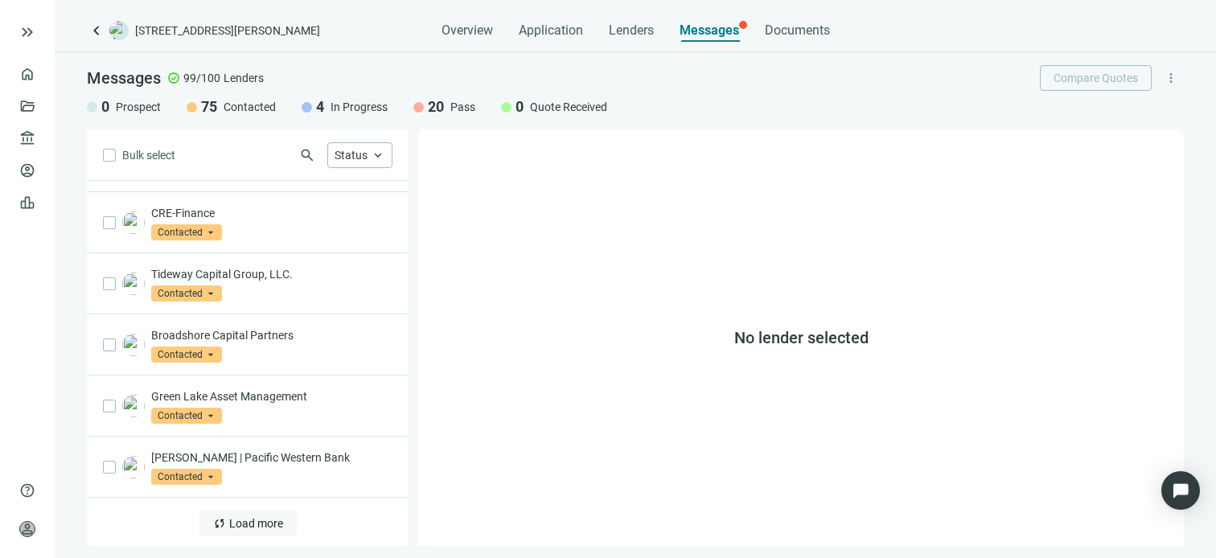
click at [269, 518] on span "Load more" at bounding box center [256, 523] width 54 height 13
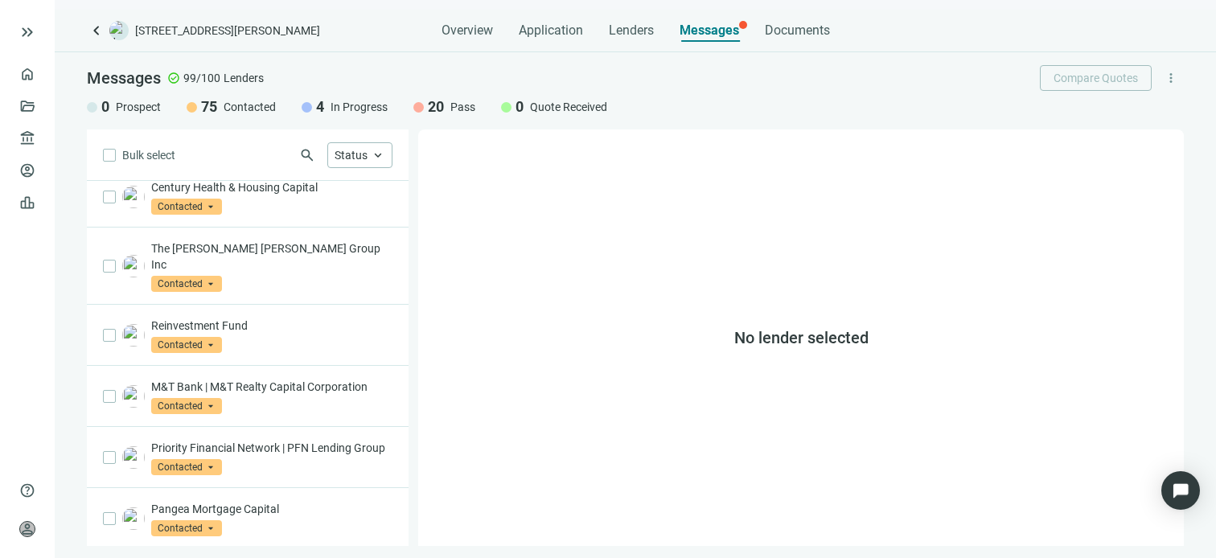
scroll to position [2157, 0]
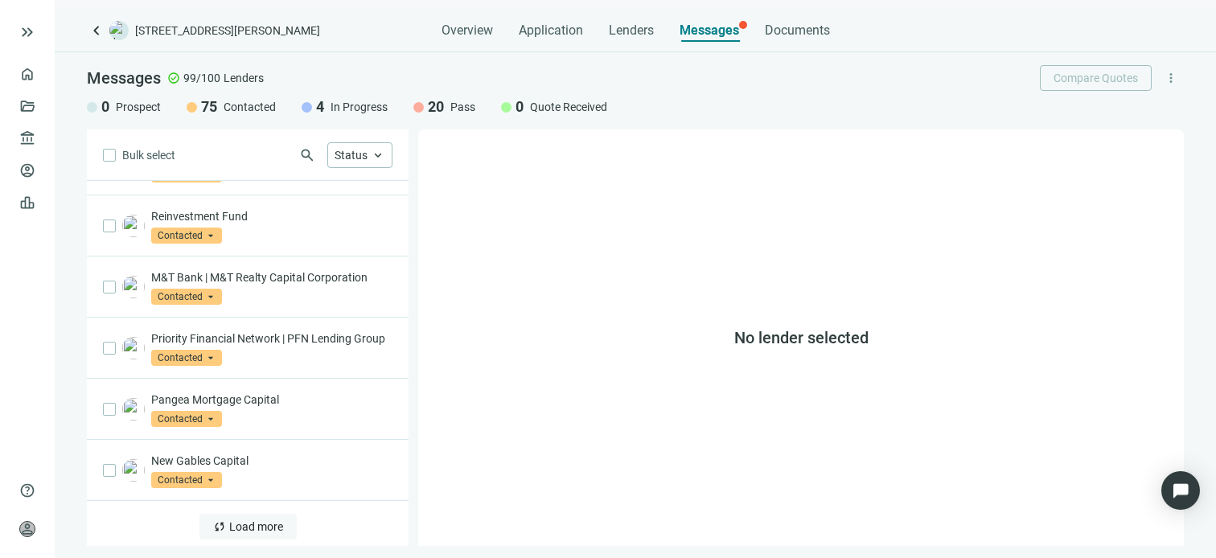
click at [253, 520] on span "Load more" at bounding box center [256, 526] width 54 height 13
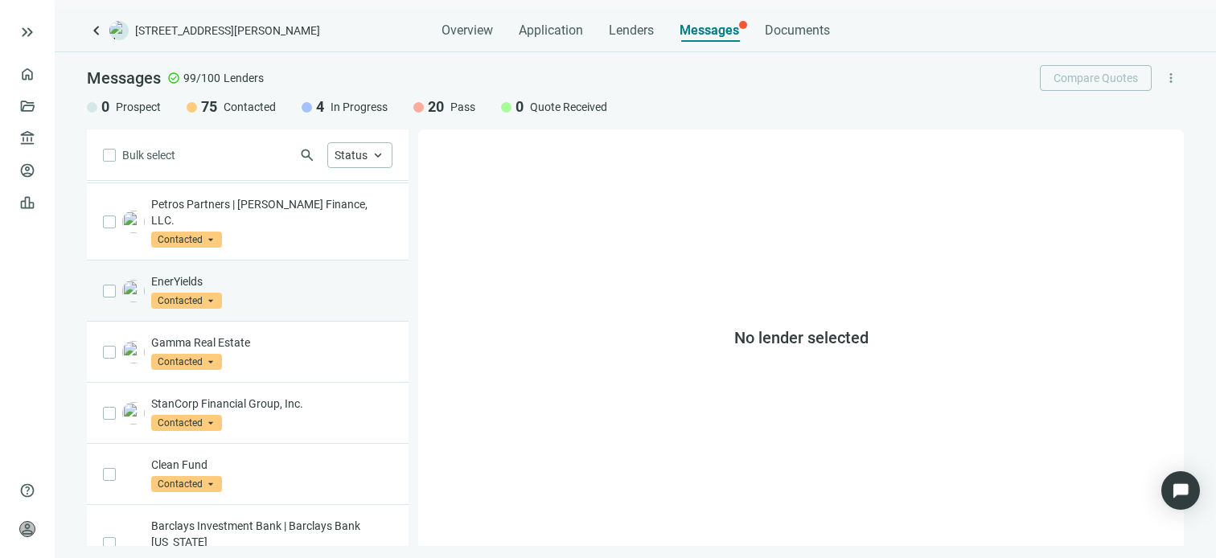
scroll to position [3425, 0]
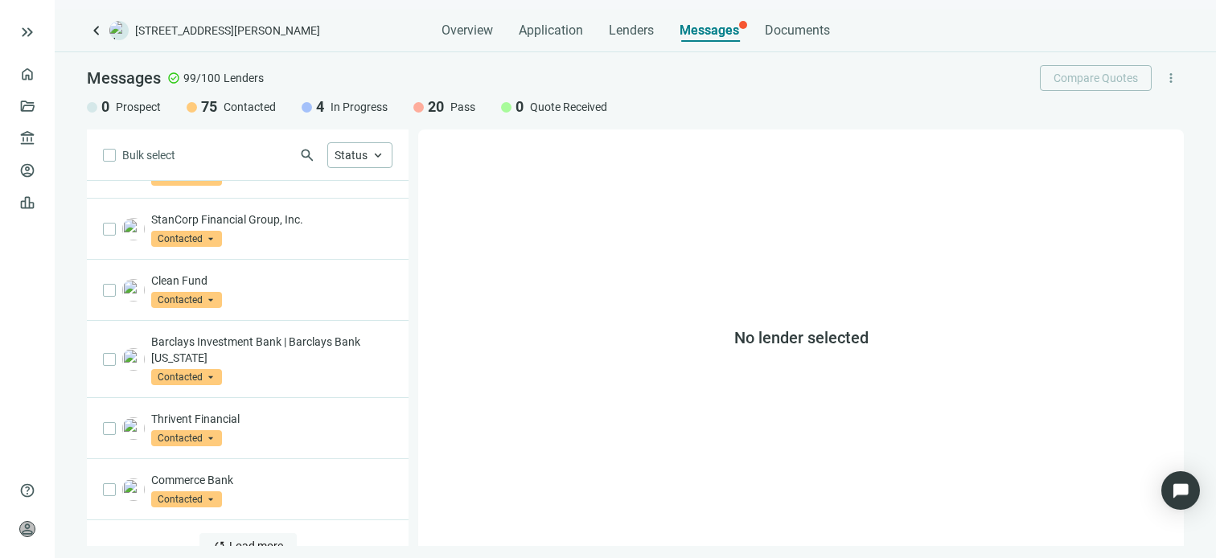
click at [243, 540] on span "Load more" at bounding box center [256, 546] width 54 height 13
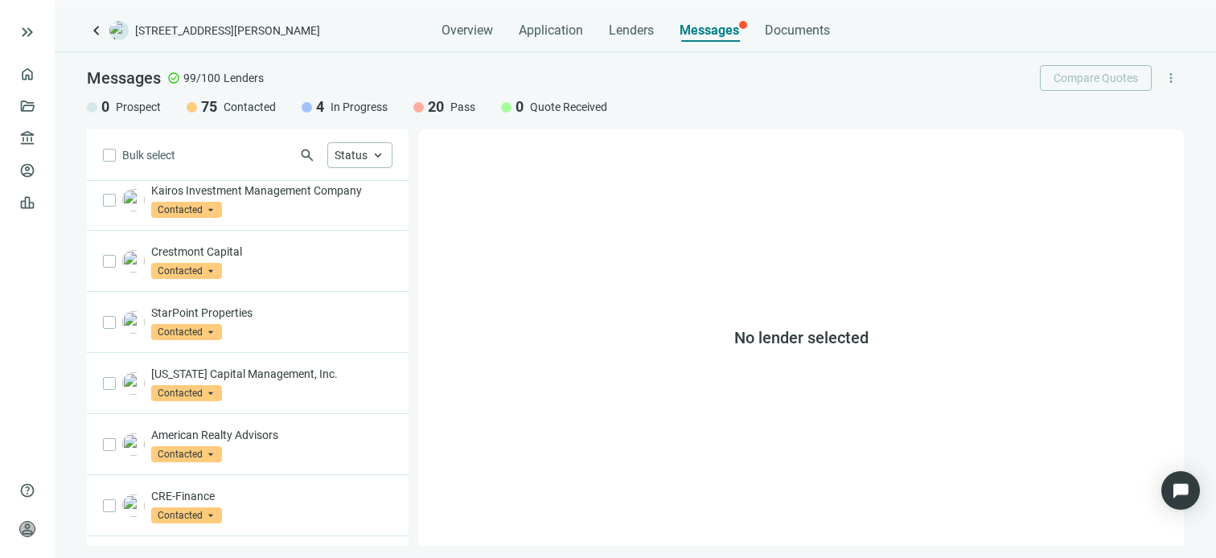
scroll to position [0, 0]
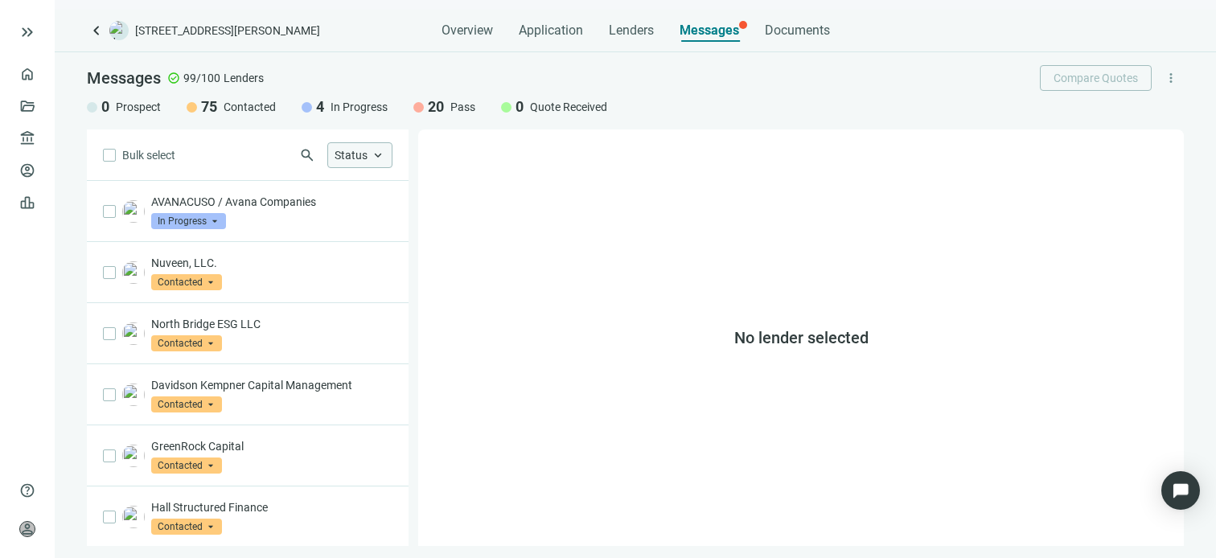
click at [356, 155] on span "Status" at bounding box center [351, 155] width 33 height 13
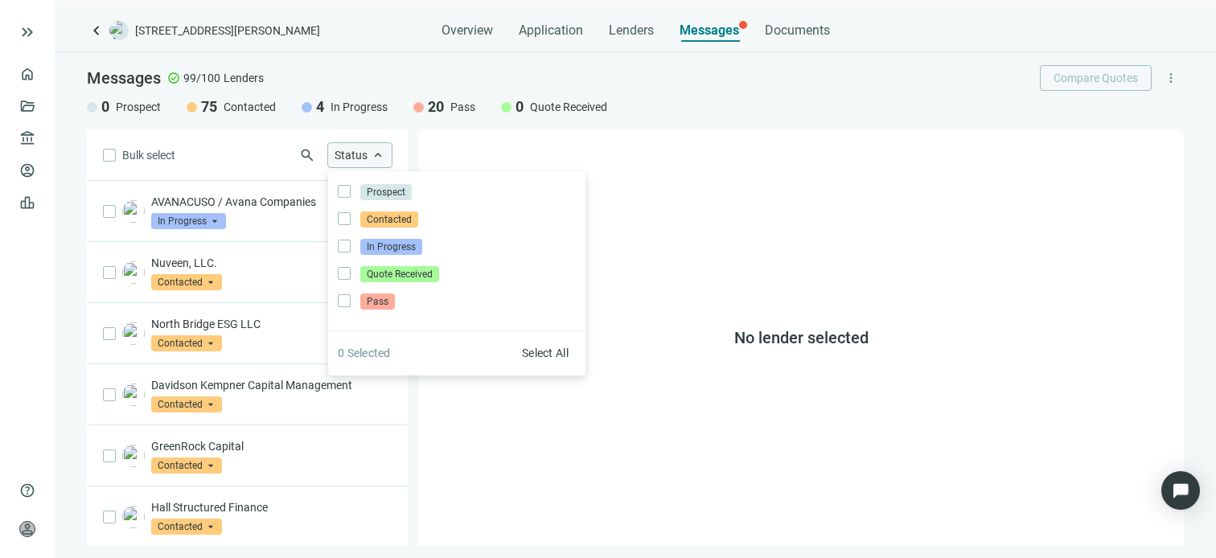
click at [356, 155] on span "Status" at bounding box center [351, 155] width 33 height 13
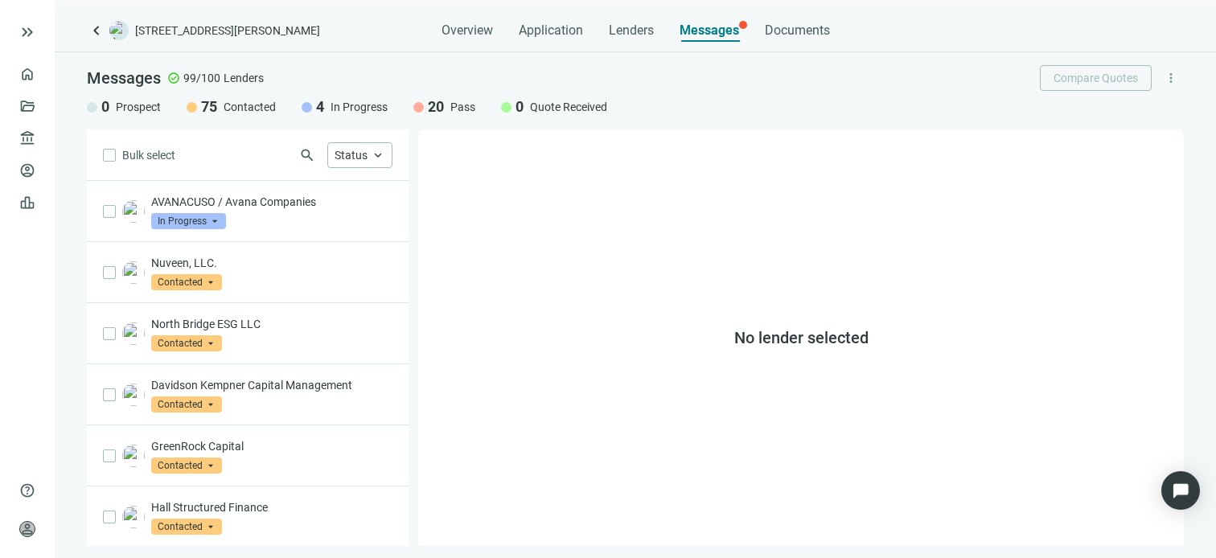
click at [697, 29] on span "Messages" at bounding box center [710, 30] width 60 height 15
click at [376, 158] on span "keyboard_arrow_up" at bounding box center [378, 155] width 14 height 14
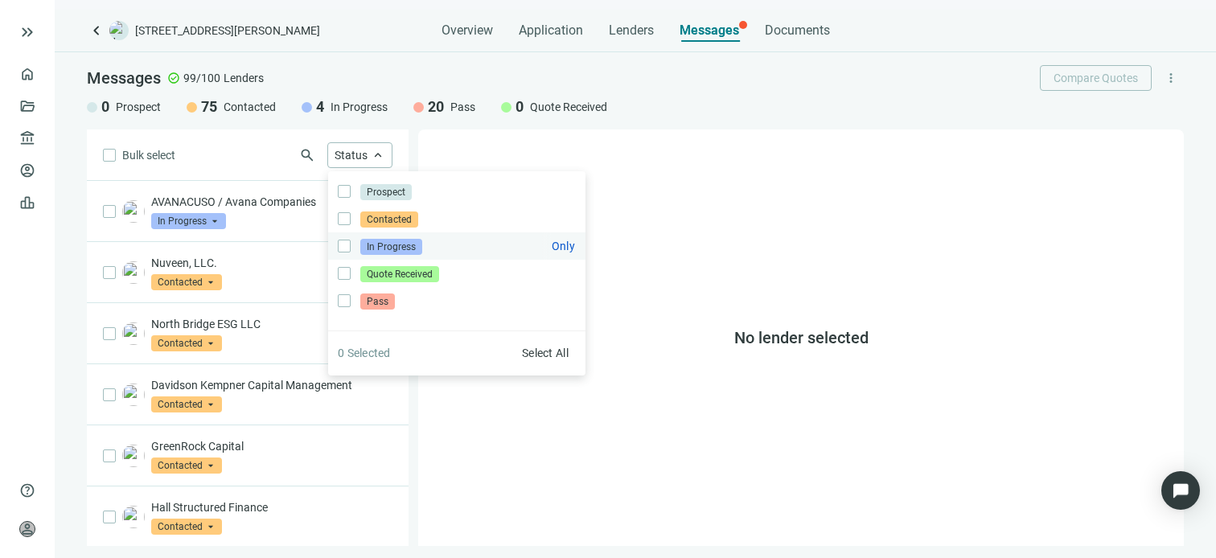
click at [382, 247] on span "In Progress" at bounding box center [391, 247] width 62 height 16
click at [501, 150] on div "No lender selected" at bounding box center [801, 338] width 766 height 417
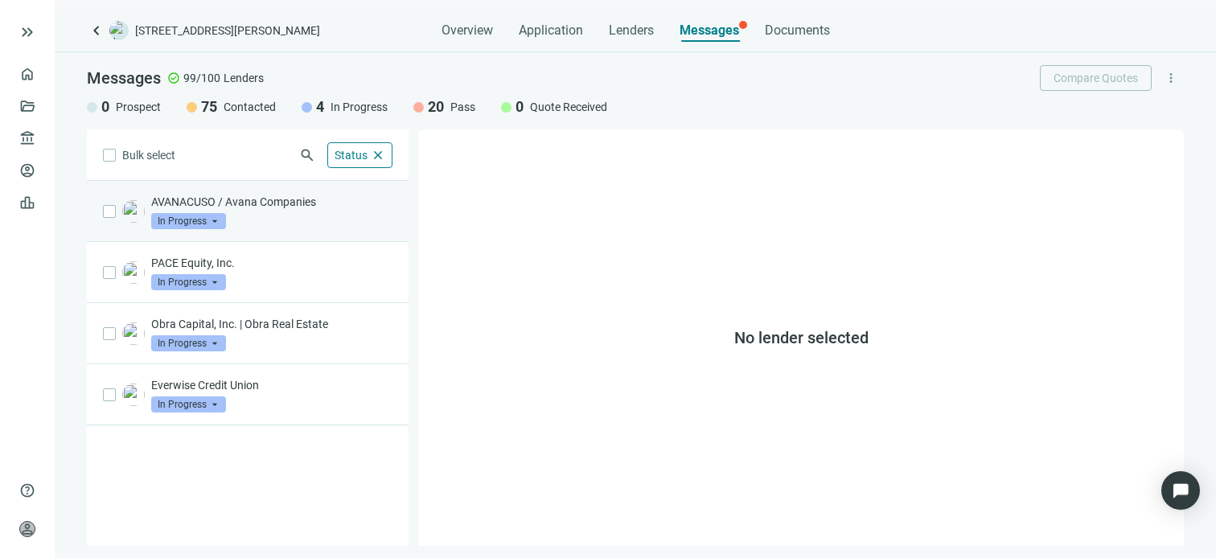
click at [296, 220] on div "AVANACUSO / Avana Companies In Progress arrow_drop_down" at bounding box center [271, 211] width 241 height 35
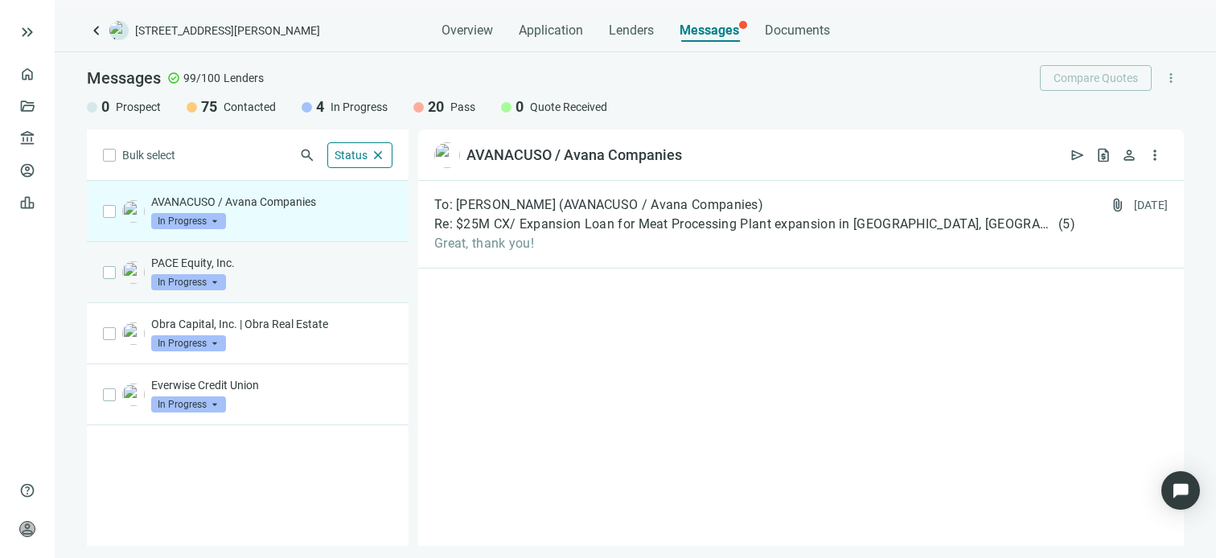
click at [307, 266] on p "PACE Equity, Inc." at bounding box center [271, 263] width 241 height 16
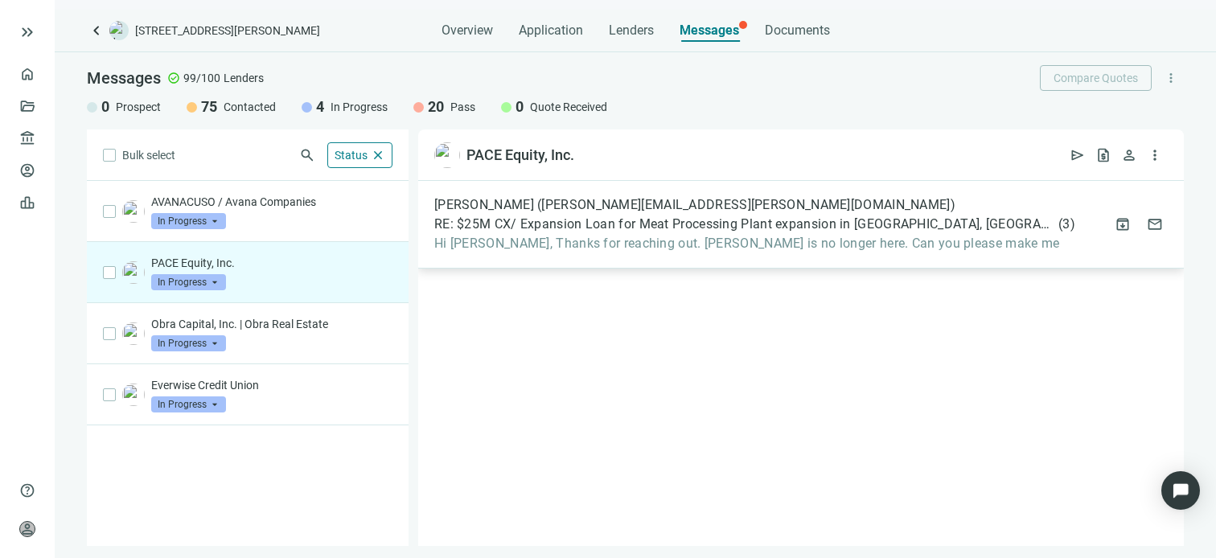
click at [578, 245] on span "Hi Gabe, Thanks for reaching out. Ron is no longer here. Can you please make me" at bounding box center [754, 244] width 641 height 16
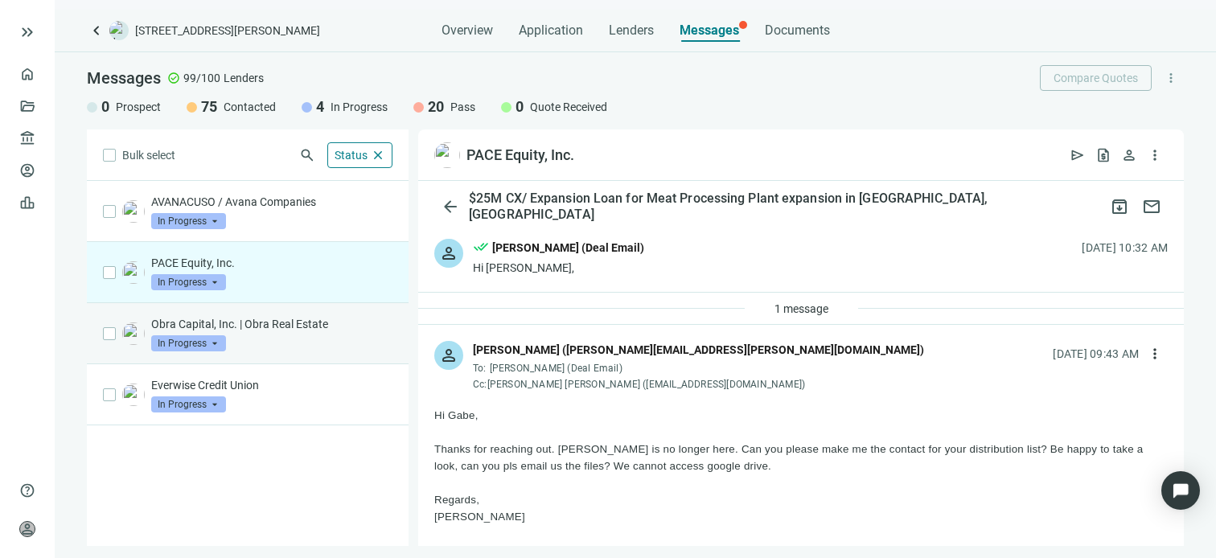
click at [317, 320] on p "Obra Capital, Inc. | Obra Real Estate" at bounding box center [271, 324] width 241 height 16
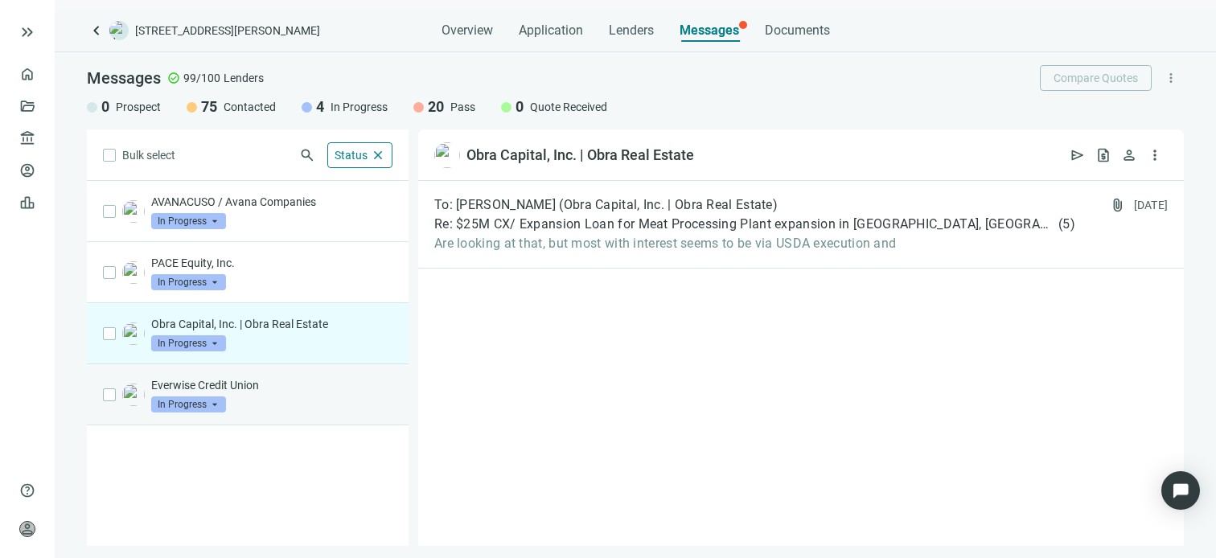
click at [314, 385] on p "Everwise Credit Union" at bounding box center [271, 385] width 241 height 16
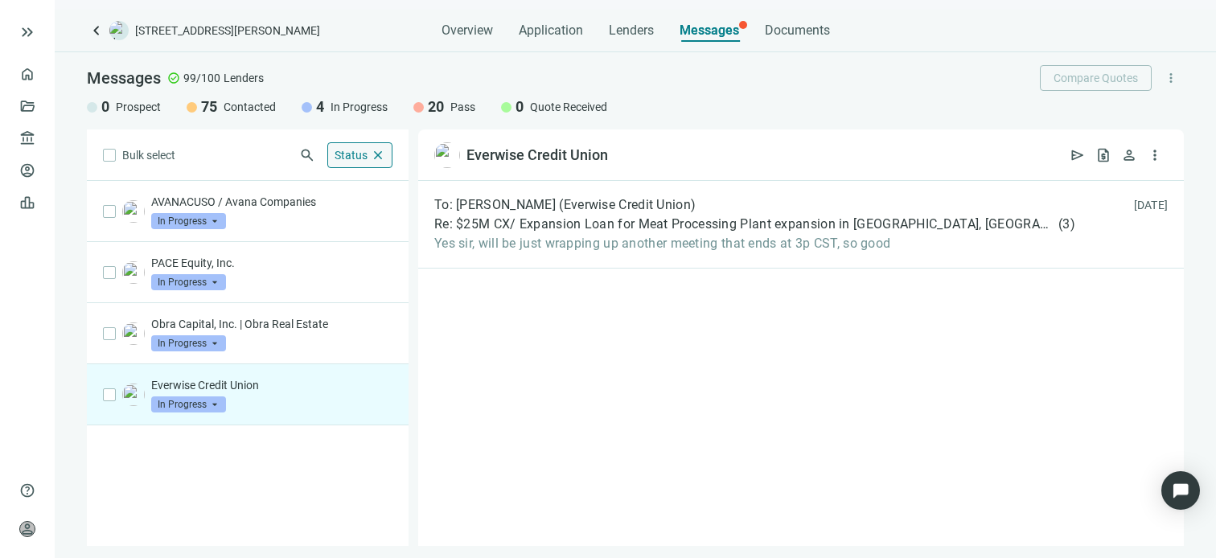
click at [380, 154] on span "close" at bounding box center [378, 155] width 14 height 14
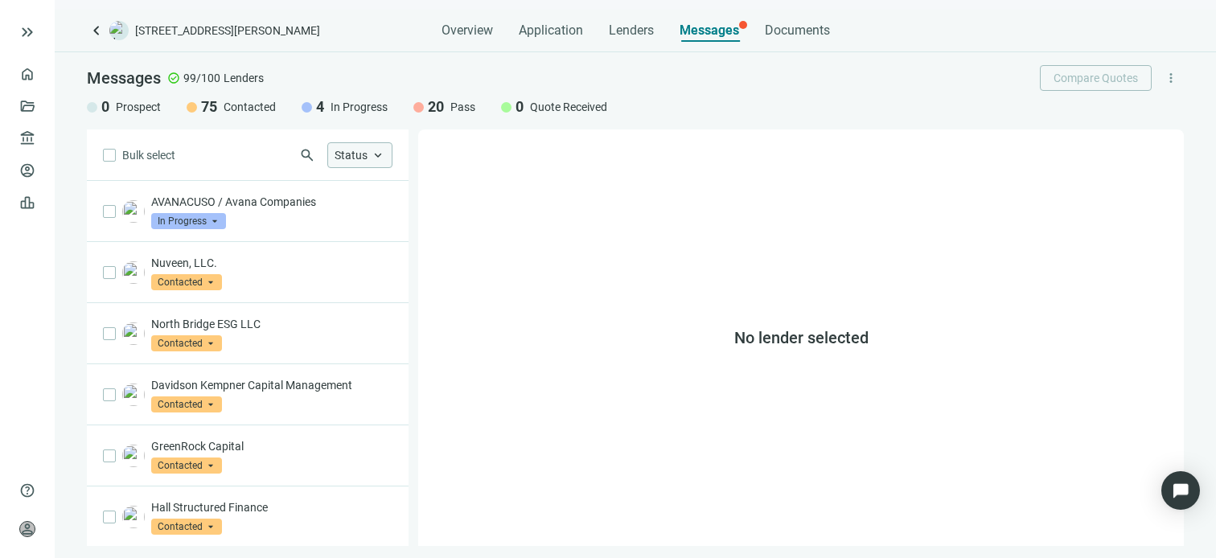
click at [386, 158] on div "Status keyboard_arrow_up" at bounding box center [359, 155] width 65 height 26
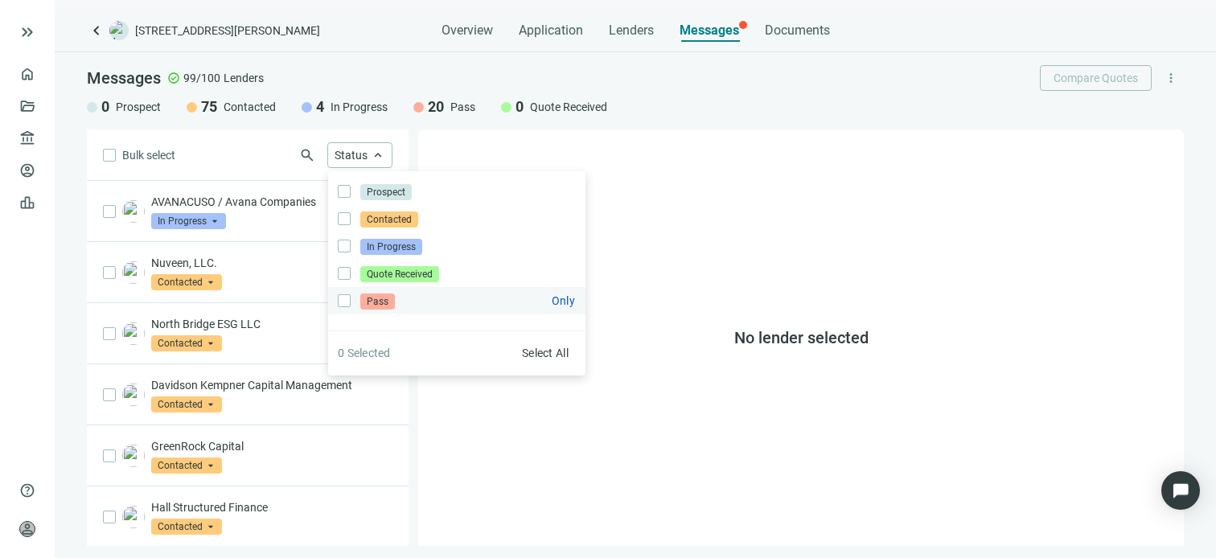
click at [373, 300] on span "Pass" at bounding box center [377, 302] width 35 height 16
click at [638, 393] on div "No lender selected" at bounding box center [801, 338] width 766 height 417
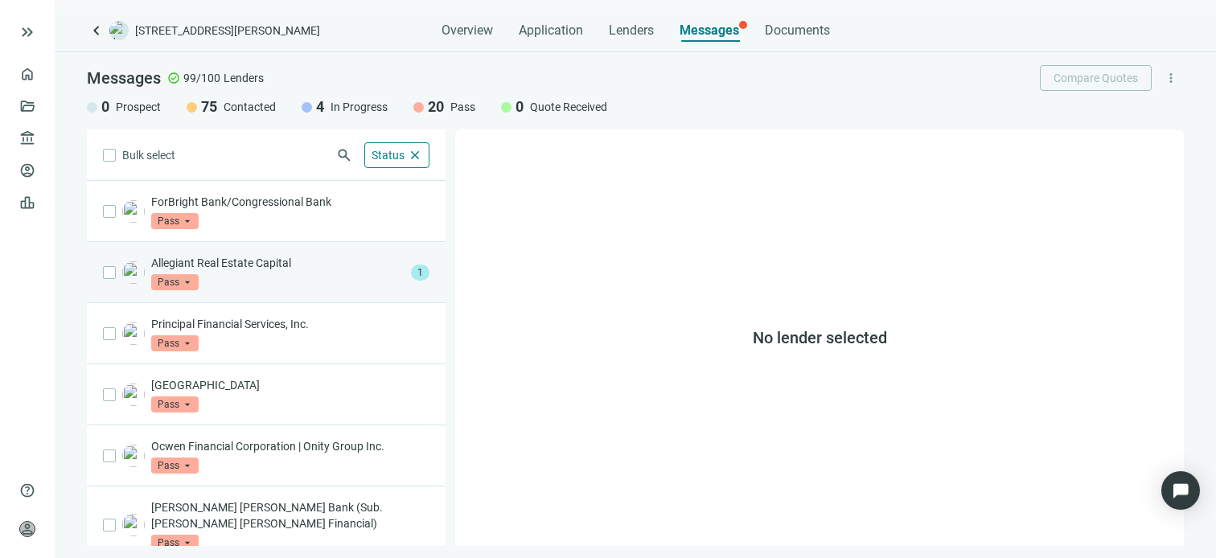
click at [242, 261] on p "Allegiant Real Estate Capital" at bounding box center [277, 263] width 253 height 16
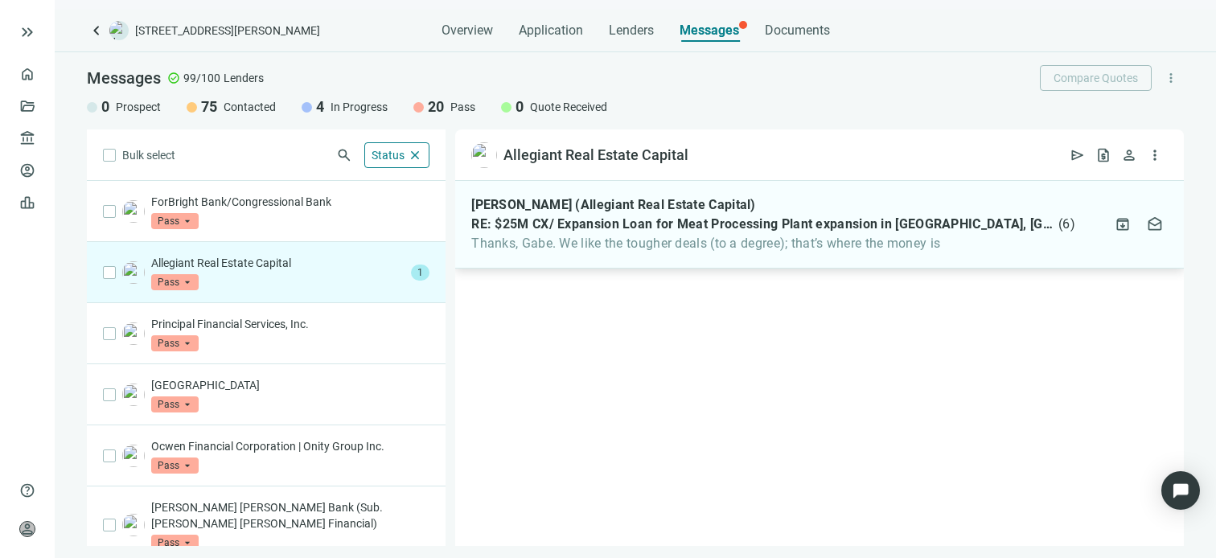
click at [775, 238] on span "Thanks, Gabe. We like the tougher deals (to a degree); that’s where the money is" at bounding box center [773, 244] width 604 height 16
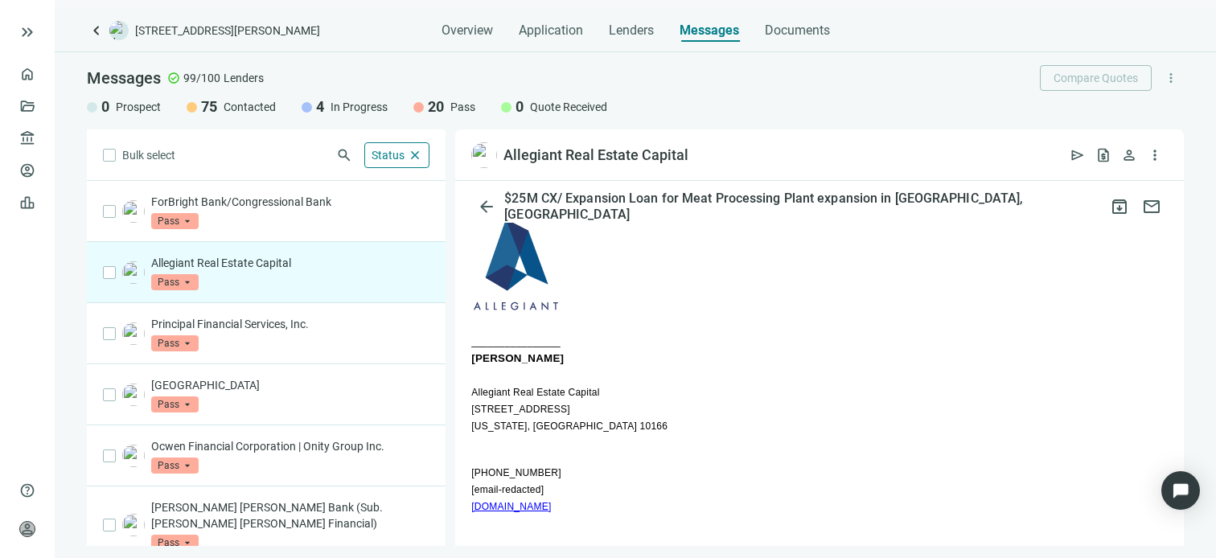
scroll to position [402, 0]
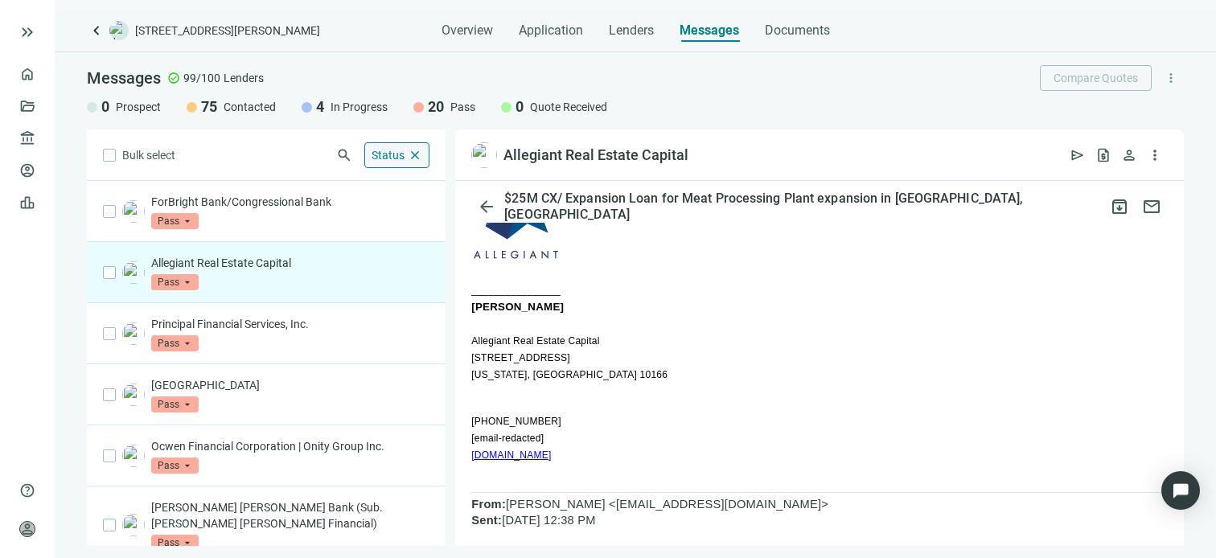
click at [408, 154] on span "close" at bounding box center [415, 155] width 14 height 14
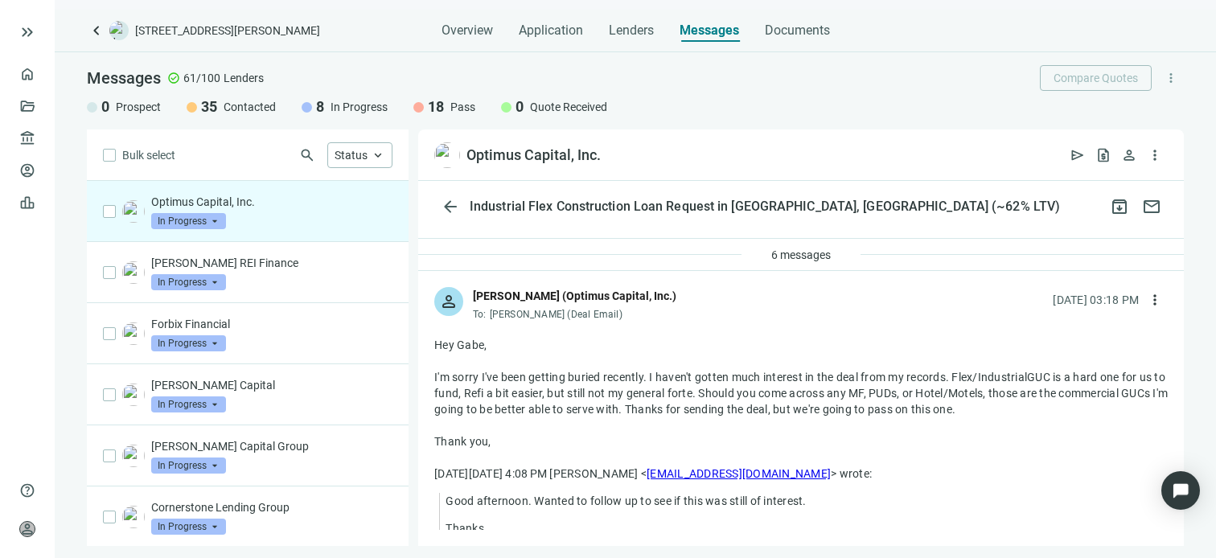
scroll to position [80, 0]
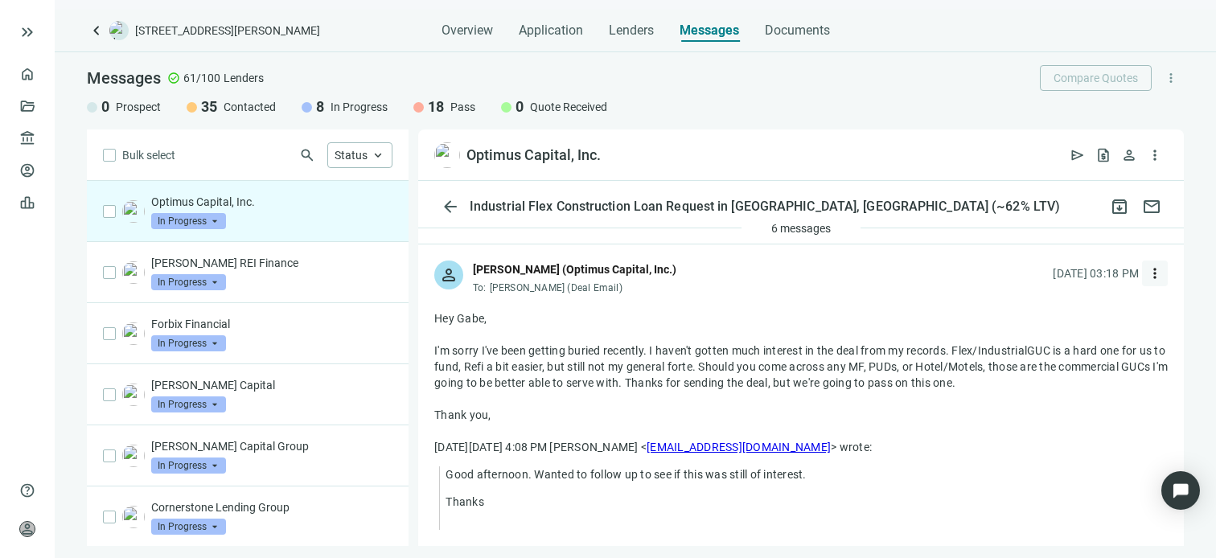
click at [1147, 274] on span "more_vert" at bounding box center [1155, 273] width 16 height 16
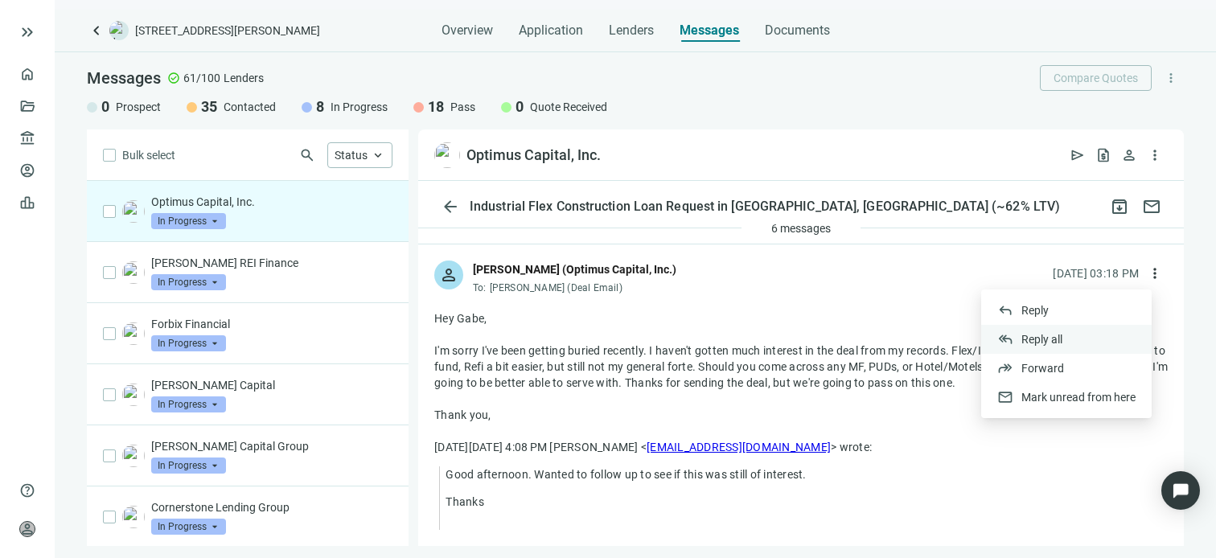
click at [1055, 336] on span "Reply all" at bounding box center [1042, 339] width 41 height 13
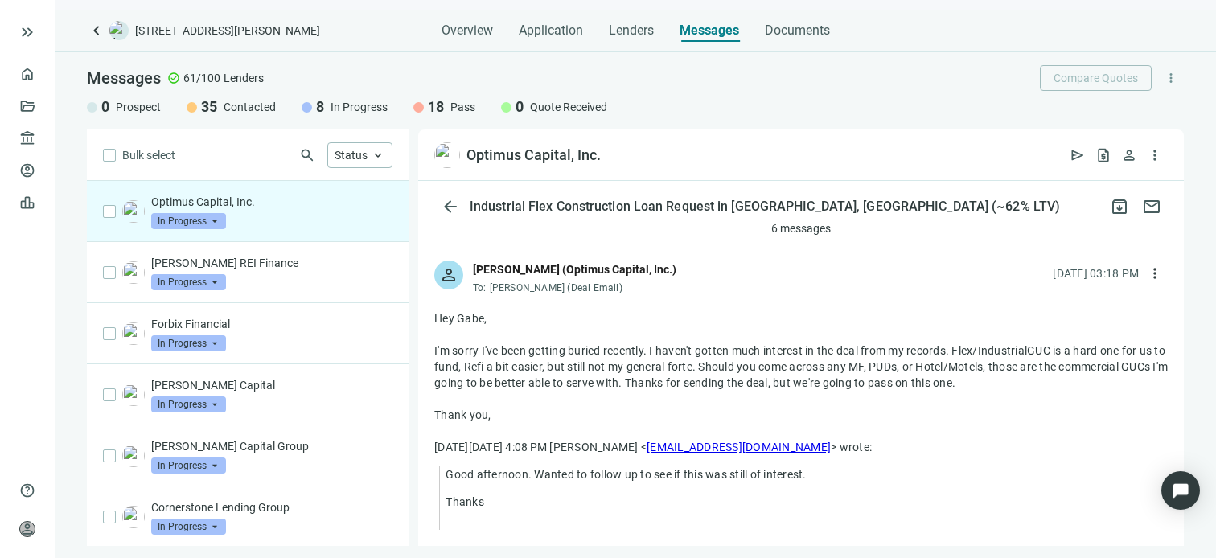
type textarea "**********"
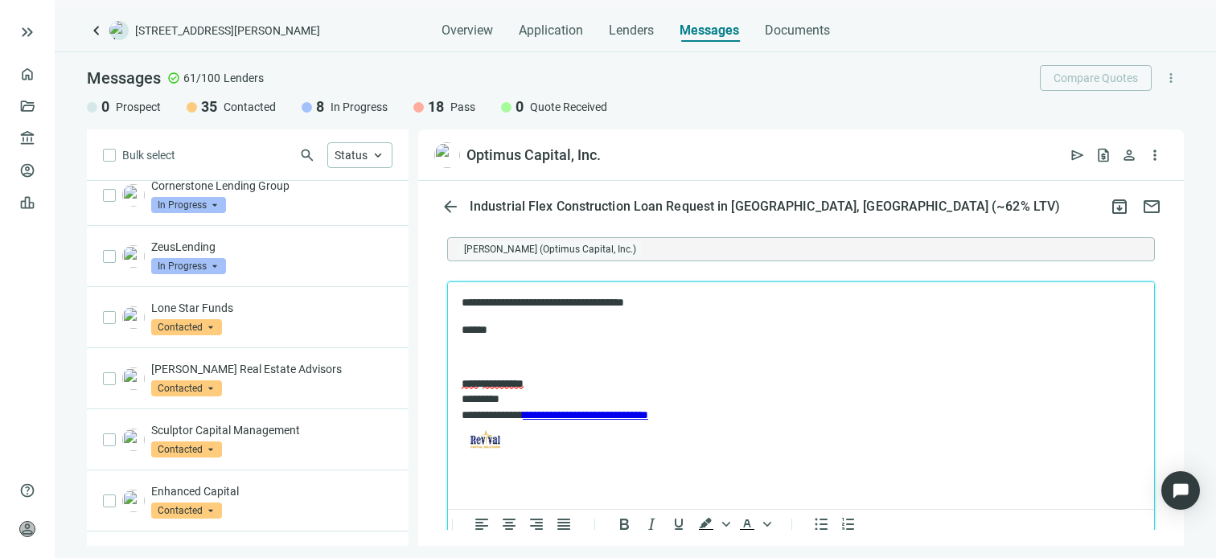
scroll to position [745, 0]
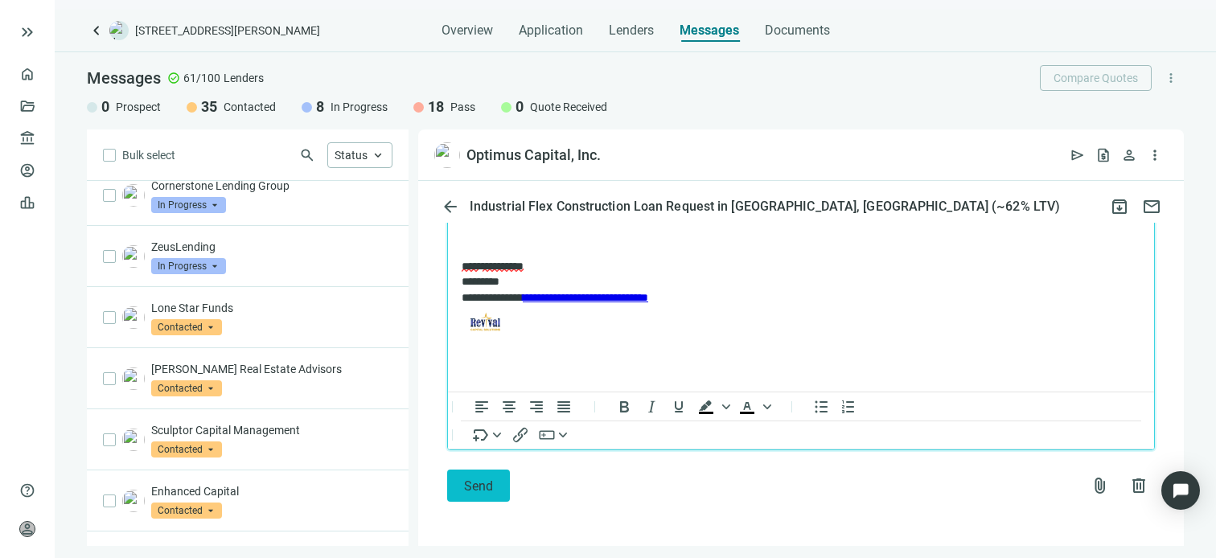
click at [472, 490] on span "Send" at bounding box center [478, 486] width 29 height 15
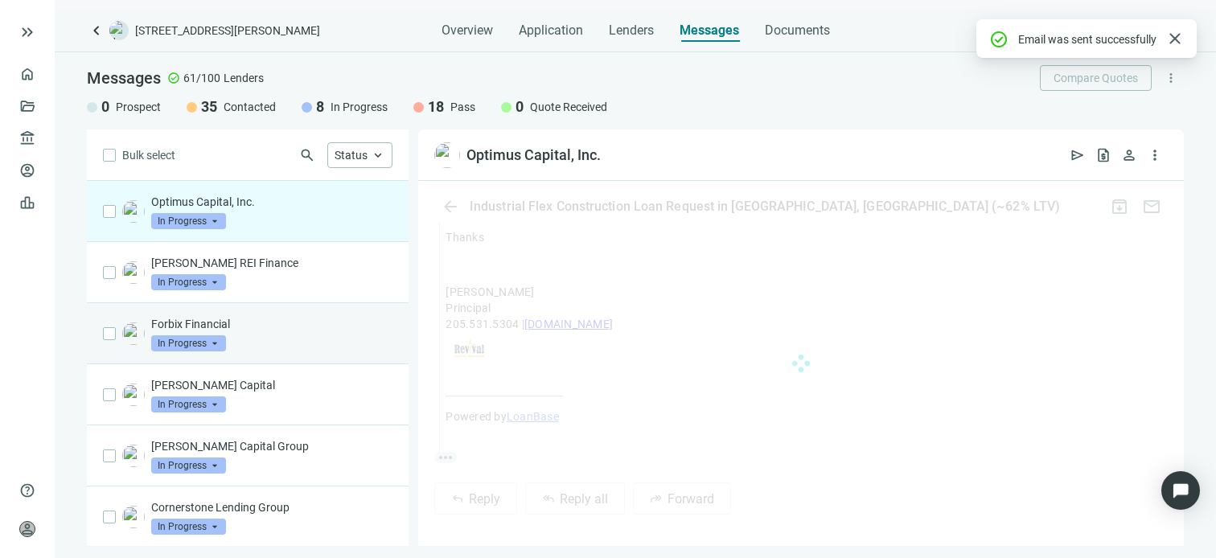
scroll to position [720, 0]
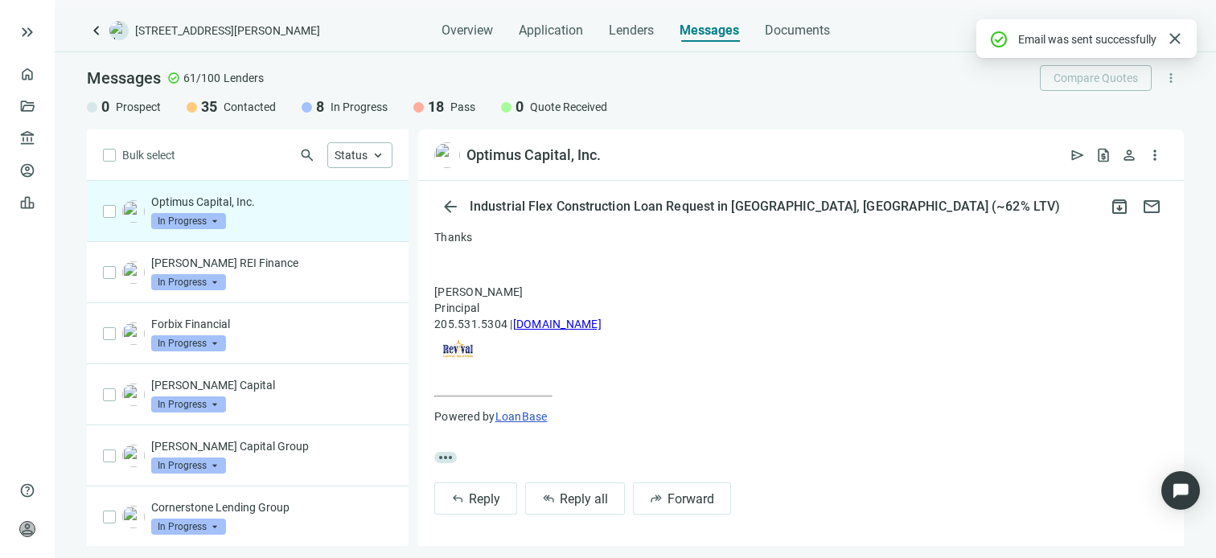
click at [216, 219] on span "In Progress" at bounding box center [188, 221] width 75 height 16
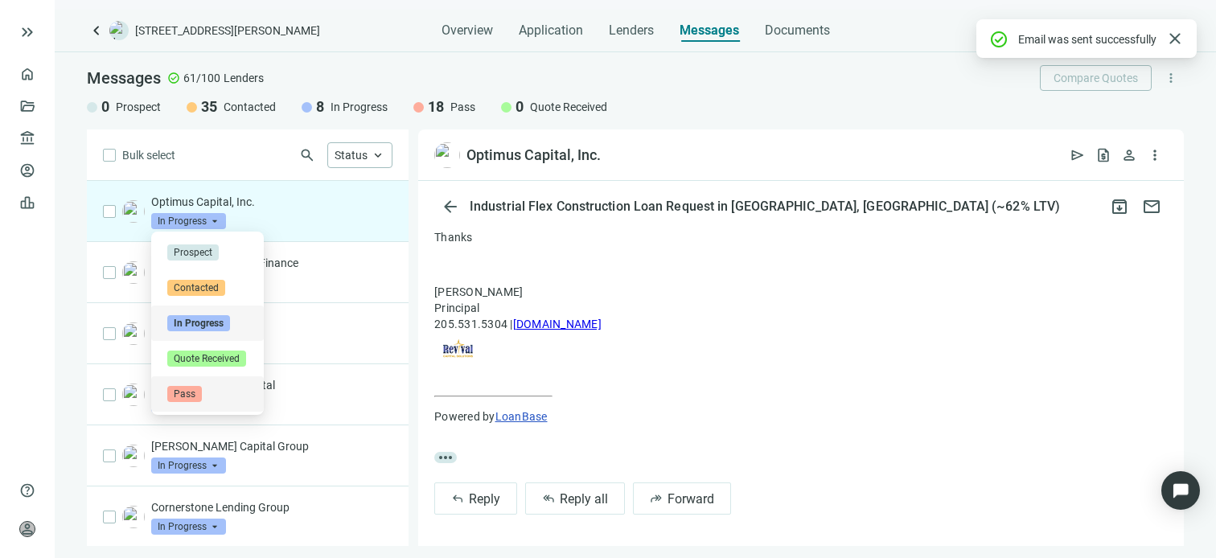
click at [180, 393] on span "Pass" at bounding box center [184, 394] width 35 height 16
